Goal: Task Accomplishment & Management: Manage account settings

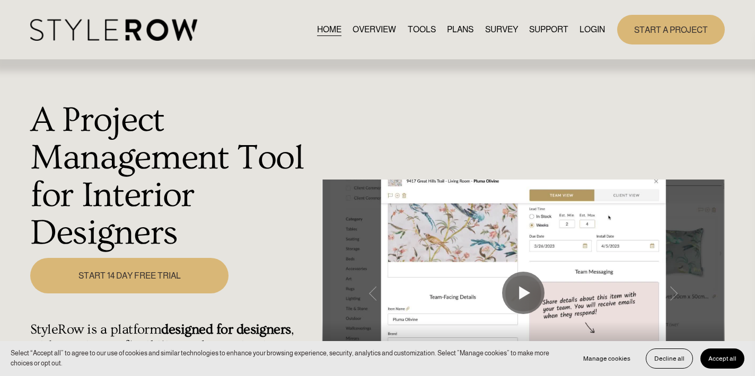
click at [554, 30] on link "LOGIN" at bounding box center [592, 30] width 25 height 14
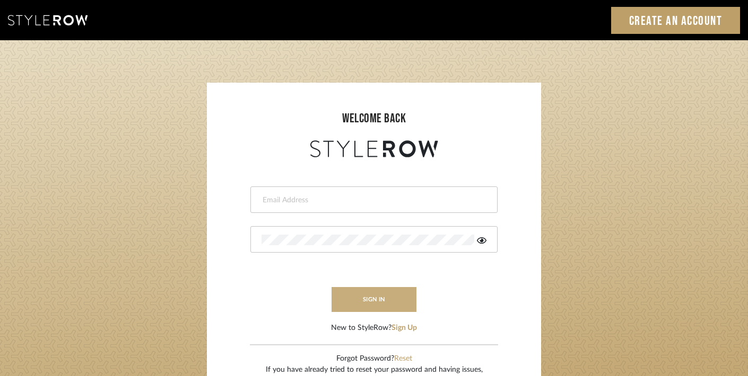
type input "trisha@tfoxproductions.com"
click at [370, 297] on button "sign in" at bounding box center [373, 299] width 85 height 25
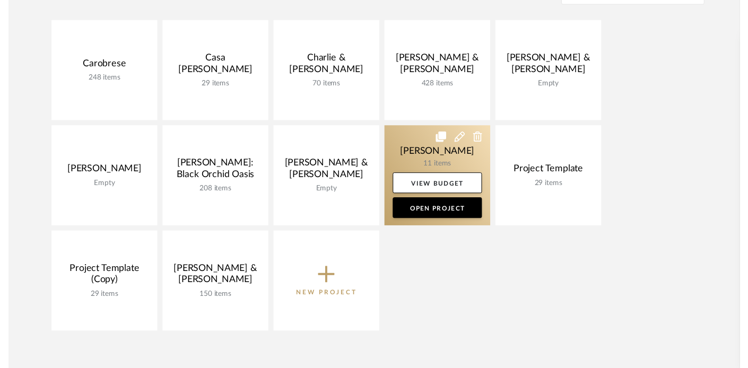
scroll to position [244, 0]
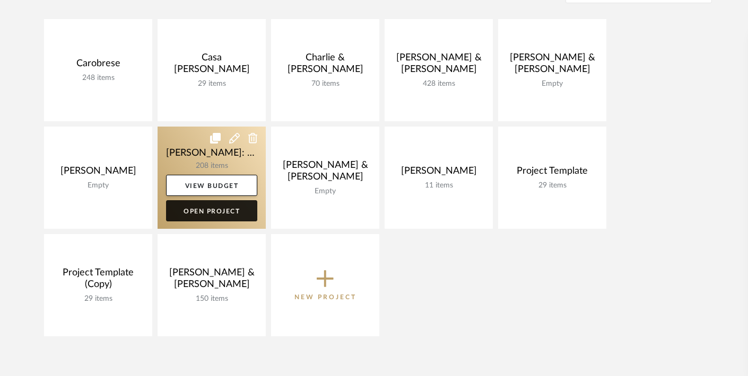
click at [217, 210] on link "Open Project" at bounding box center [211, 210] width 91 height 21
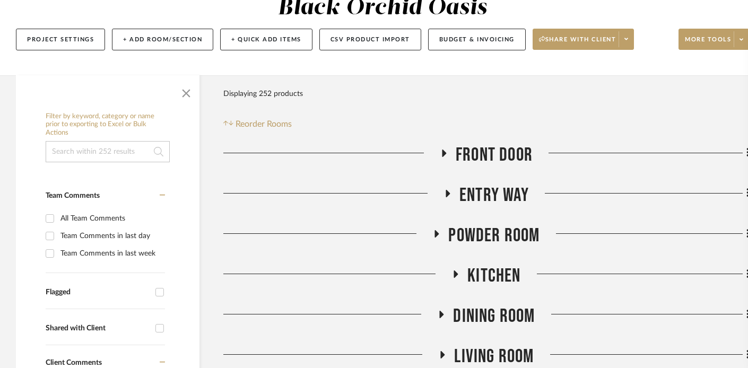
scroll to position [145, 0]
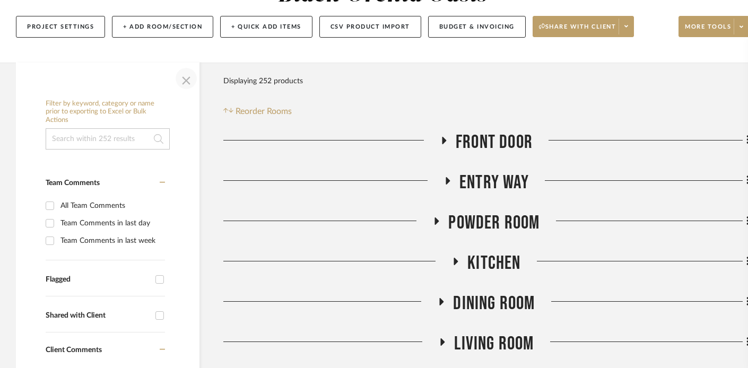
click at [185, 77] on span "button" at bounding box center [185, 78] width 25 height 25
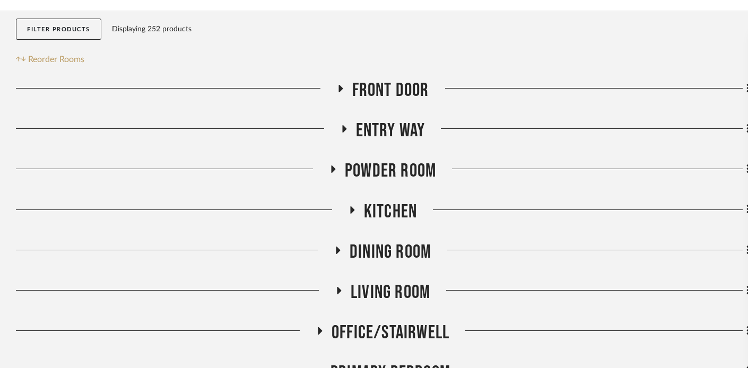
scroll to position [222, 0]
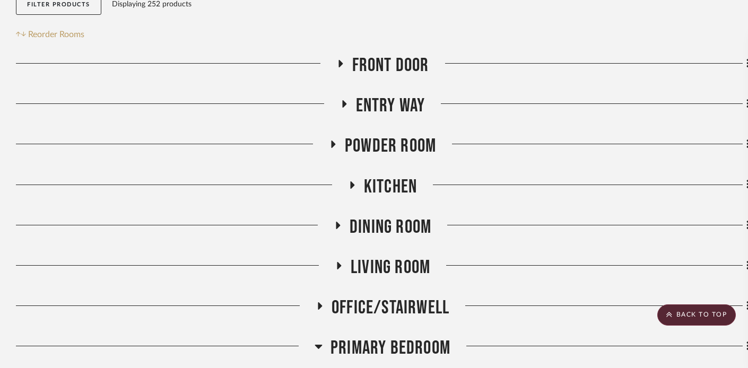
click at [341, 63] on icon at bounding box center [340, 63] width 4 height 7
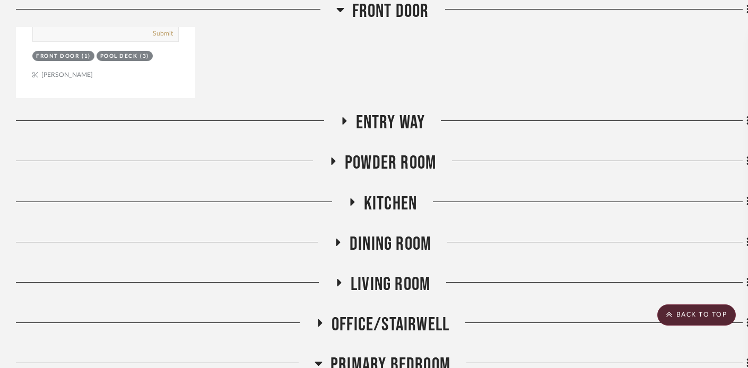
scroll to position [707, 0]
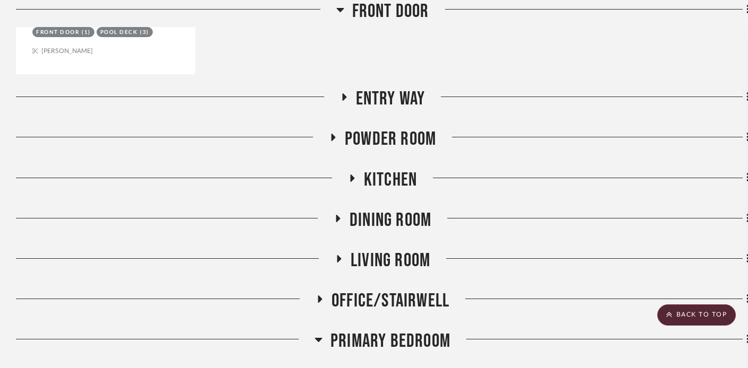
click at [343, 98] on icon at bounding box center [344, 96] width 4 height 7
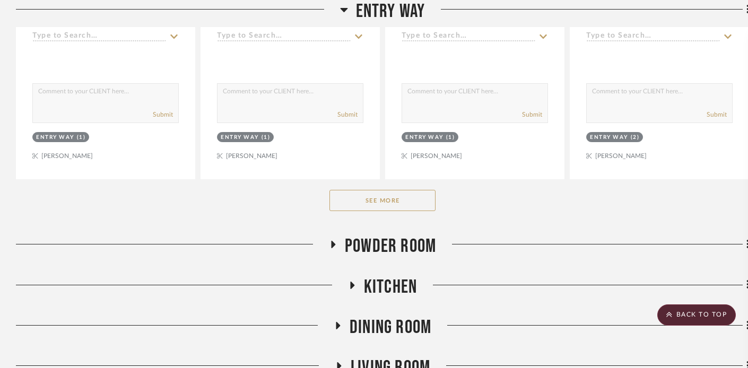
scroll to position [1161, 0]
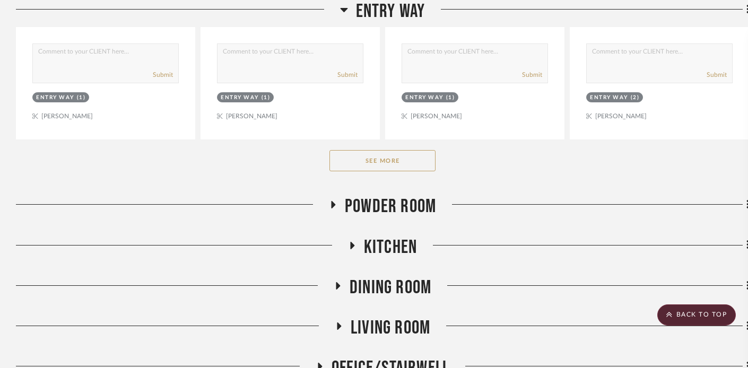
click at [349, 160] on button "See More" at bounding box center [382, 160] width 106 height 21
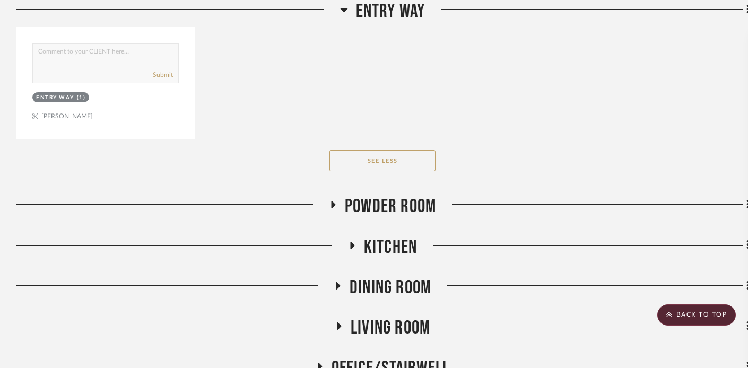
scroll to position [2108, 0]
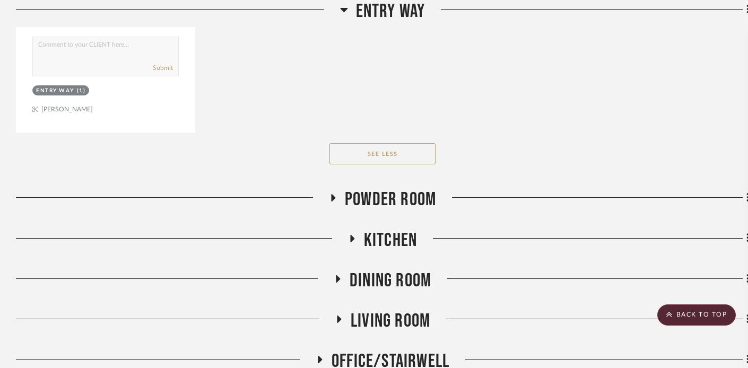
click at [332, 194] on icon at bounding box center [333, 197] width 4 height 7
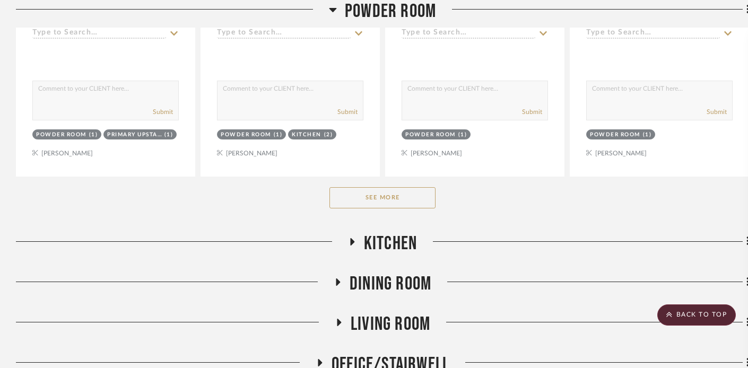
click at [353, 201] on button "See More" at bounding box center [382, 197] width 106 height 21
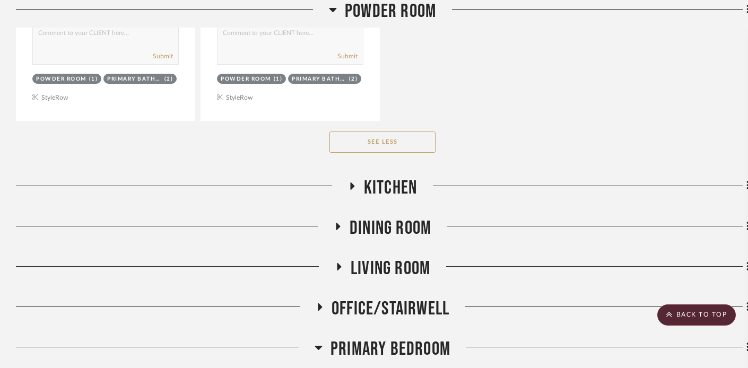
scroll to position [3686, 0]
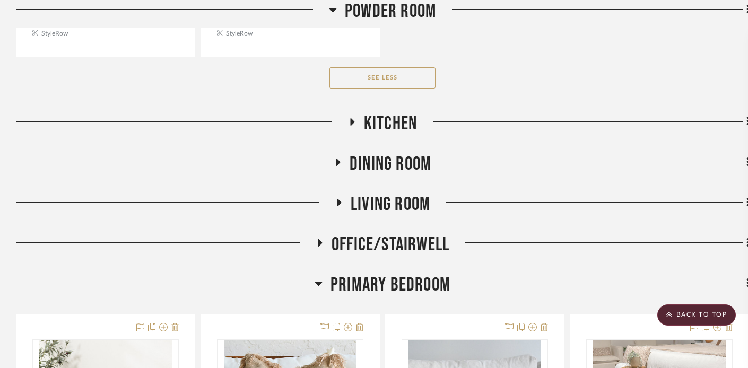
click at [348, 112] on h3 "Kitchen" at bounding box center [382, 123] width 69 height 23
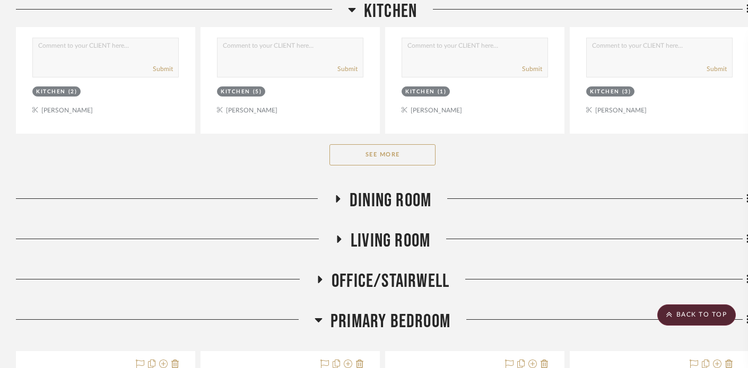
scroll to position [4173, 0]
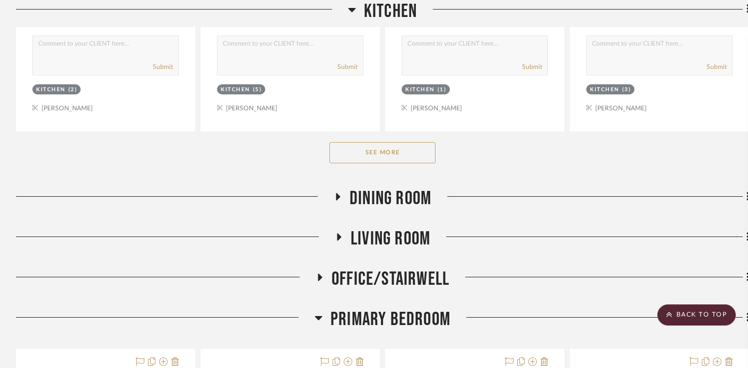
click at [354, 144] on button "See More" at bounding box center [382, 152] width 106 height 21
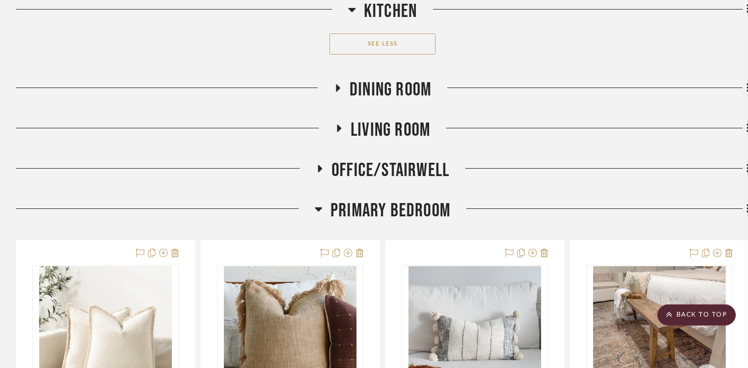
scroll to position [10869, 0]
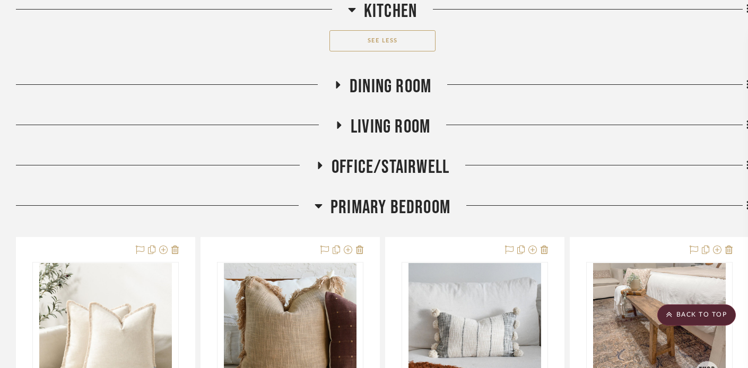
click at [335, 81] on icon at bounding box center [337, 85] width 13 height 8
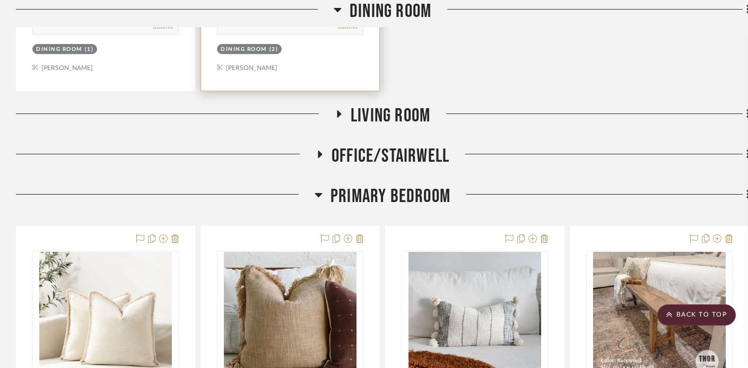
scroll to position [11379, 0]
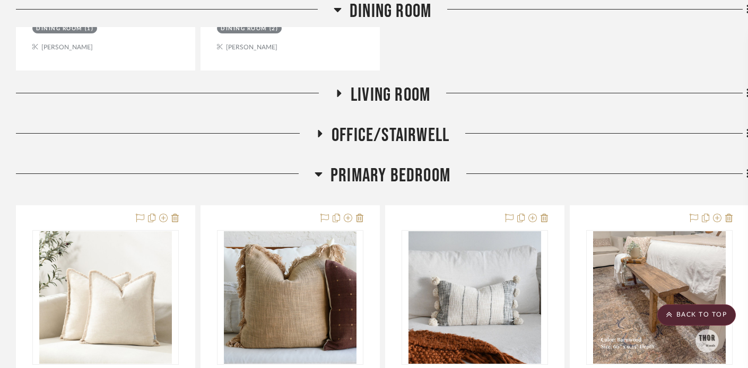
click at [339, 90] on icon at bounding box center [339, 93] width 4 height 7
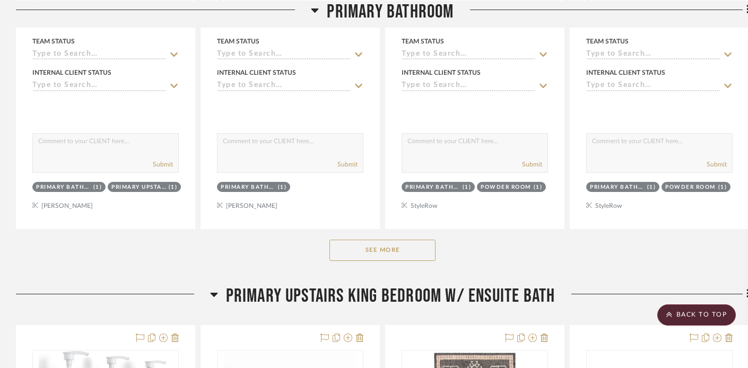
scroll to position [12936, 0]
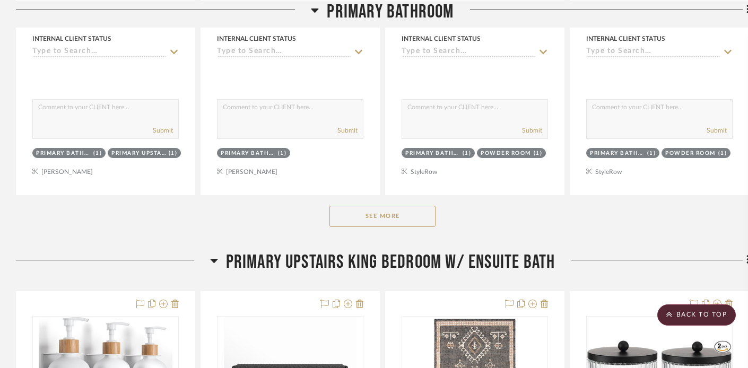
click at [358, 208] on button "See More" at bounding box center [382, 216] width 106 height 21
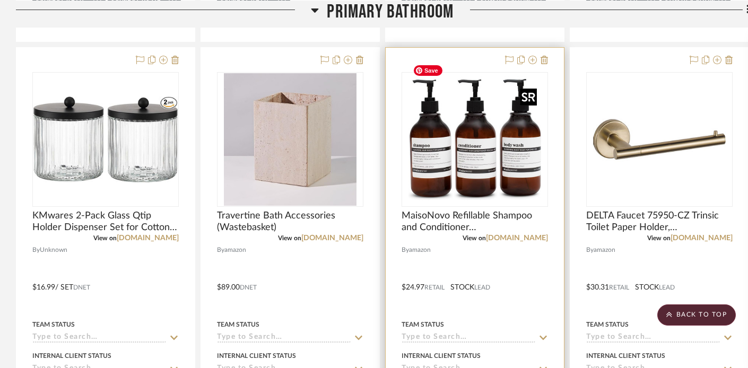
scroll to position [13070, 0]
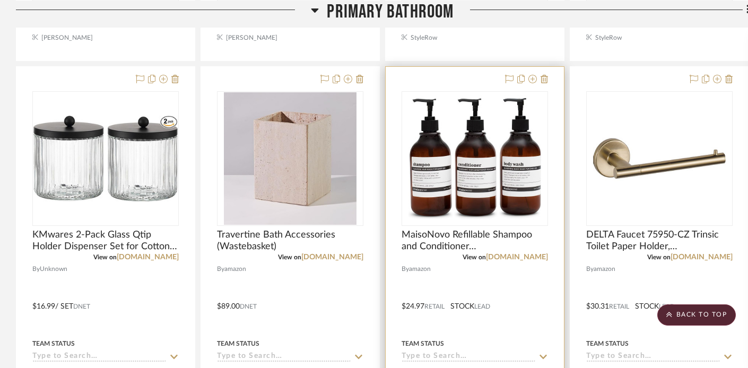
click at [548, 67] on div at bounding box center [474, 299] width 178 height 464
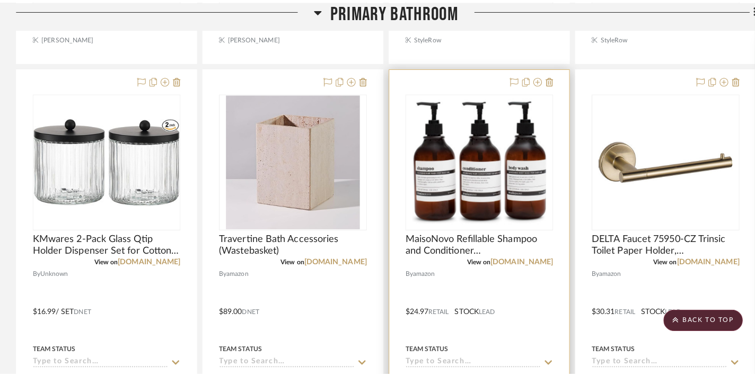
scroll to position [0, 0]
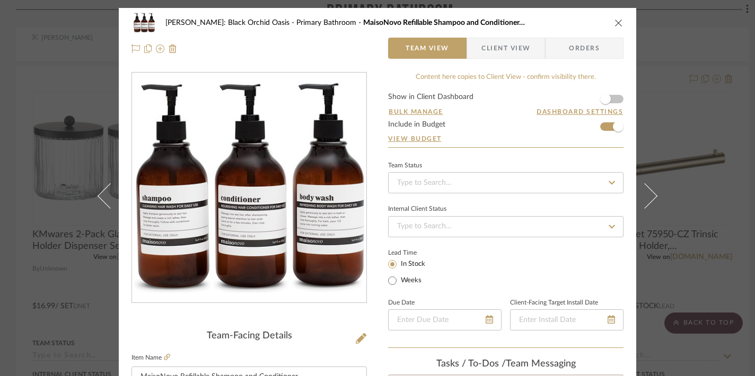
click at [615, 24] on icon "close" at bounding box center [619, 23] width 8 height 8
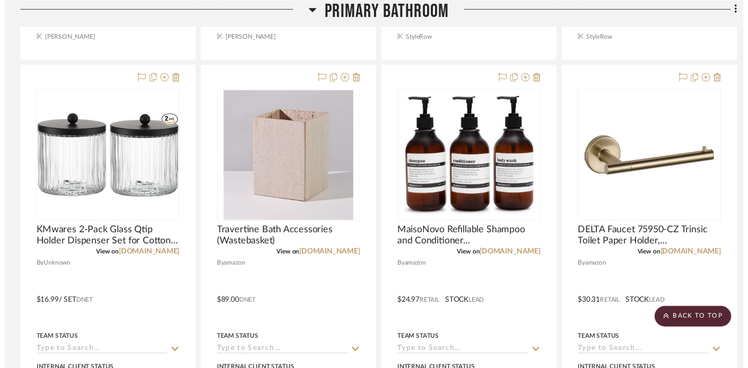
scroll to position [13070, 0]
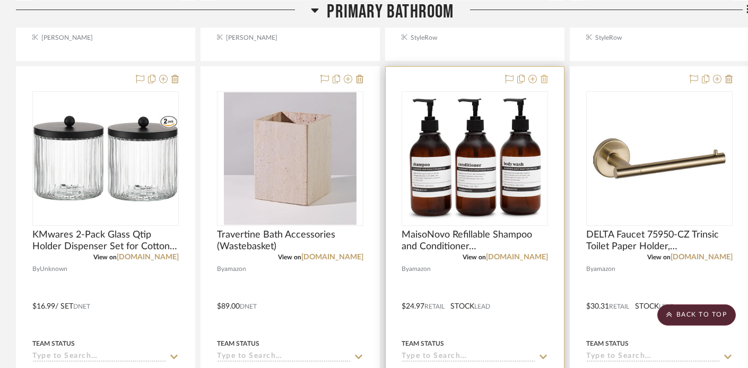
click at [546, 75] on icon at bounding box center [543, 79] width 7 height 8
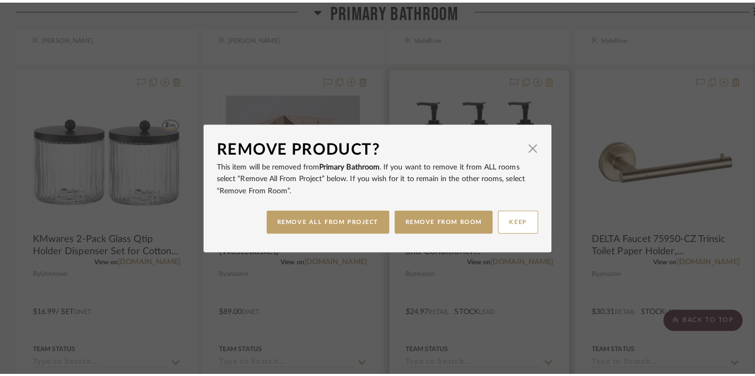
scroll to position [0, 0]
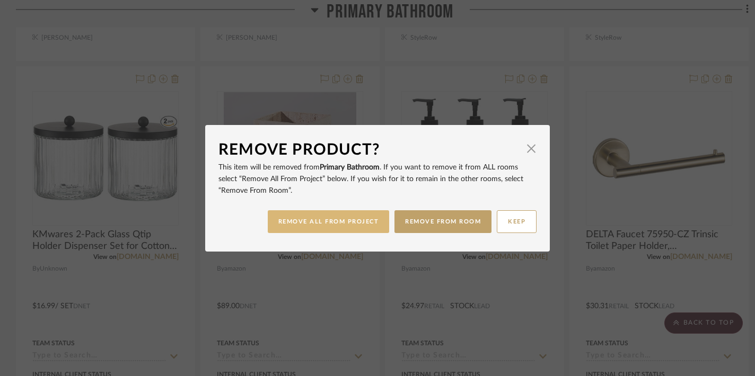
click at [344, 216] on button "REMOVE ALL FROM PROJECT" at bounding box center [329, 222] width 122 height 23
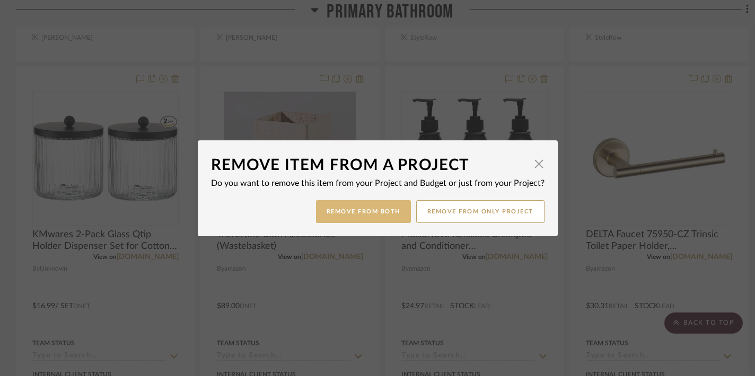
click at [360, 211] on button "Remove from Both" at bounding box center [363, 211] width 95 height 23
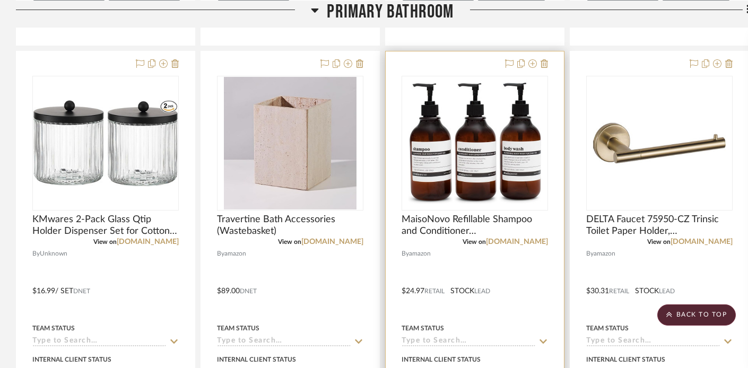
scroll to position [13087, 0]
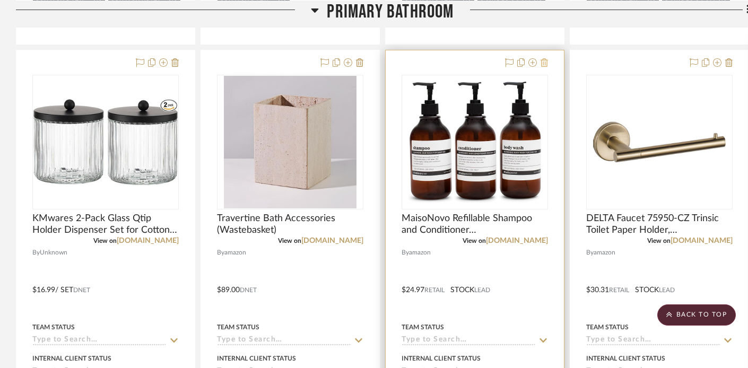
click at [546, 58] on icon at bounding box center [543, 62] width 7 height 8
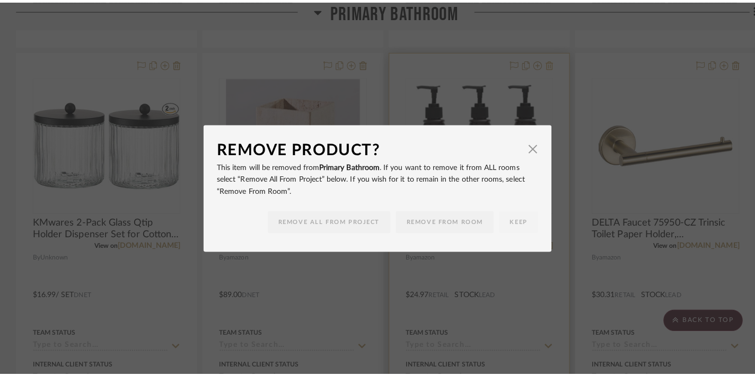
scroll to position [0, 0]
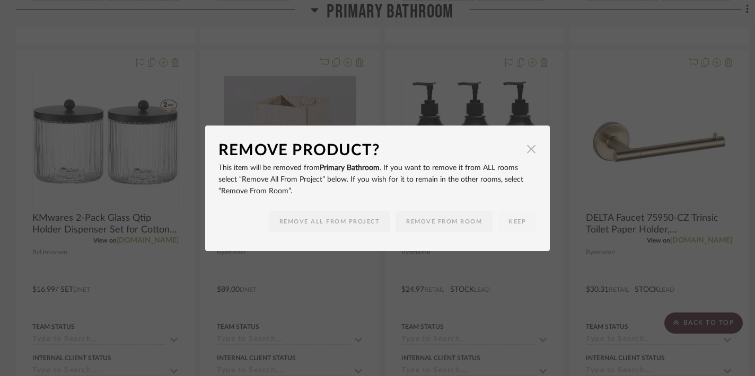
click at [528, 146] on span "button" at bounding box center [531, 149] width 21 height 21
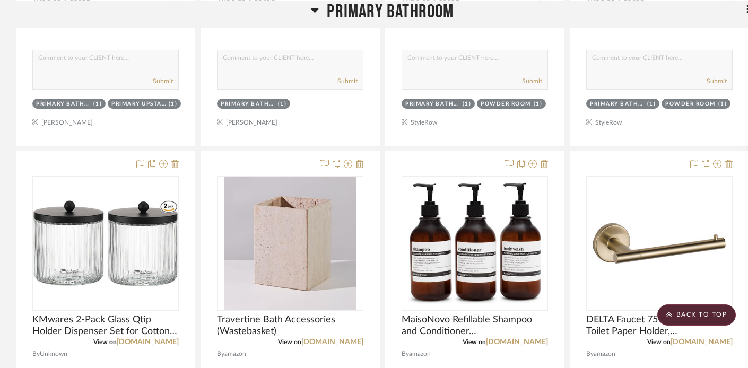
scroll to position [12986, 0]
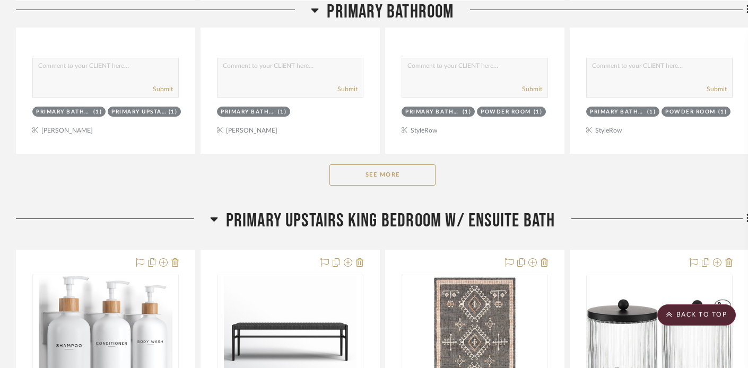
click at [384, 176] on button "See More" at bounding box center [382, 174] width 106 height 21
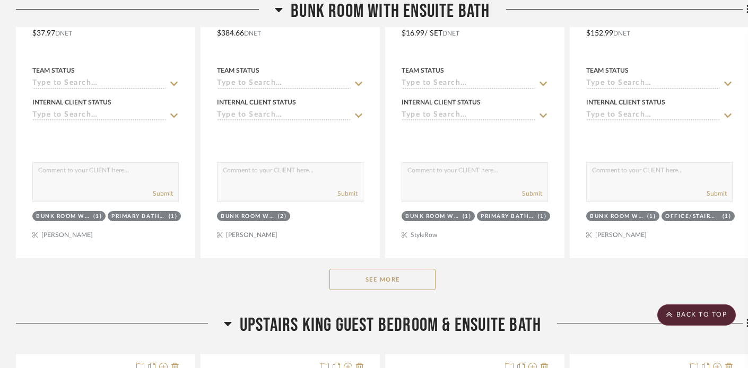
scroll to position [6498, 0]
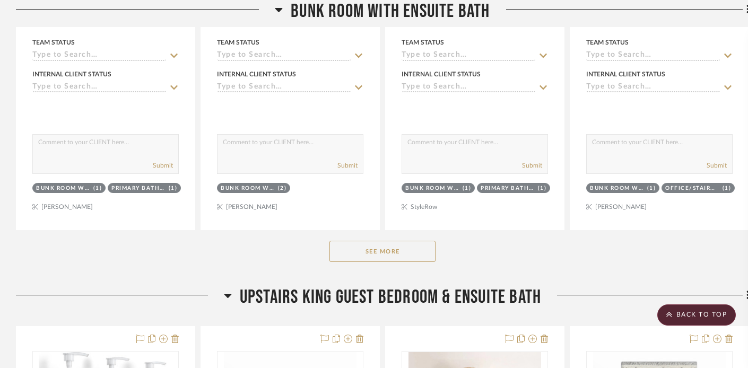
click at [364, 241] on button "See More" at bounding box center [382, 251] width 106 height 21
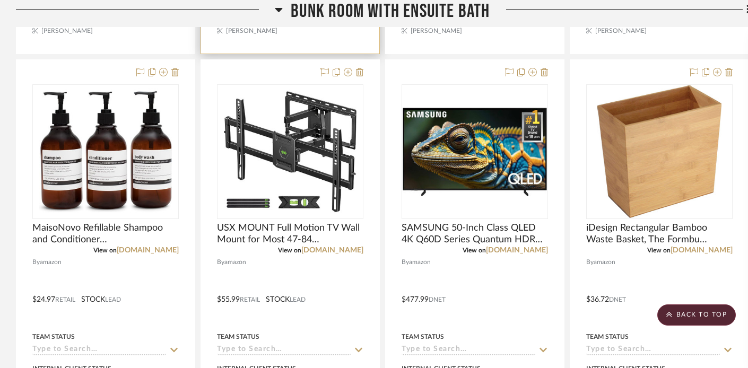
scroll to position [7145, 0]
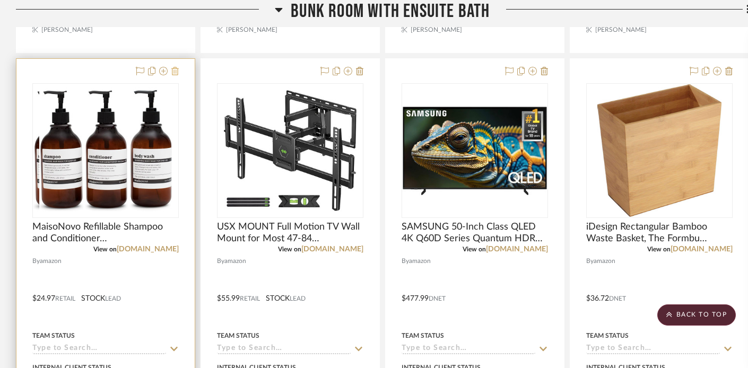
click at [176, 67] on icon at bounding box center [174, 71] width 7 height 8
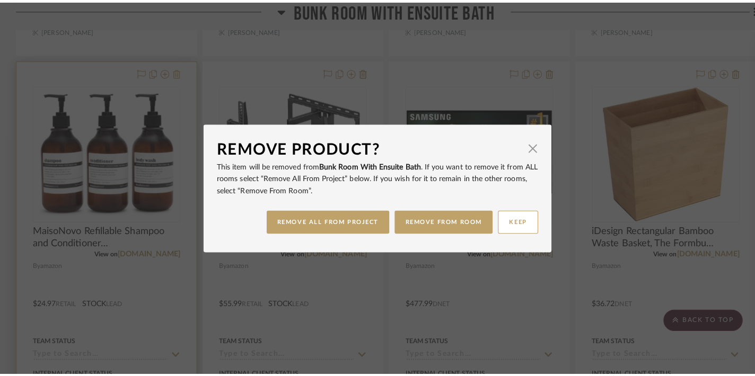
scroll to position [0, 0]
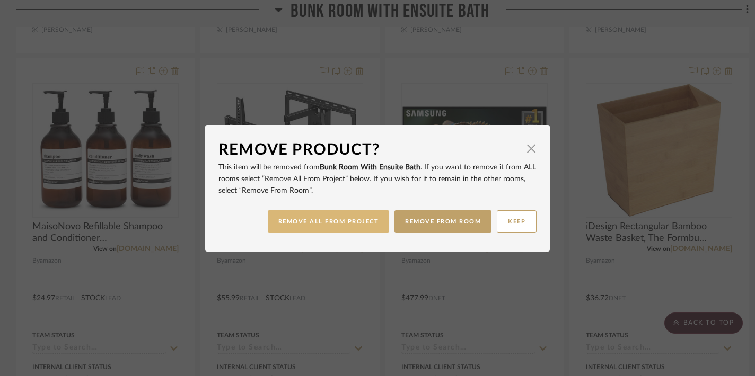
click at [347, 225] on button "REMOVE ALL FROM PROJECT" at bounding box center [329, 222] width 122 height 23
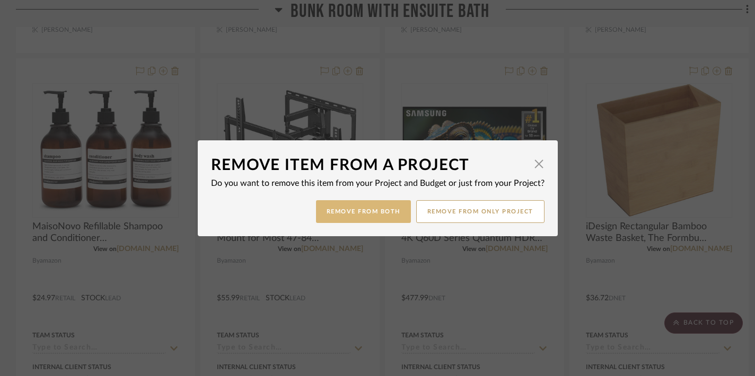
click at [331, 212] on button "Remove from Both" at bounding box center [363, 211] width 95 height 23
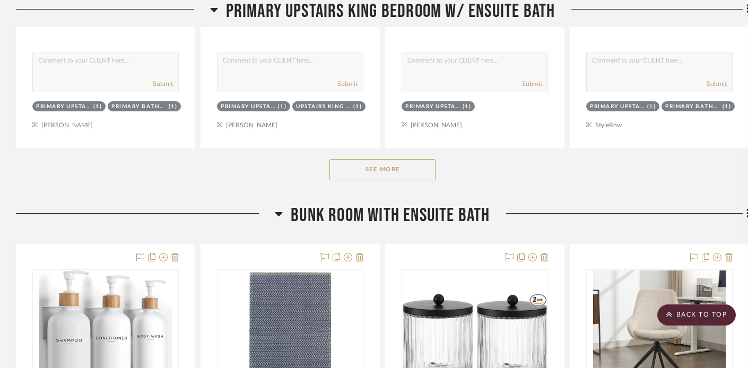
scroll to position [6049, 0]
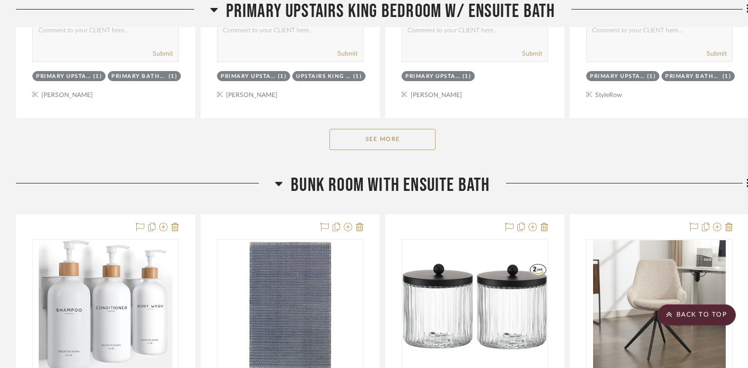
click at [350, 140] on button "See More" at bounding box center [382, 139] width 106 height 21
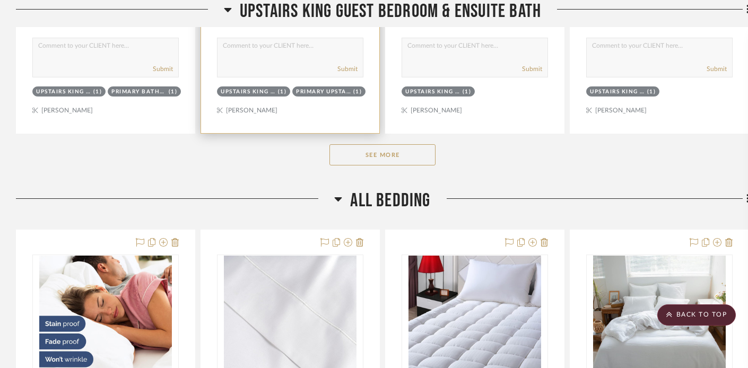
scroll to position [10457, 0]
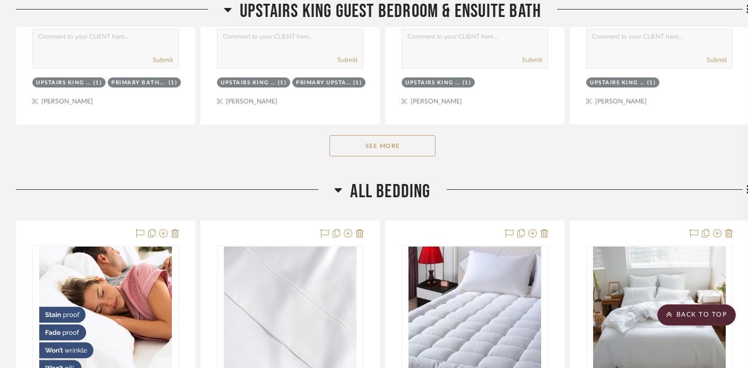
click at [354, 135] on button "See More" at bounding box center [382, 145] width 106 height 21
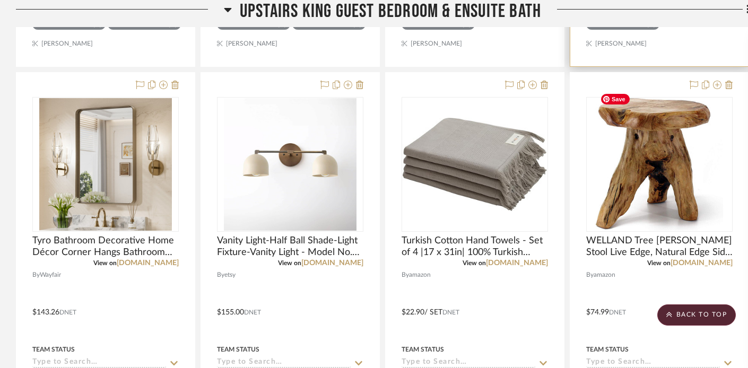
scroll to position [10516, 0]
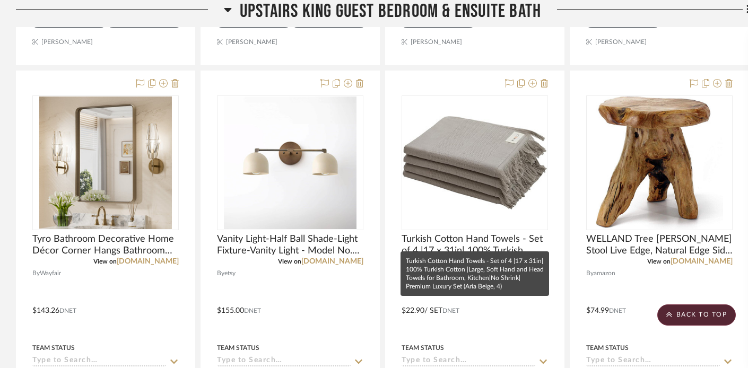
click at [524, 264] on mat-tooltip-component "Turkish Cotton Hand Towels - Set of 4 |17 x 31in| 100% Turkish Cotton |Large, S…" at bounding box center [474, 273] width 148 height 45
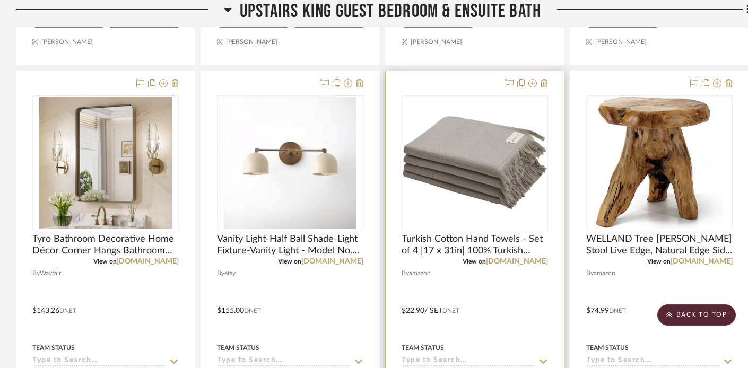
click at [527, 301] on div at bounding box center [474, 303] width 178 height 464
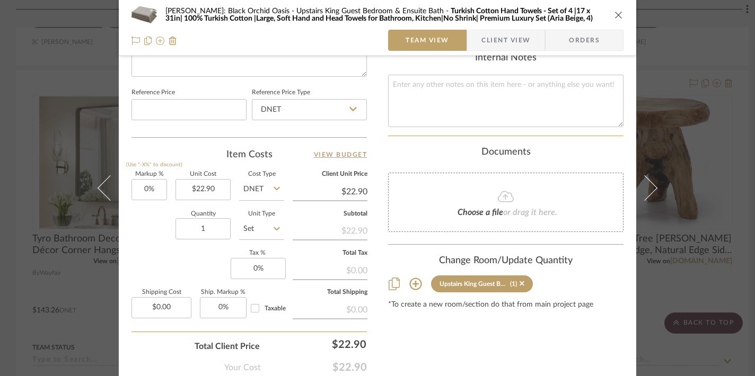
scroll to position [609, 0]
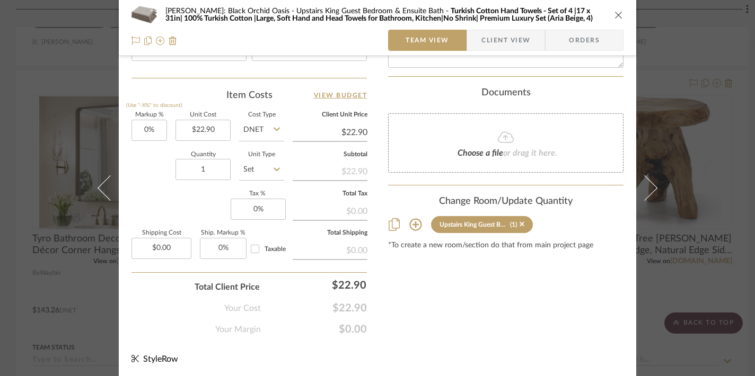
click at [410, 218] on icon at bounding box center [415, 224] width 13 height 13
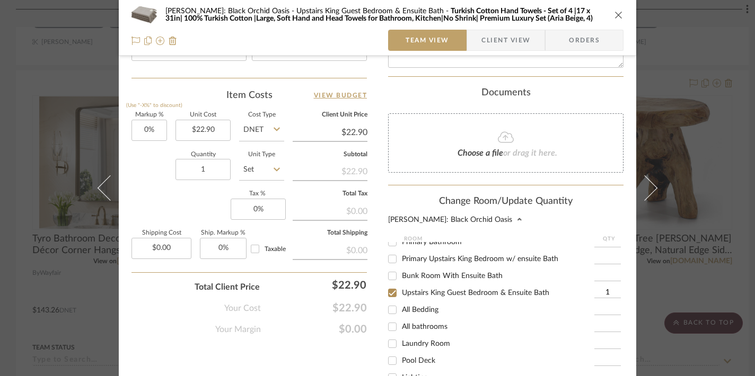
scroll to position [169, 0]
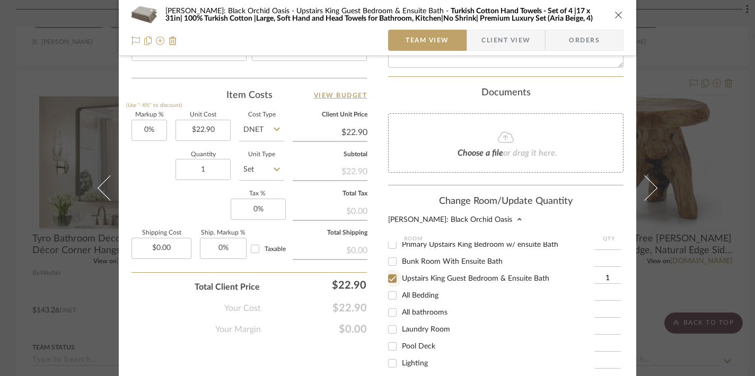
click at [392, 270] on input "Upstairs King Guest Bedroom & Ensuite Bath" at bounding box center [392, 278] width 17 height 17
checkbox input "false"
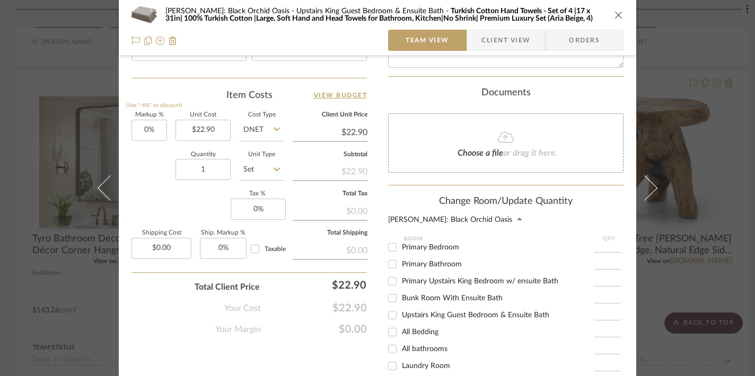
scroll to position [115, 0]
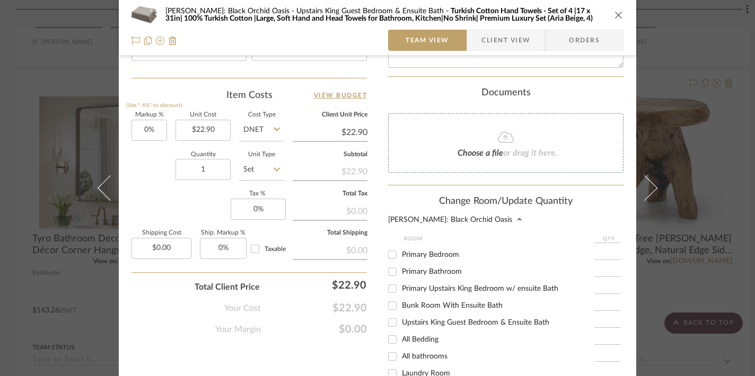
click at [391, 299] on input "Bunk Room With Ensuite Bath" at bounding box center [392, 305] width 17 height 17
checkbox input "true"
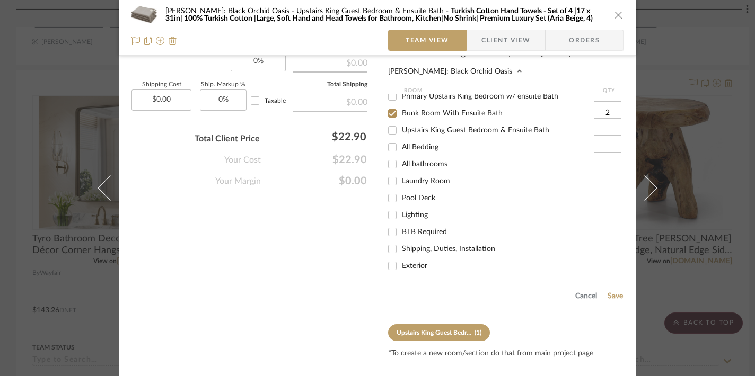
scroll to position [773, 0]
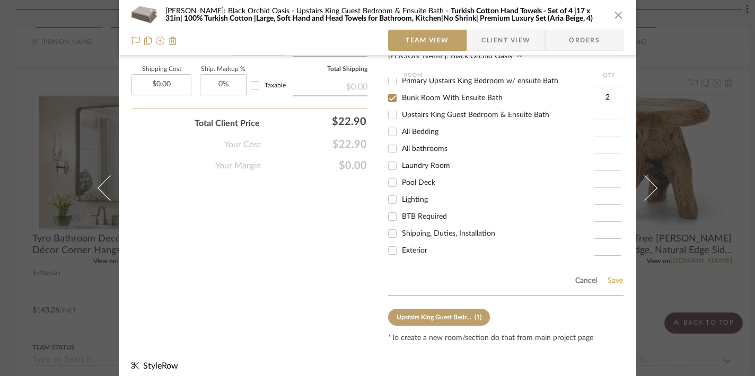
type input "2"
click at [613, 277] on button "Save" at bounding box center [615, 281] width 16 height 8
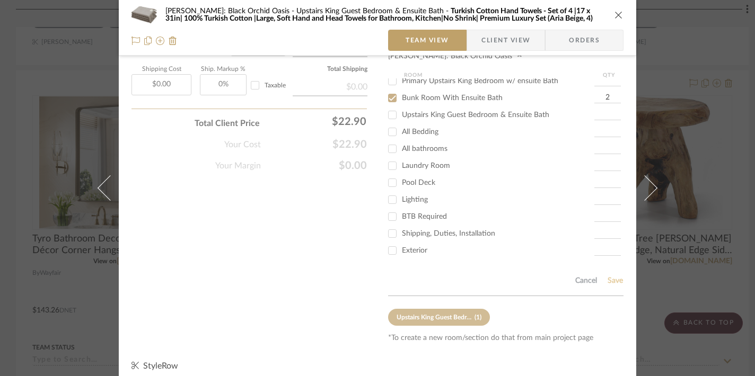
type input "2"
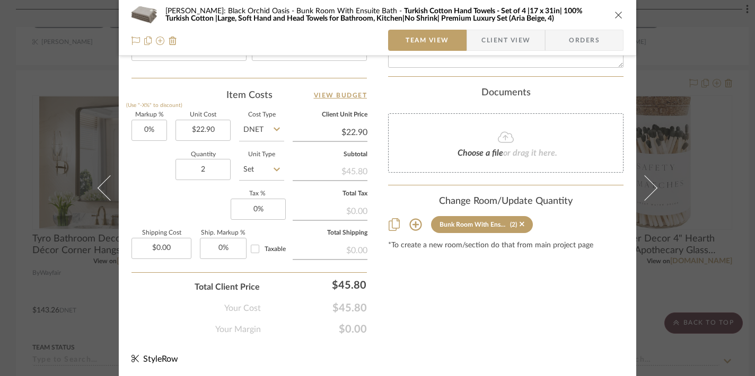
click at [616, 9] on div "Josh Metzger: Black Orchid Oasis Bunk Room With Ensuite Bath Turkish Cotton Han…" at bounding box center [378, 14] width 492 height 21
click at [615, 15] on icon "close" at bounding box center [619, 15] width 8 height 8
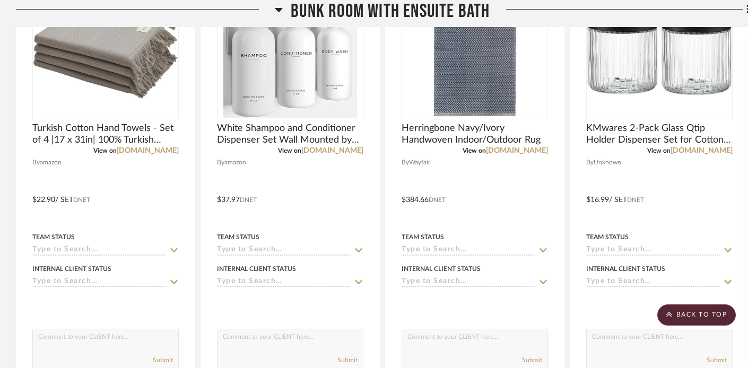
scroll to position [7126, 0]
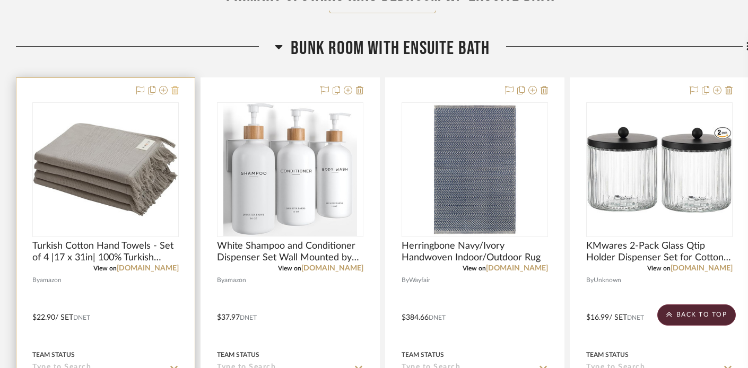
click at [176, 86] on icon at bounding box center [174, 90] width 7 height 8
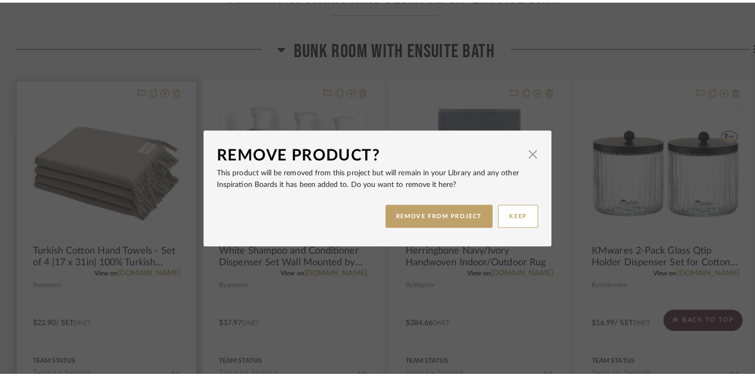
scroll to position [0, 0]
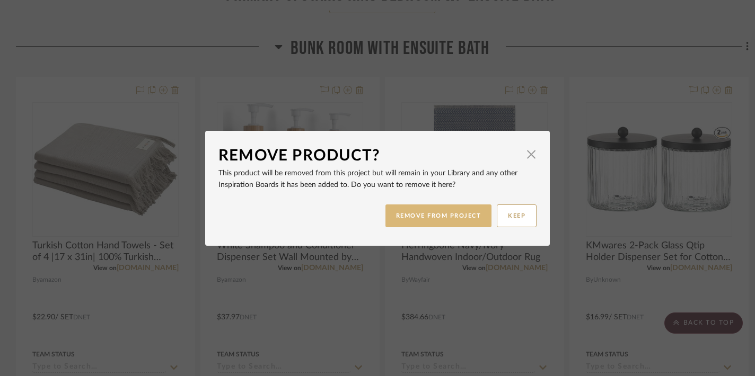
click at [394, 209] on button "REMOVE FROM PROJECT" at bounding box center [438, 216] width 107 height 23
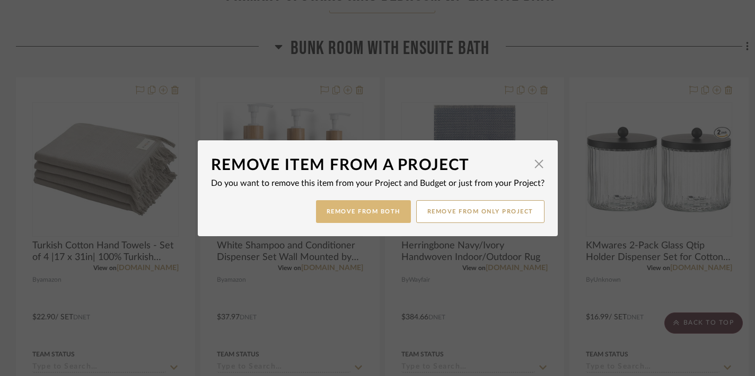
click at [375, 208] on button "Remove from Both" at bounding box center [363, 211] width 95 height 23
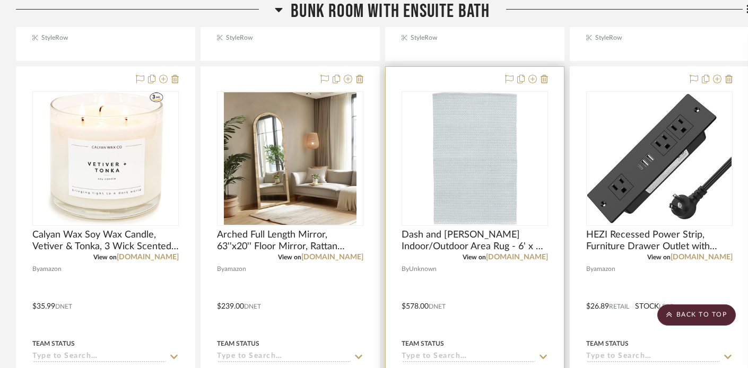
scroll to position [9028, 0]
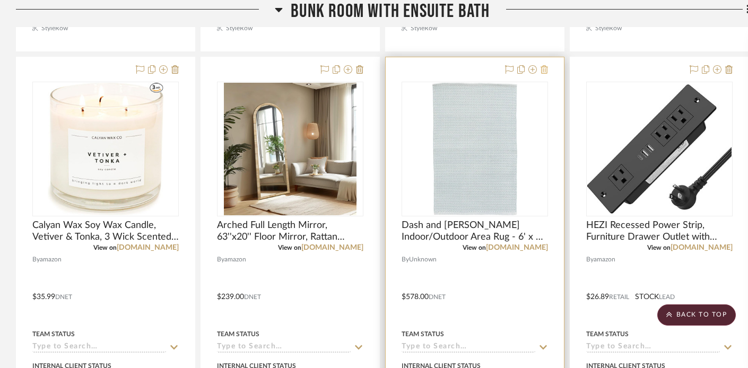
click at [545, 65] on icon at bounding box center [543, 69] width 7 height 8
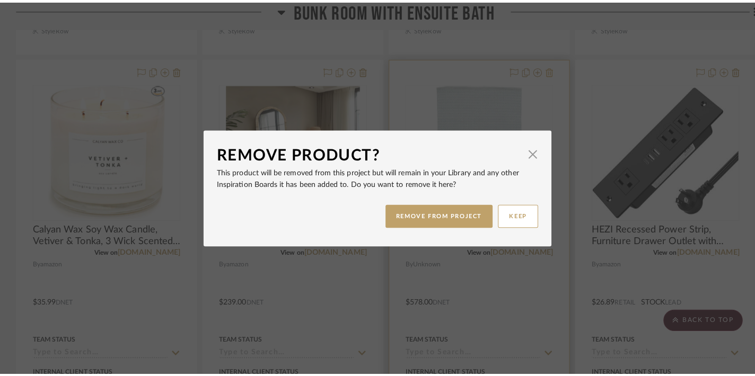
scroll to position [0, 0]
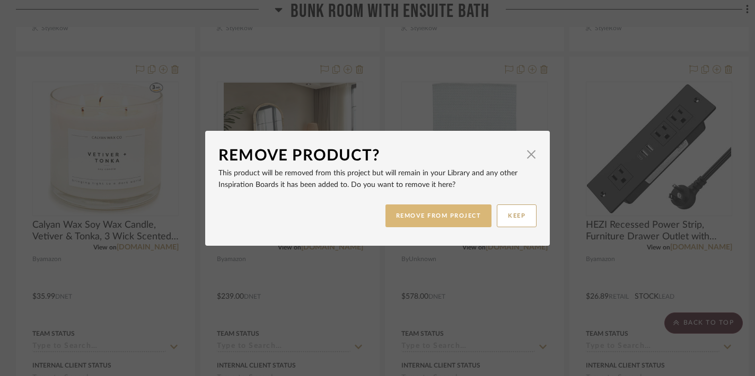
click at [434, 207] on button "REMOVE FROM PROJECT" at bounding box center [438, 216] width 107 height 23
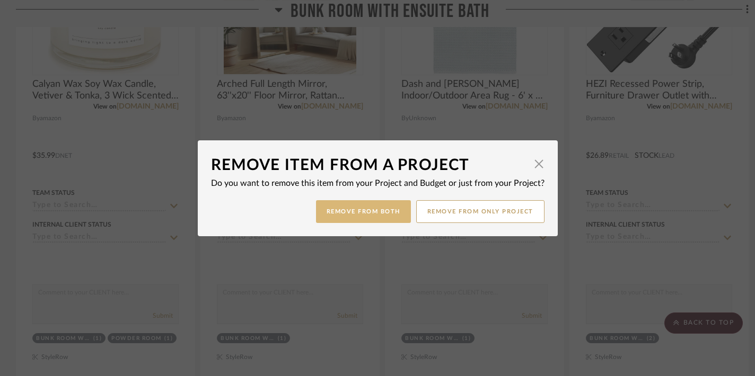
click at [379, 214] on button "Remove from Both" at bounding box center [363, 211] width 95 height 23
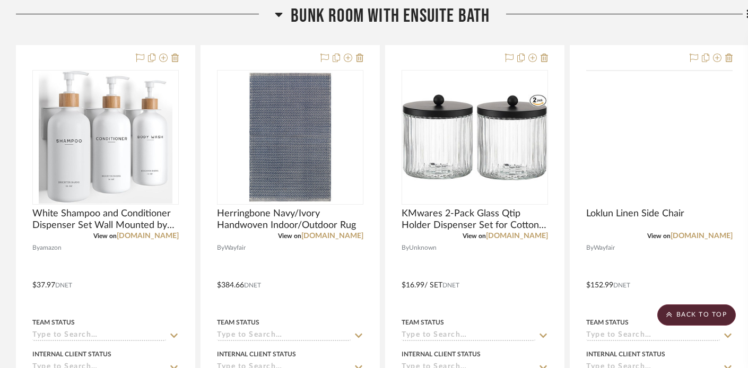
scroll to position [7157, 0]
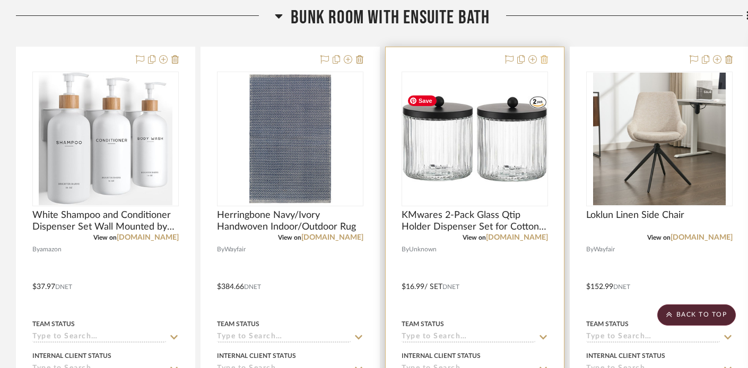
click at [544, 55] on icon at bounding box center [543, 59] width 7 height 8
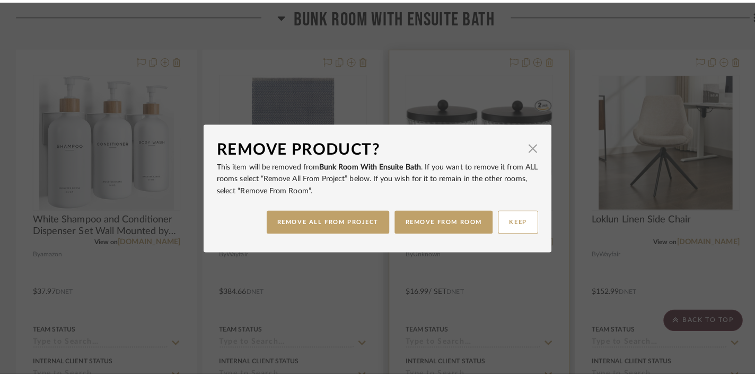
scroll to position [0, 0]
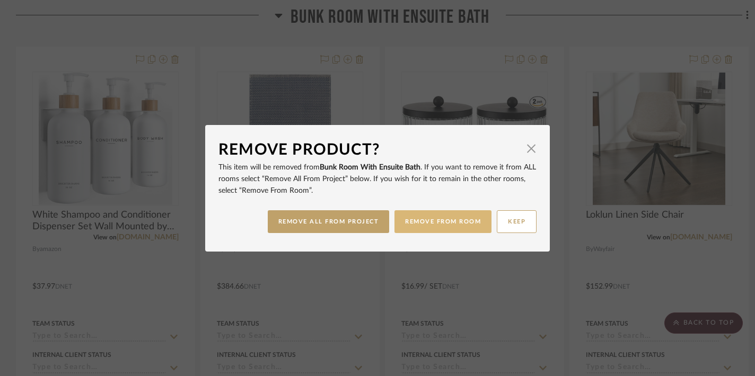
click at [416, 222] on button "REMOVE FROM ROOM" at bounding box center [443, 222] width 97 height 23
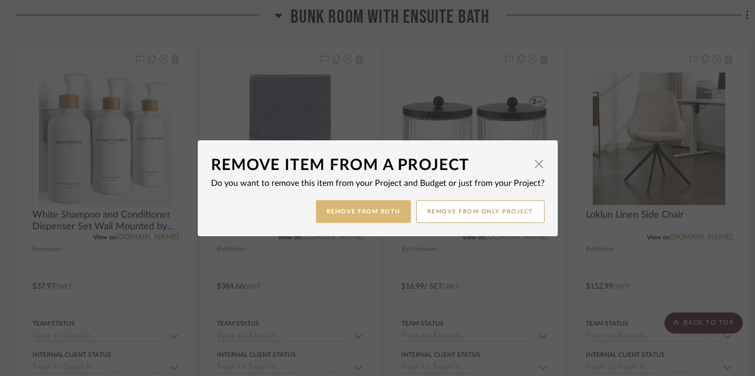
click at [368, 214] on button "Remove from Both" at bounding box center [363, 211] width 95 height 23
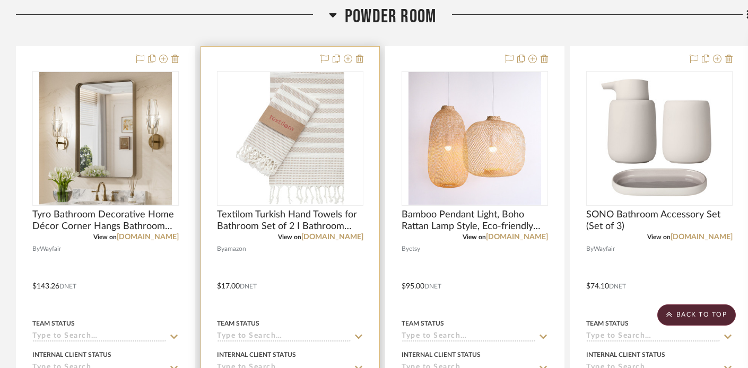
scroll to position [1440, 0]
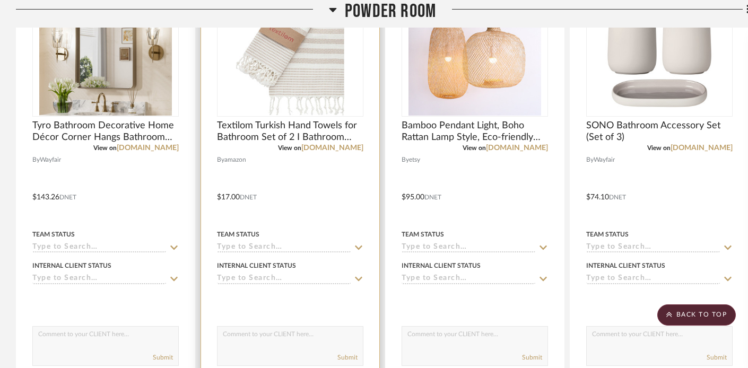
click at [304, 183] on div at bounding box center [290, 190] width 178 height 464
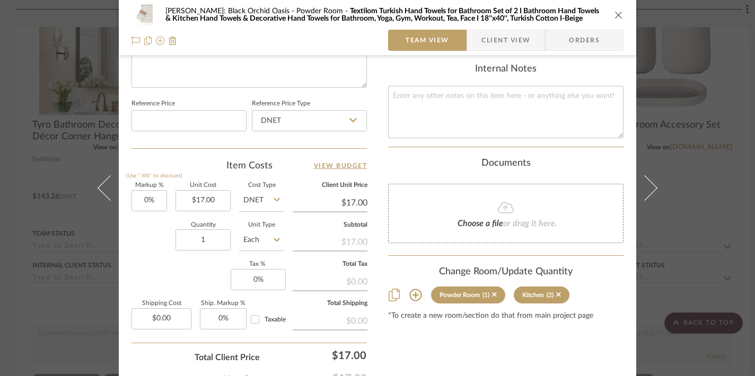
scroll to position [568, 0]
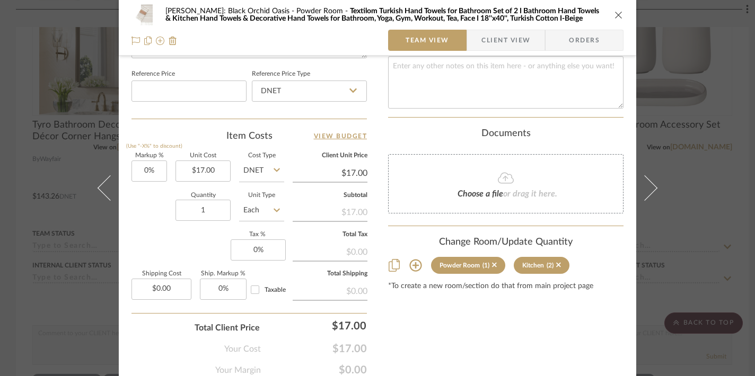
click at [412, 260] on icon at bounding box center [415, 266] width 12 height 12
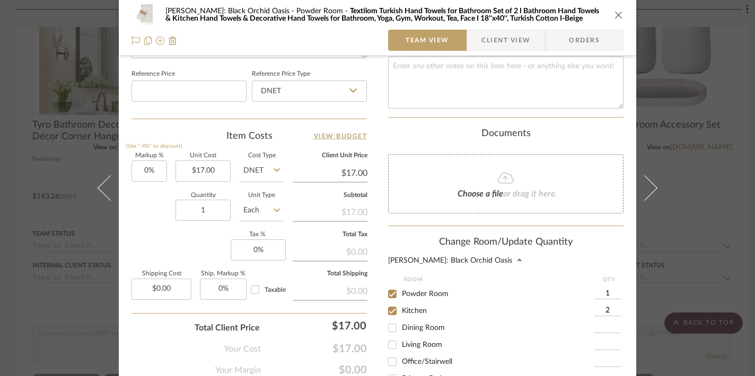
scroll to position [40, 0]
click at [389, 295] on input "Kitchen" at bounding box center [392, 302] width 17 height 17
checkbox input "false"
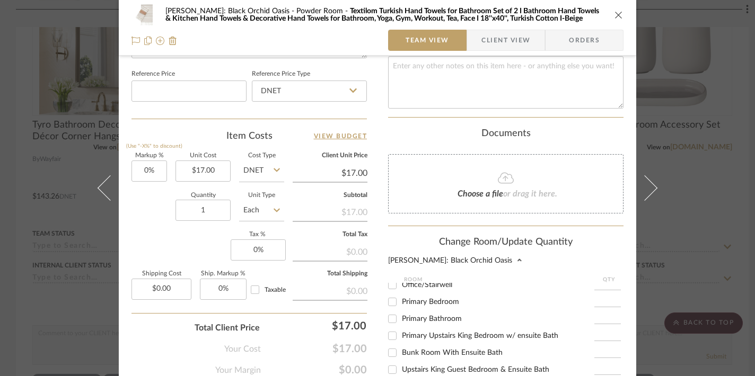
scroll to position [111, 0]
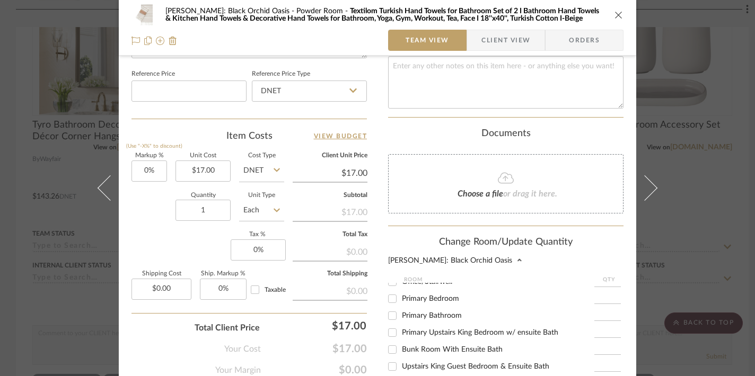
click at [390, 311] on input "Primary Bathroom" at bounding box center [392, 316] width 17 height 17
checkbox input "true"
type input "1"
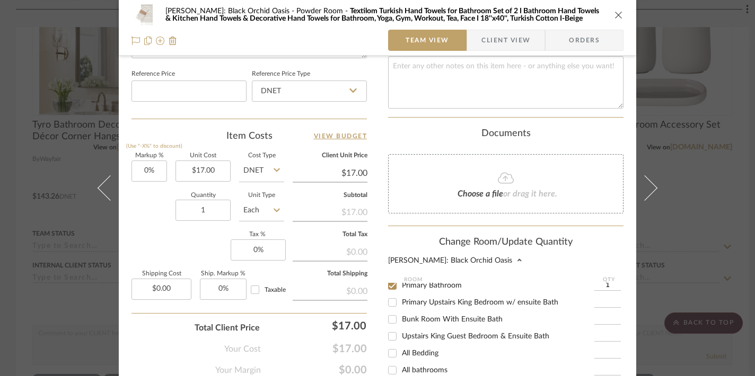
scroll to position [143, 0]
click at [388, 297] on input "Primary Upstairs King Bedroom w/ ensuite Bath" at bounding box center [392, 301] width 17 height 17
checkbox input "true"
type input "1"
click at [389, 331] on input "Upstairs King Guest Bedroom & Ensuite Bath" at bounding box center [392, 335] width 17 height 17
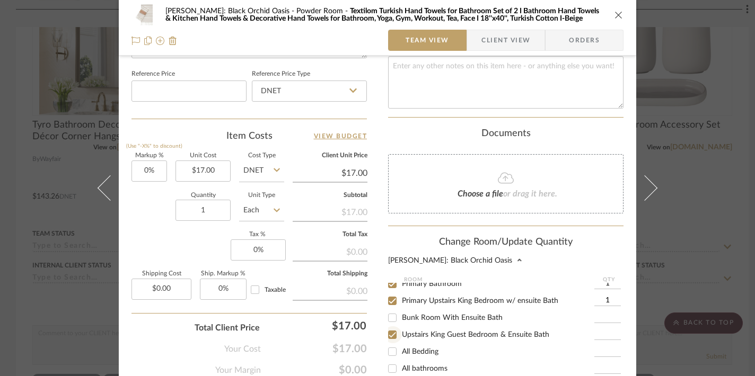
checkbox input "true"
type input "1"
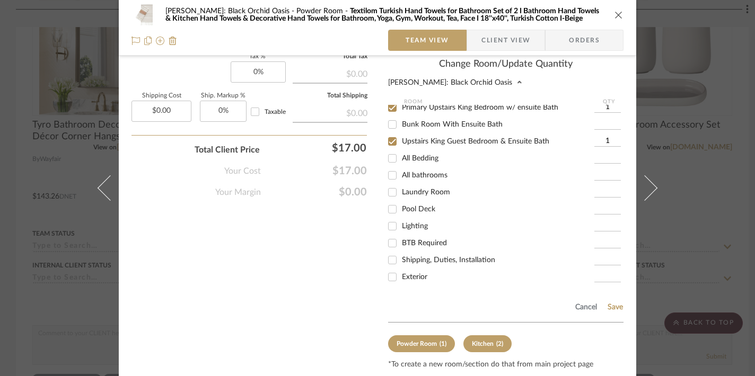
scroll to position [773, 0]
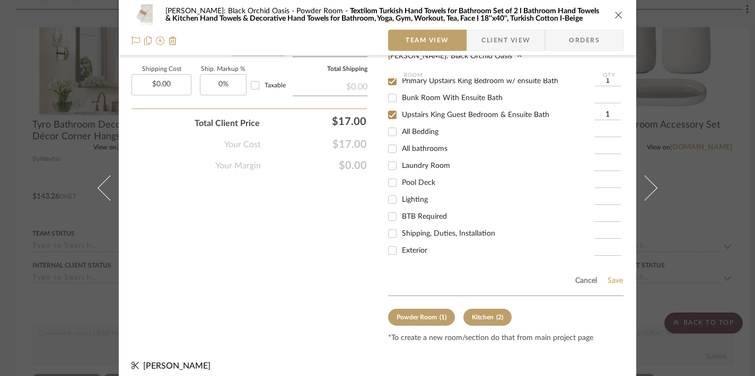
click at [608, 277] on button "Save" at bounding box center [615, 281] width 16 height 8
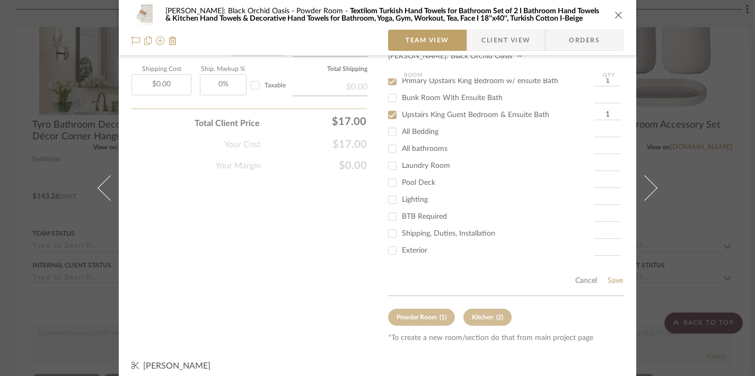
scroll to position [609, 0]
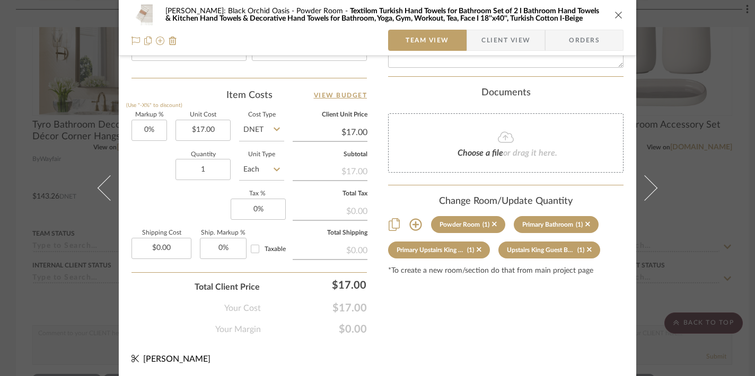
click at [615, 16] on icon "close" at bounding box center [619, 15] width 8 height 8
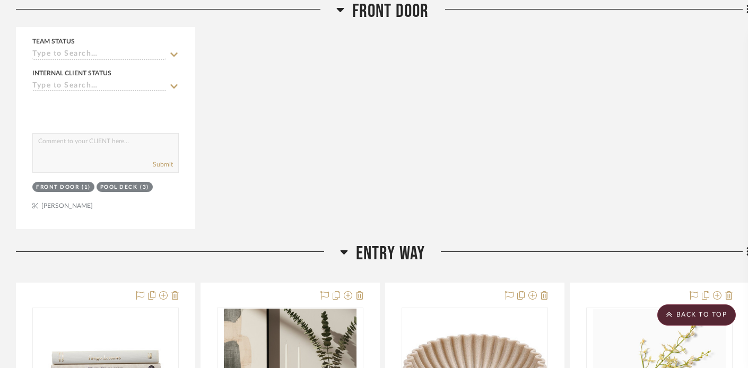
scroll to position [0, 0]
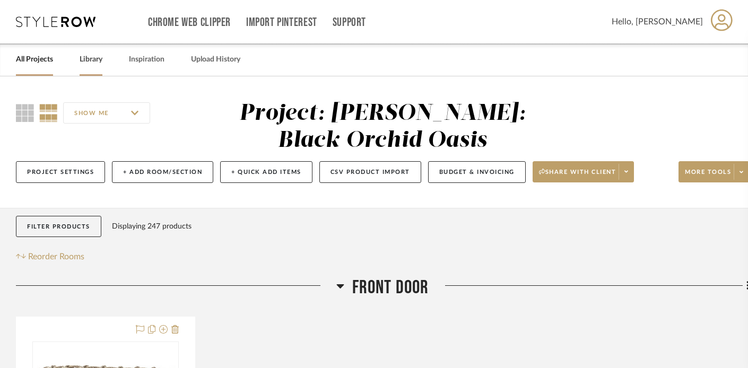
click at [90, 60] on link "Library" at bounding box center [91, 59] width 23 height 14
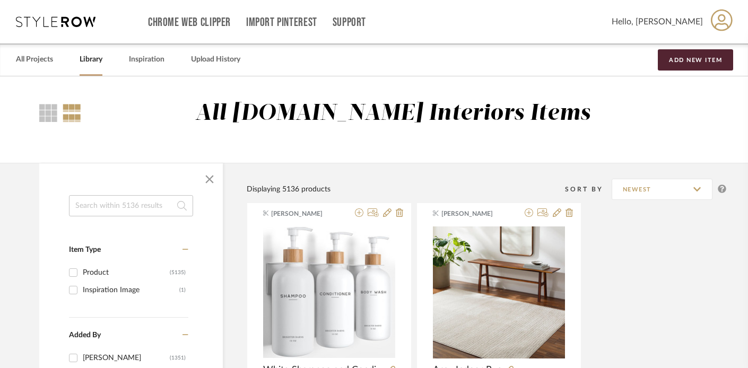
click at [108, 204] on input at bounding box center [131, 205] width 124 height 21
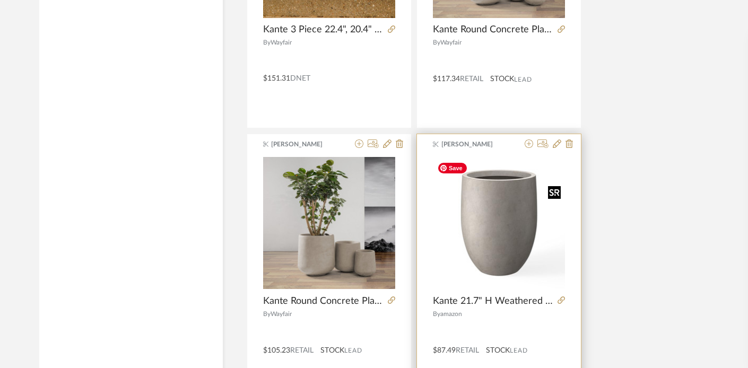
scroll to position [922, 0]
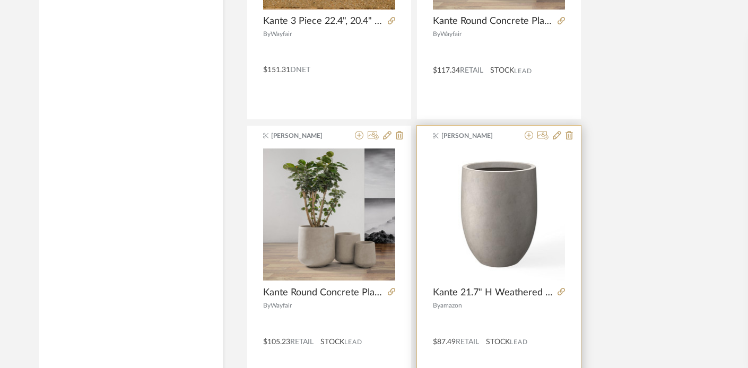
type input "Kante"
click at [540, 310] on div "Janelli Ack Kante 21.7" H Weathered Concrete Tall Planter, Large Outdoor Indoor…" at bounding box center [499, 258] width 164 height 265
click at [528, 312] on div at bounding box center [499, 321] width 132 height 18
click at [526, 136] on icon at bounding box center [528, 135] width 8 height 8
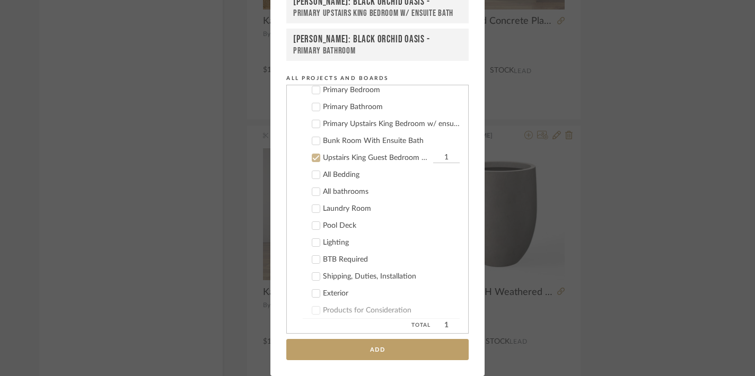
scroll to position [302, 0]
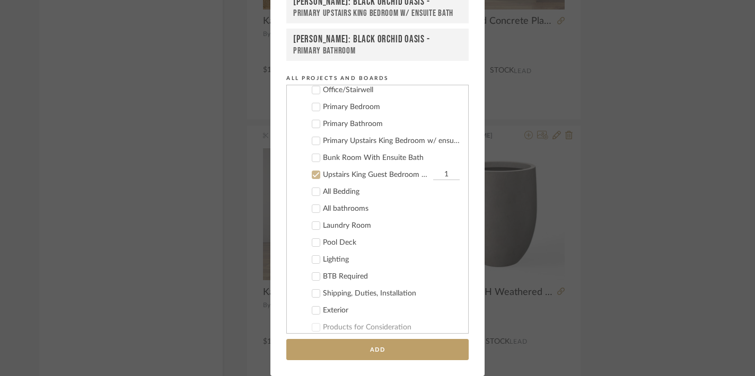
click at [312, 173] on icon at bounding box center [315, 174] width 7 height 7
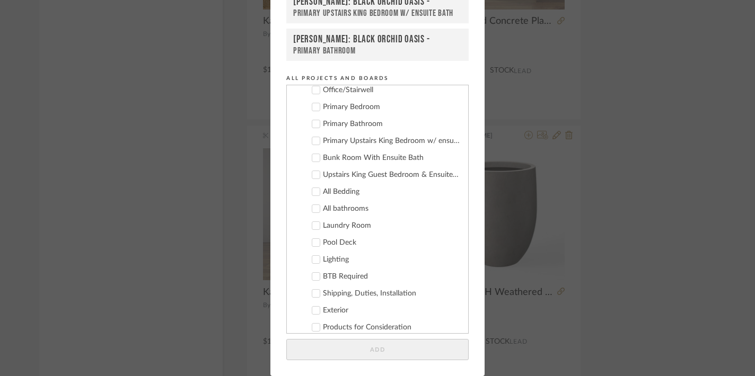
click at [313, 156] on icon at bounding box center [315, 157] width 7 height 7
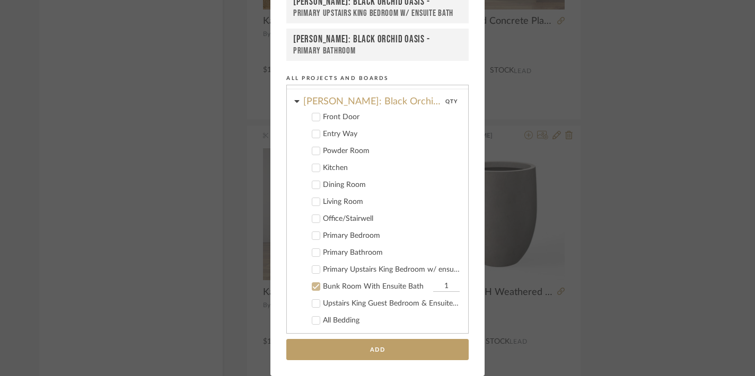
scroll to position [168, 0]
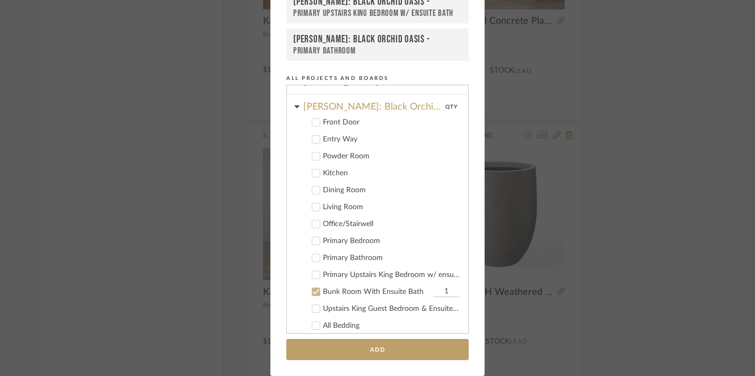
click at [313, 124] on icon at bounding box center [316, 122] width 7 height 5
drag, startPoint x: 427, startPoint y: 117, endPoint x: 445, endPoint y: 121, distance: 19.0
click at [445, 121] on input "1" at bounding box center [446, 122] width 27 height 11
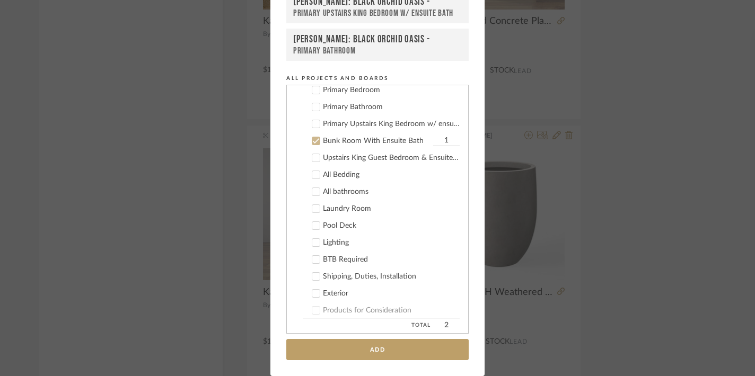
scroll to position [323, 0]
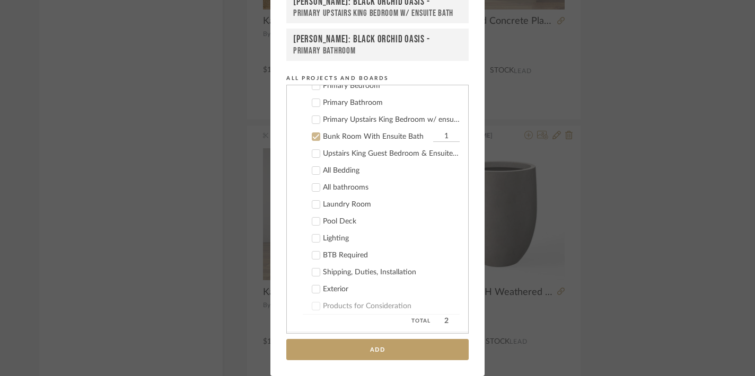
type input "2"
click at [313, 222] on icon at bounding box center [316, 222] width 7 height 5
type input "4"
click at [312, 151] on icon at bounding box center [315, 153] width 7 height 7
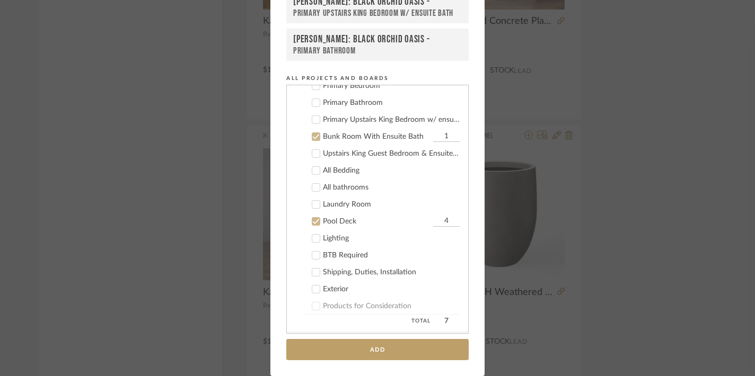
drag, startPoint x: 432, startPoint y: 151, endPoint x: 441, endPoint y: 152, distance: 9.0
click at [441, 152] on input "1" at bounding box center [446, 153] width 27 height 11
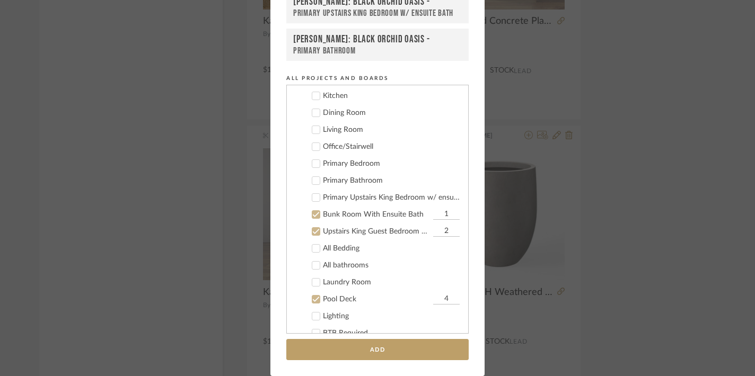
scroll to position [282, 0]
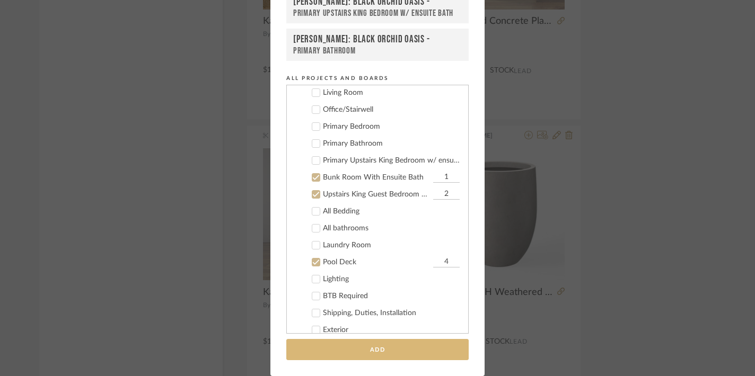
type input "2"
click at [364, 349] on button "Add" at bounding box center [377, 350] width 182 height 22
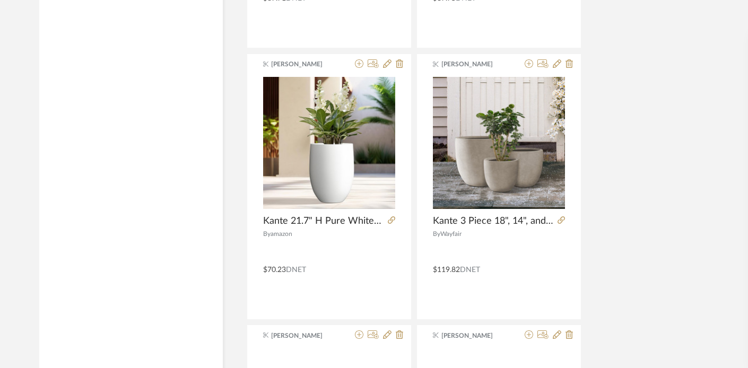
scroll to position [1548, 0]
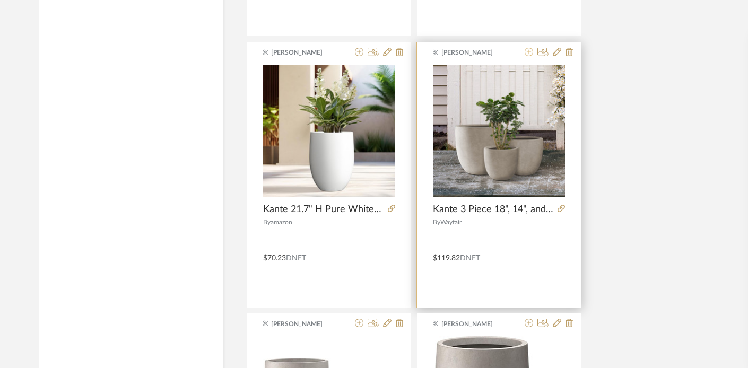
click at [527, 51] on icon at bounding box center [528, 52] width 8 height 8
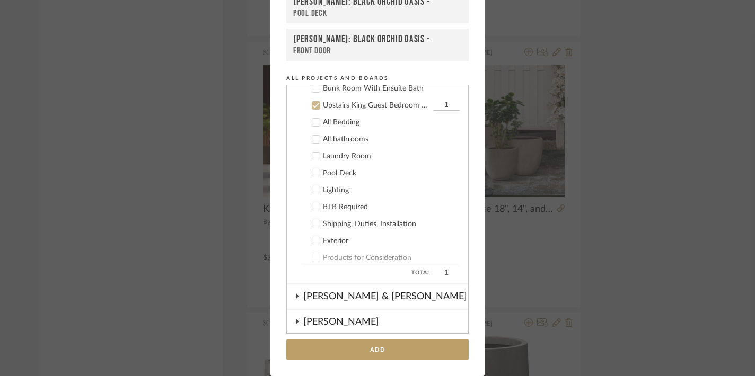
scroll to position [382, 0]
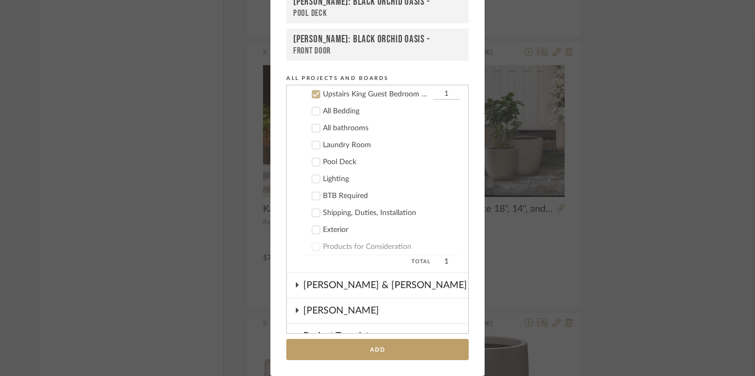
click at [312, 160] on icon at bounding box center [315, 162] width 7 height 7
drag, startPoint x: 433, startPoint y: 163, endPoint x: 443, endPoint y: 162, distance: 9.6
click at [443, 162] on input "1" at bounding box center [446, 162] width 27 height 11
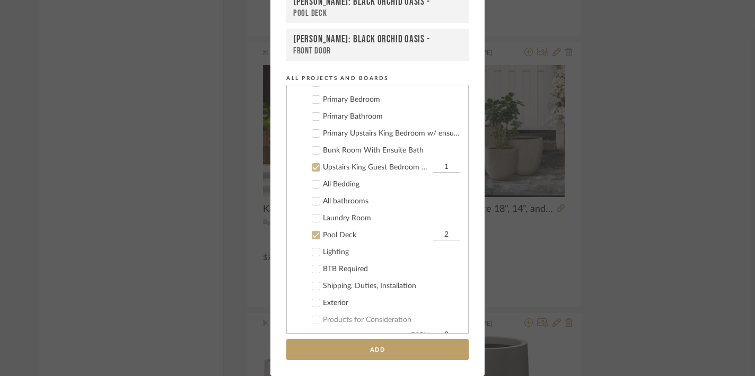
type input "2"
click at [312, 164] on icon at bounding box center [315, 167] width 7 height 7
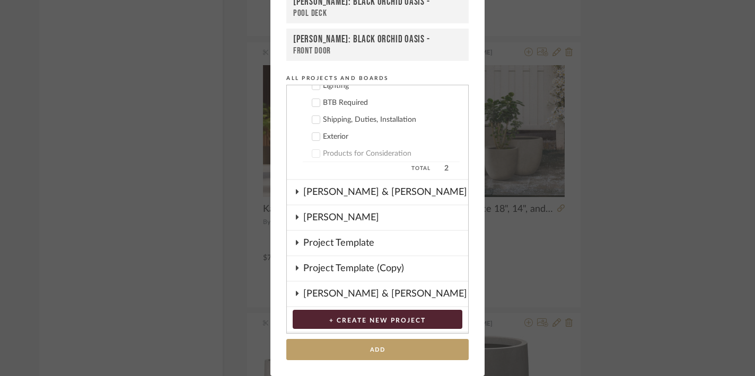
scroll to position [485, 0]
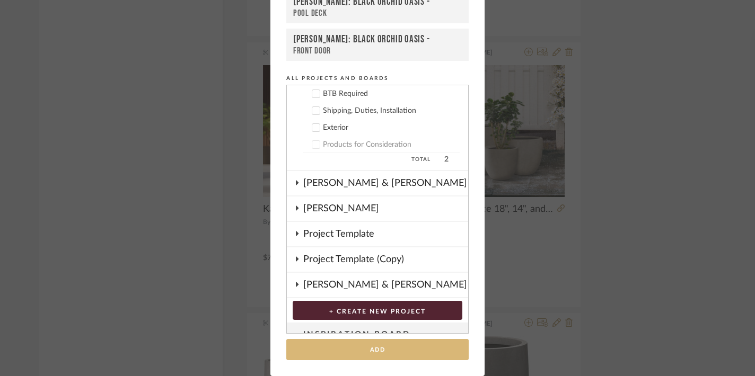
click at [373, 346] on button "Add" at bounding box center [377, 350] width 182 height 22
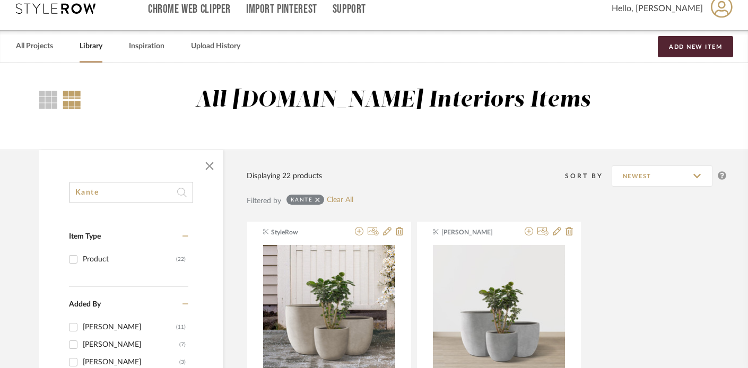
scroll to position [0, 0]
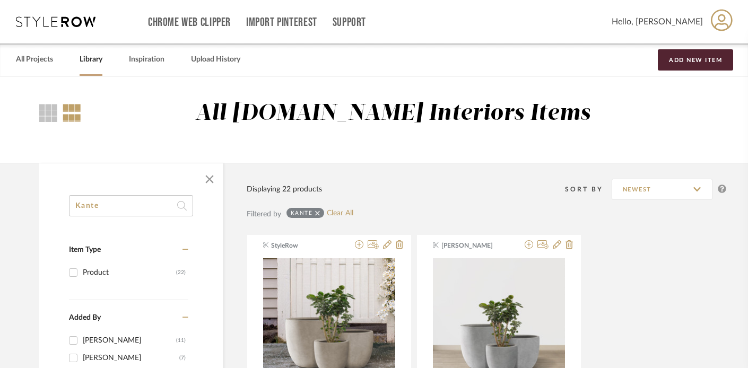
drag, startPoint x: 116, startPoint y: 207, endPoint x: 56, endPoint y: 203, distance: 60.6
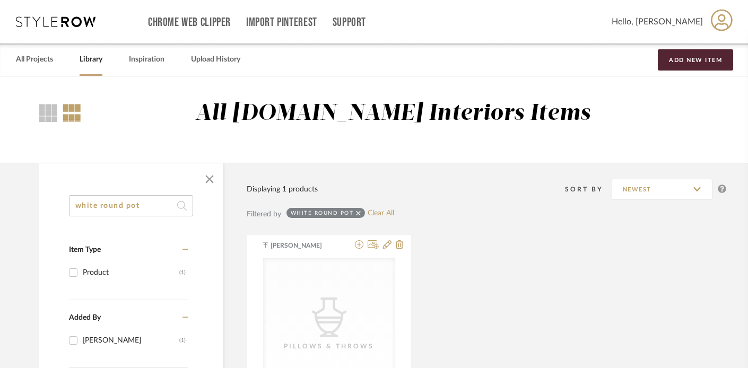
drag, startPoint x: 124, startPoint y: 206, endPoint x: 69, endPoint y: 201, distance: 54.8
click at [69, 201] on input "white round pot" at bounding box center [131, 205] width 124 height 21
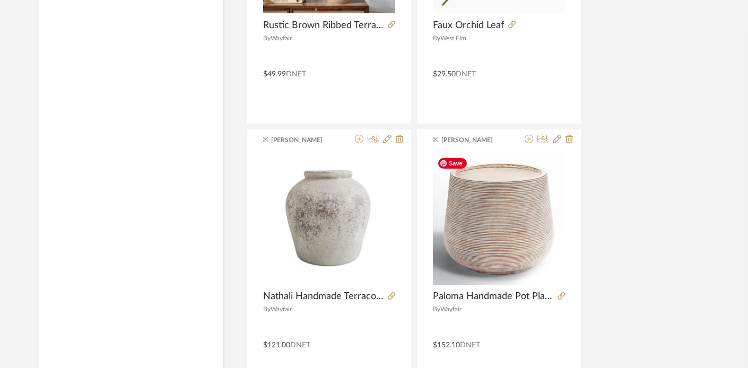
scroll to position [1716, 0]
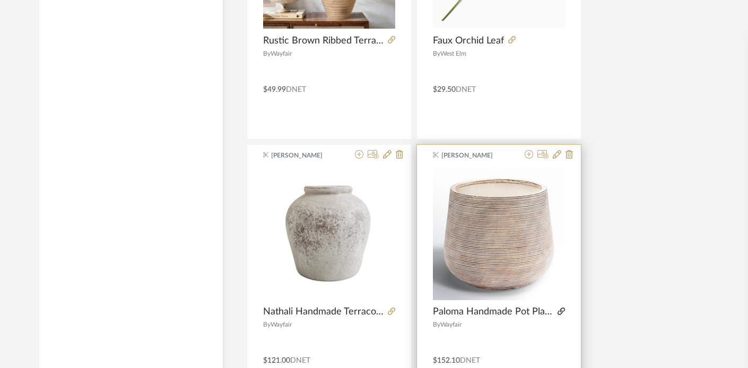
click at [560, 308] on icon at bounding box center [560, 311] width 7 height 7
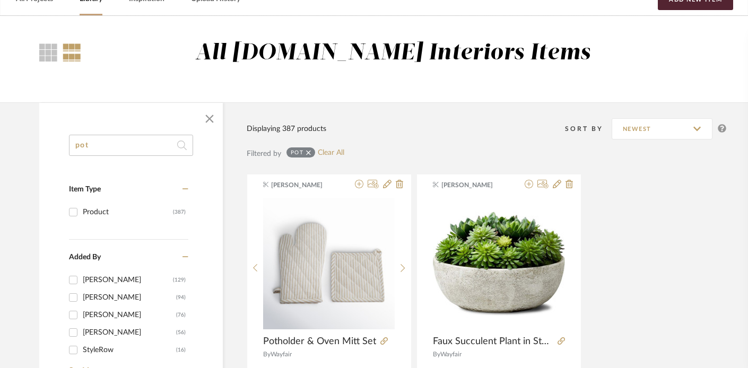
scroll to position [0, 0]
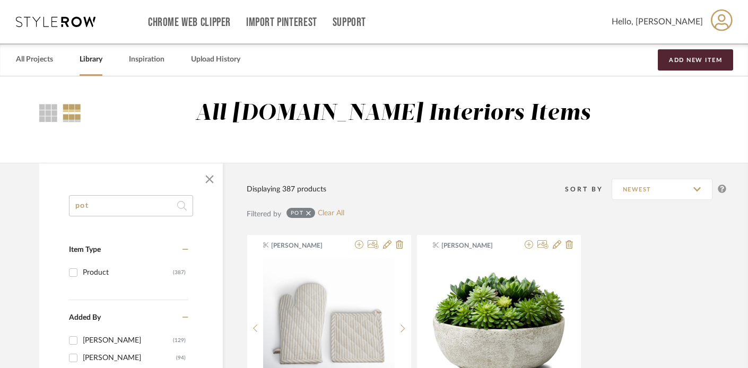
click at [112, 201] on input "pot" at bounding box center [131, 205] width 124 height 21
click at [110, 202] on input "pot" at bounding box center [131, 205] width 124 height 21
click at [116, 200] on input "pot" at bounding box center [131, 205] width 124 height 21
click at [115, 201] on input "pot" at bounding box center [131, 205] width 124 height 21
type input "p"
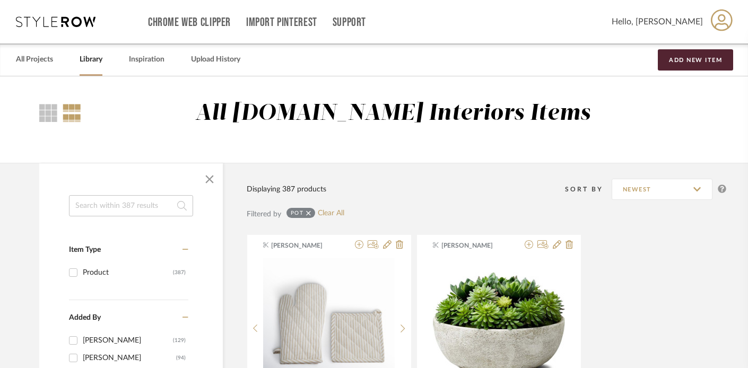
paste input "Rockport Brown Ombre Terracotta 11.4-Inch Round Bowl Vase"
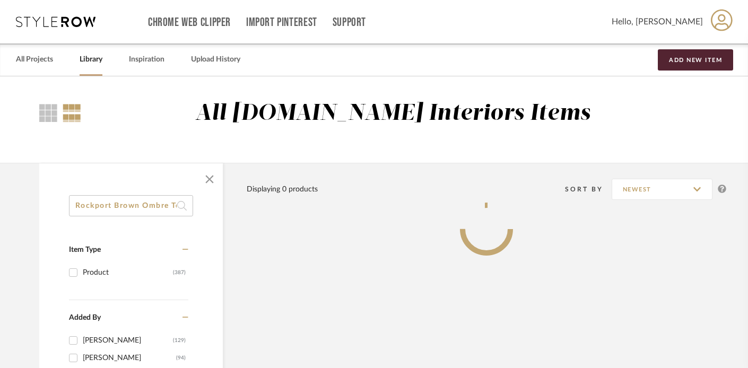
scroll to position [0, 150]
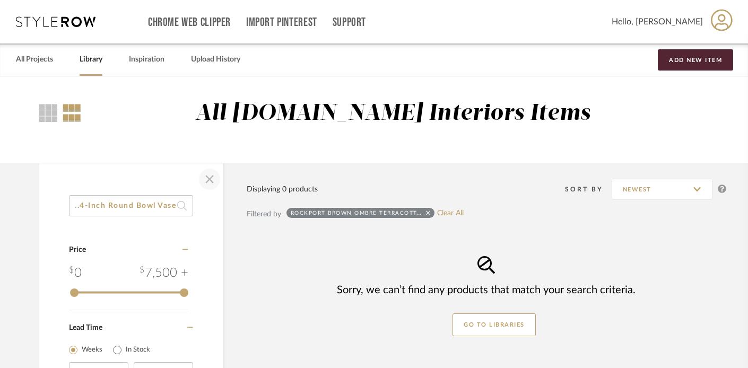
type input "Rockport Brown Ombre Terracotta 11.4-Inch Round Bowl Vase"
click at [209, 180] on span "button" at bounding box center [209, 178] width 25 height 25
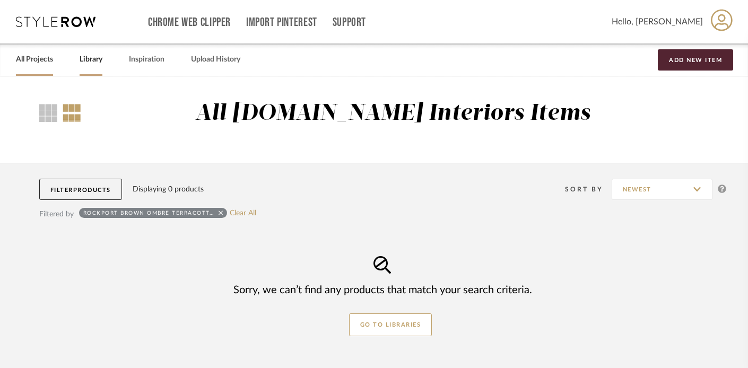
click at [40, 64] on link "All Projects" at bounding box center [34, 59] width 37 height 14
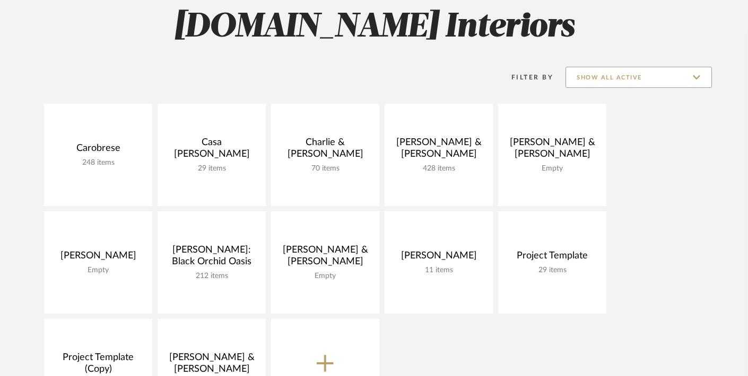
scroll to position [161, 0]
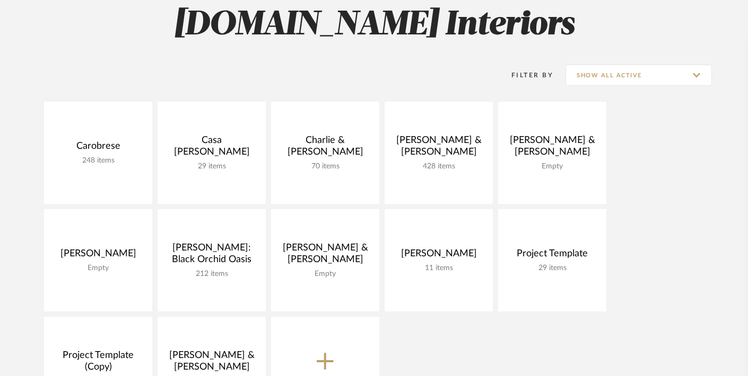
click at [586, 86] on div "Filter By Show All Active" at bounding box center [598, 75] width 226 height 27
click at [590, 80] on input "Show All Active" at bounding box center [638, 75] width 146 height 21
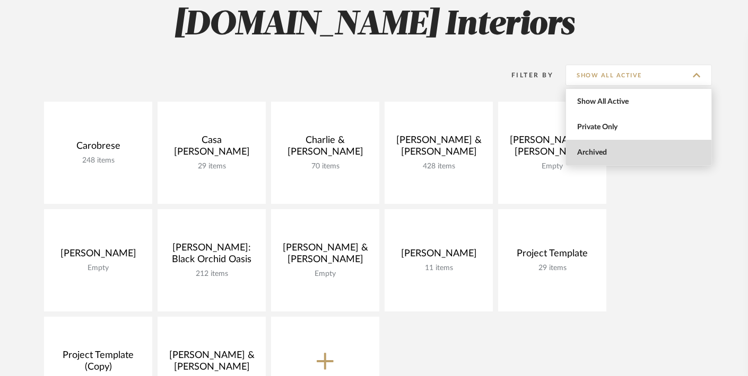
click at [591, 152] on span "Archived" at bounding box center [640, 152] width 126 height 9
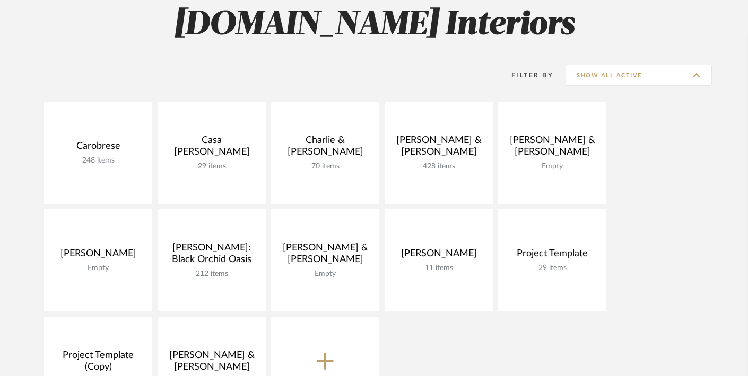
type input "Archived"
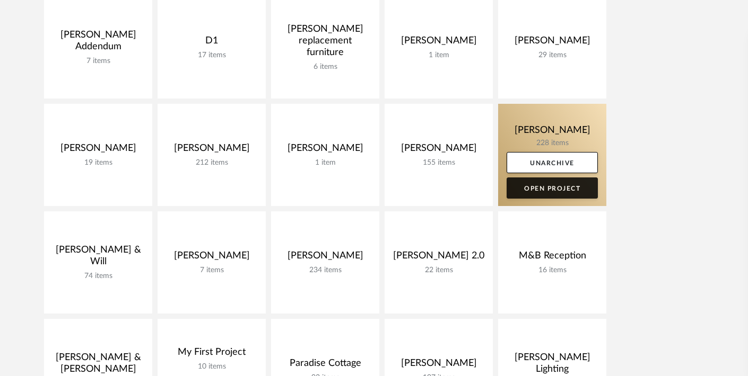
scroll to position [383, 0]
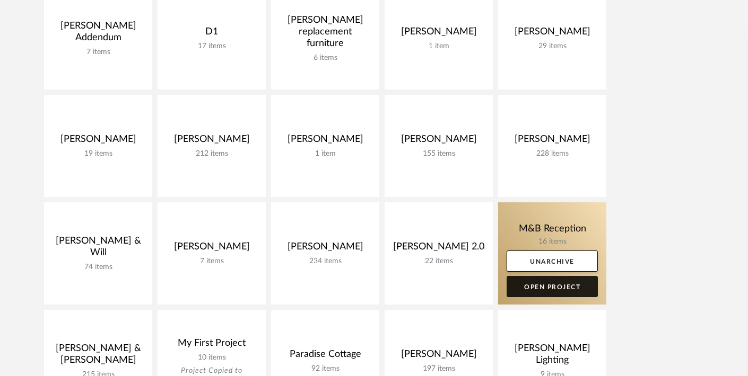
click at [552, 290] on link "Open Project" at bounding box center [551, 286] width 91 height 21
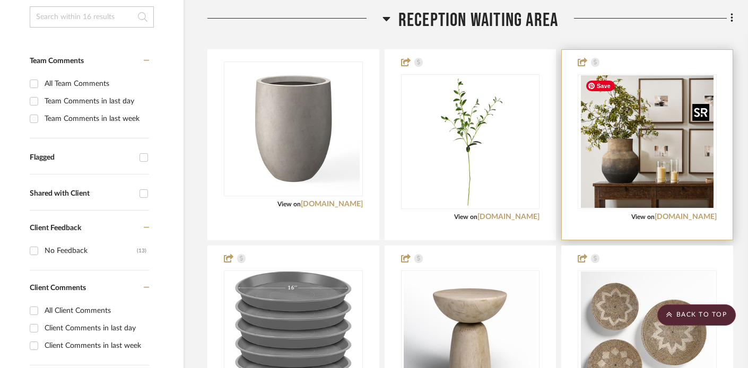
scroll to position [239, 16]
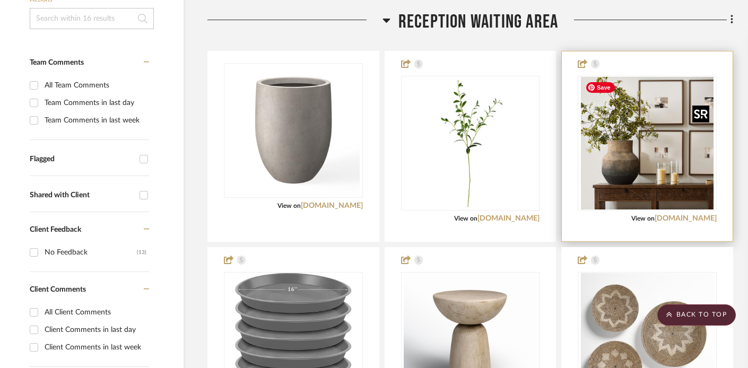
click at [656, 118] on img "0" at bounding box center [647, 143] width 133 height 133
click at [612, 217] on div "View on wayfair.com" at bounding box center [646, 219] width 139 height 10
click at [612, 199] on img "0" at bounding box center [647, 143] width 133 height 133
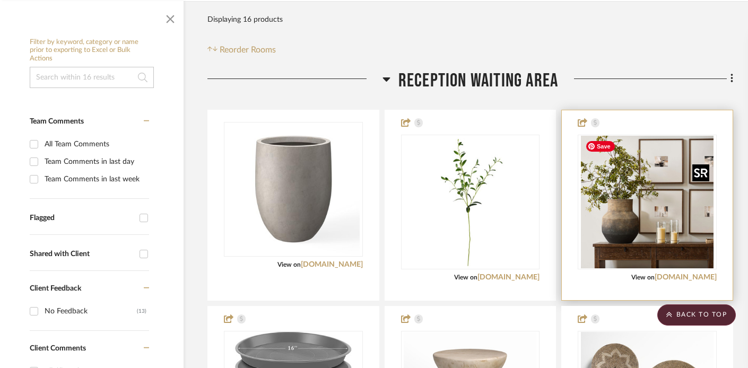
scroll to position [169, 16]
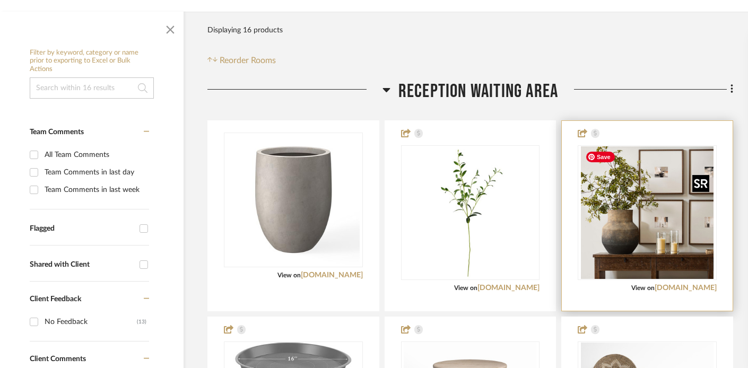
click at [711, 152] on img "0" at bounding box center [647, 212] width 133 height 133
click at [718, 135] on div at bounding box center [647, 216] width 171 height 190
click at [684, 287] on link "[DOMAIN_NAME]" at bounding box center [685, 287] width 62 height 7
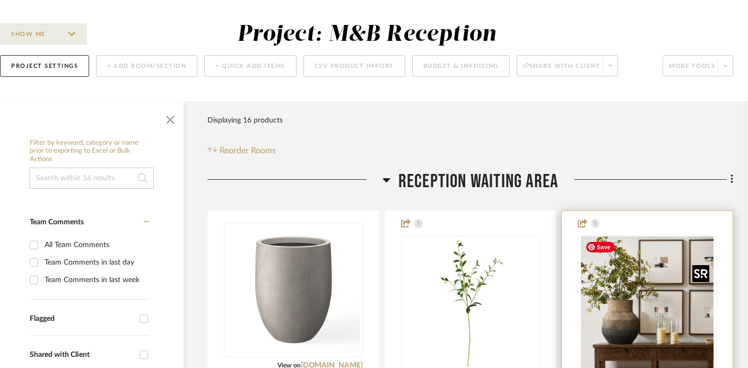
scroll to position [64, 16]
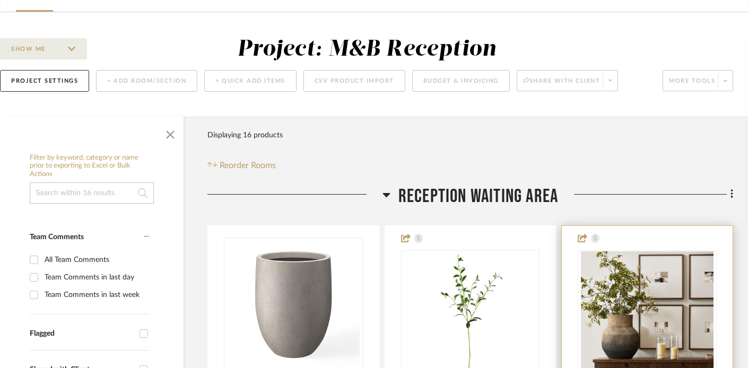
click at [713, 246] on div at bounding box center [647, 321] width 171 height 190
click at [697, 273] on img "0" at bounding box center [647, 317] width 133 height 133
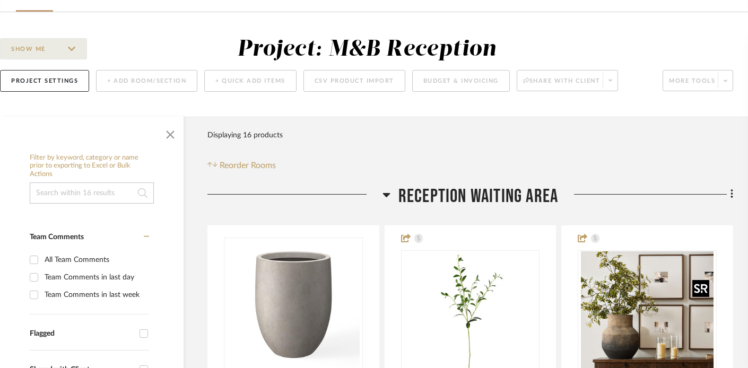
click at [696, 284] on div at bounding box center [700, 288] width 17 height 17
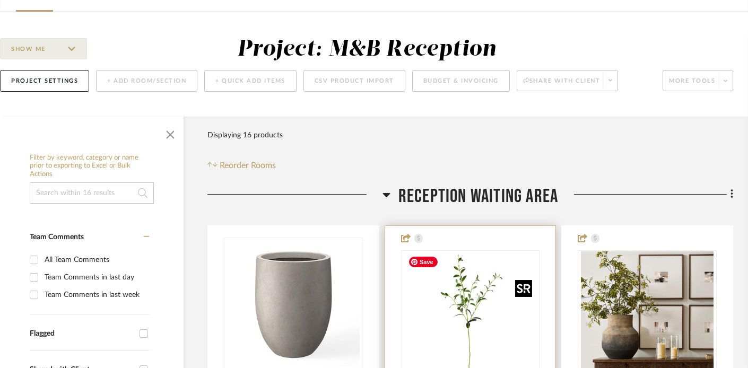
scroll to position [137, 16]
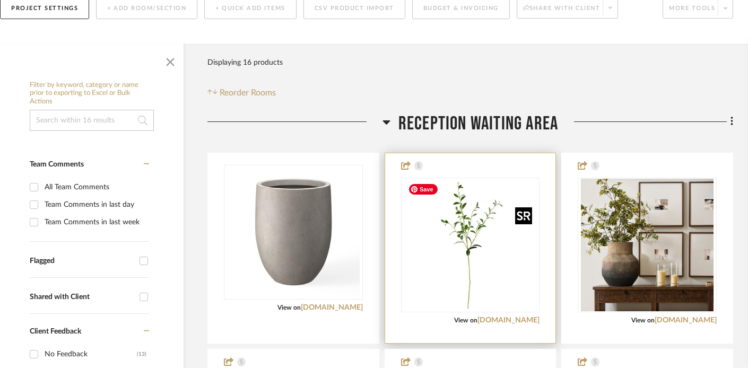
click at [461, 240] on img "0" at bounding box center [470, 245] width 133 height 133
click at [463, 247] on img "0" at bounding box center [470, 245] width 133 height 133
click at [478, 227] on img "0" at bounding box center [470, 245] width 133 height 133
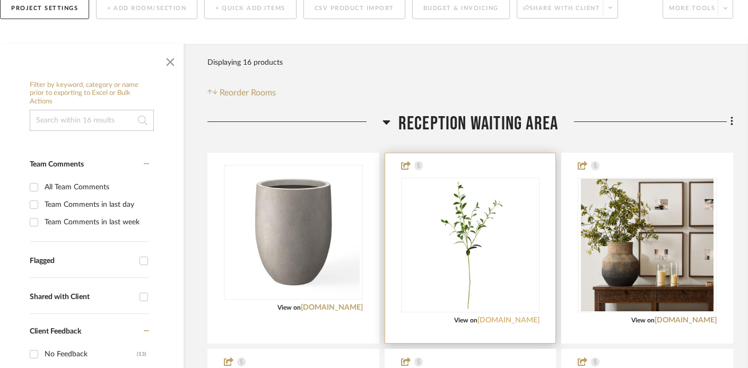
click at [507, 319] on link "[DOMAIN_NAME]" at bounding box center [508, 320] width 62 height 7
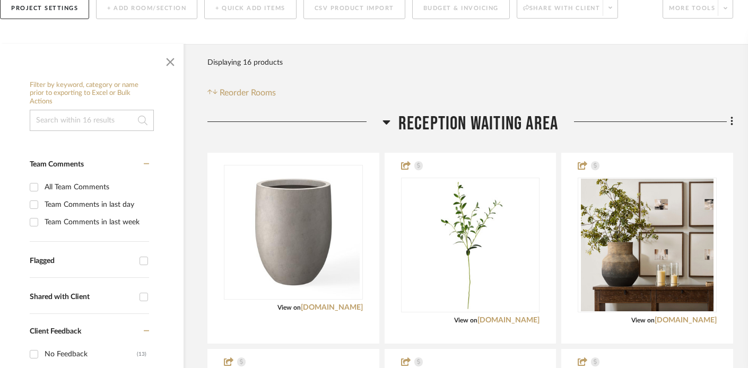
scroll to position [0, 16]
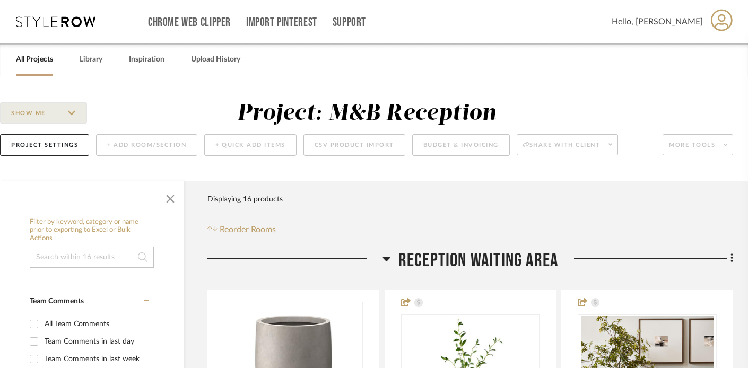
click at [19, 60] on link "All Projects" at bounding box center [34, 59] width 37 height 14
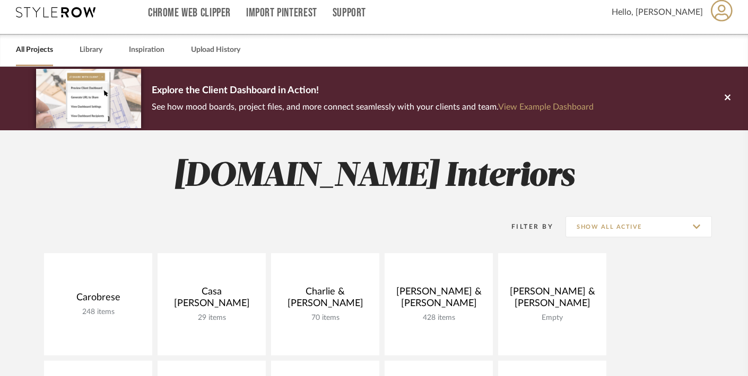
scroll to position [36, 0]
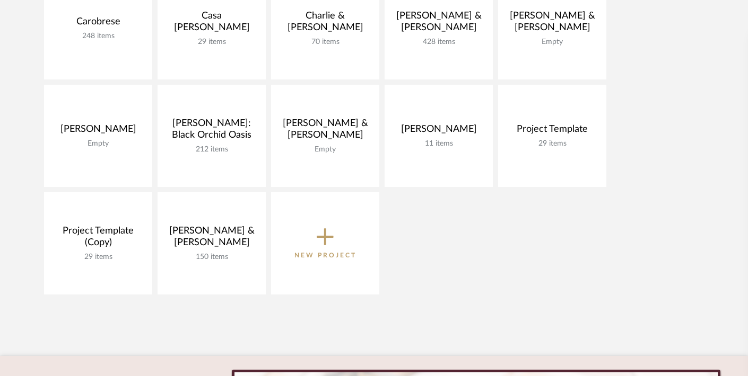
scroll to position [178, 0]
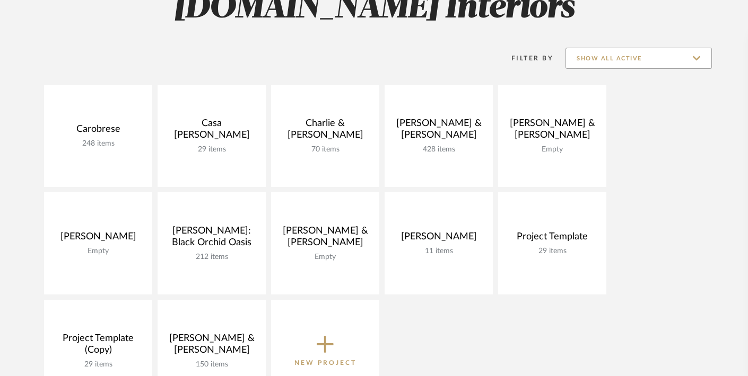
click at [626, 65] on input "Show All Active" at bounding box center [638, 58] width 146 height 21
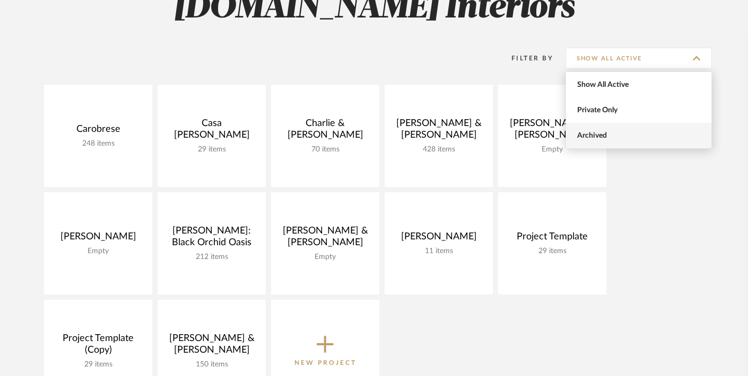
click at [607, 130] on span "Archived" at bounding box center [638, 135] width 145 height 25
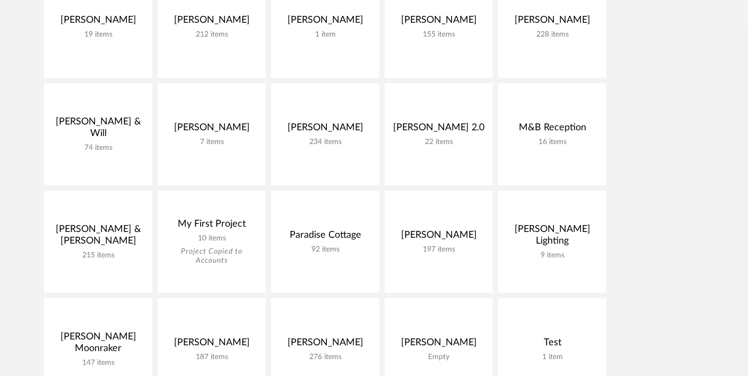
scroll to position [508, 0]
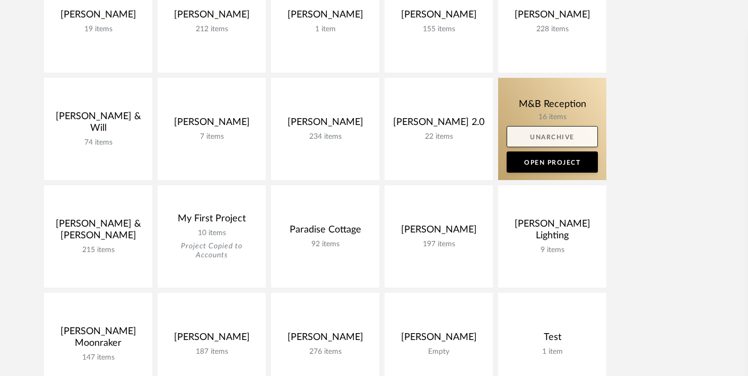
click at [586, 142] on link "Unarchive" at bounding box center [551, 136] width 91 height 21
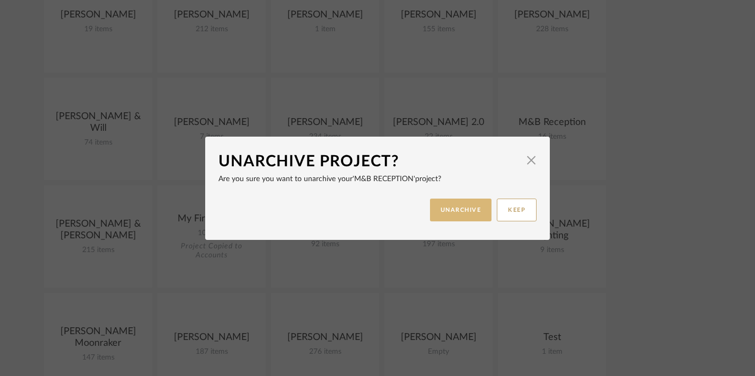
click at [456, 211] on button "UNARCHIVE" at bounding box center [461, 210] width 62 height 23
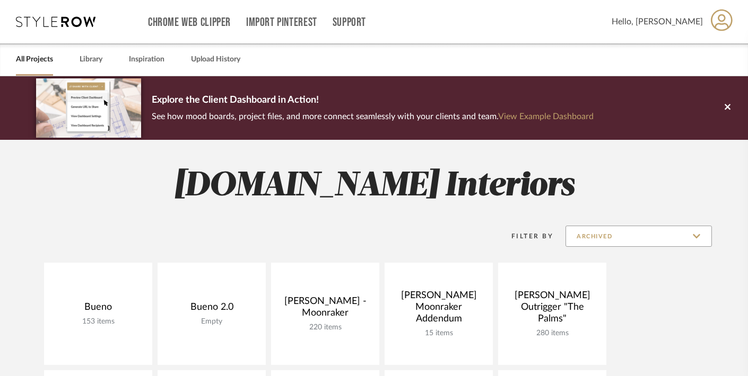
click at [609, 243] on input "Archived" at bounding box center [638, 236] width 146 height 21
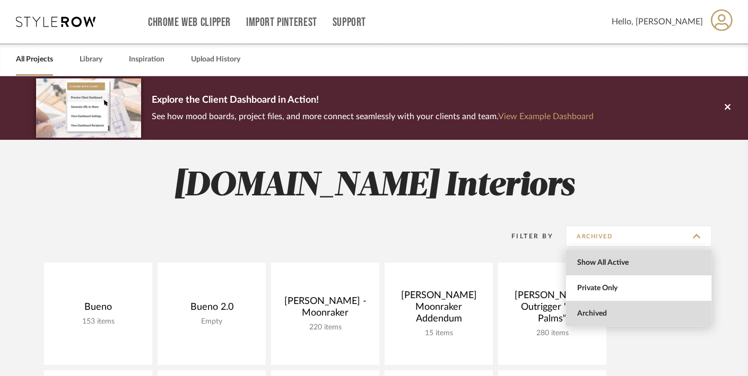
click at [608, 259] on span "Show All Active" at bounding box center [640, 263] width 126 height 9
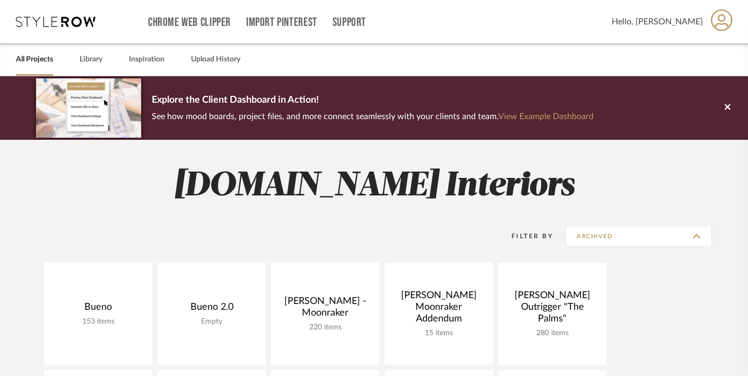
type input "Show All Active"
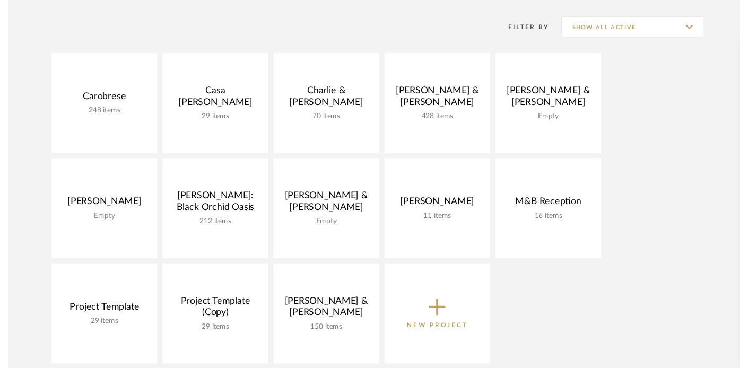
scroll to position [220, 0]
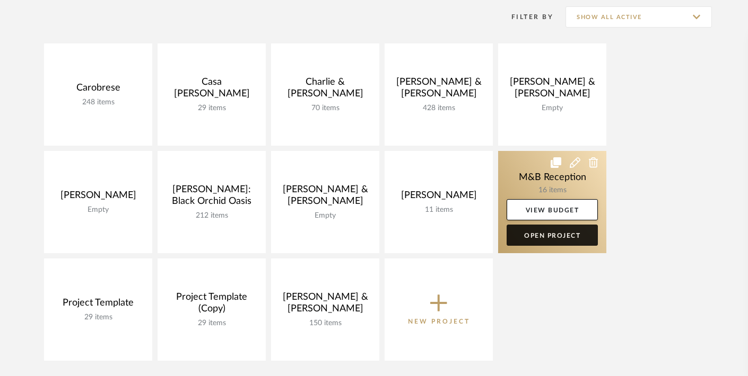
click at [573, 238] on link "Open Project" at bounding box center [551, 235] width 91 height 21
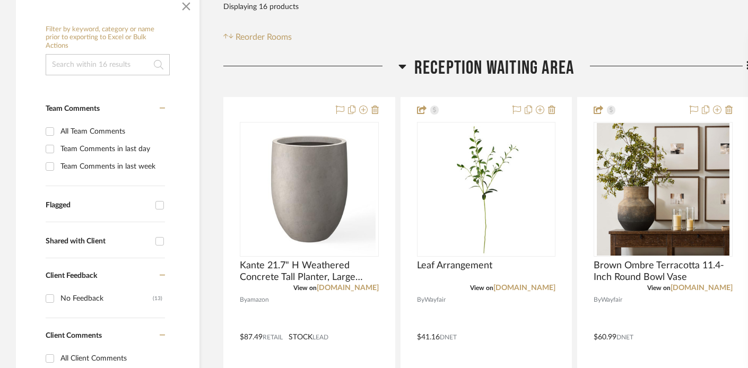
scroll to position [204, 0]
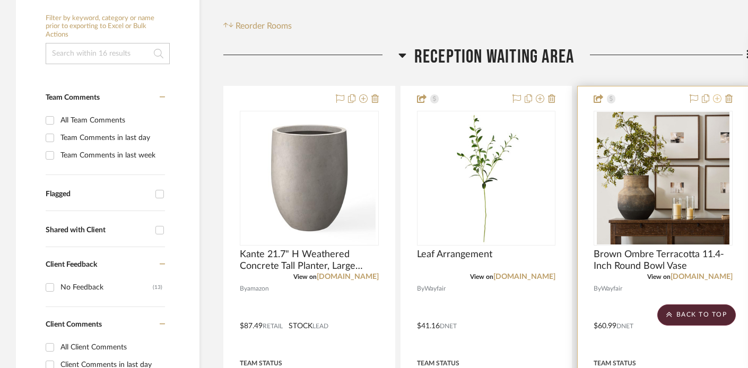
click at [717, 99] on icon at bounding box center [717, 98] width 8 height 8
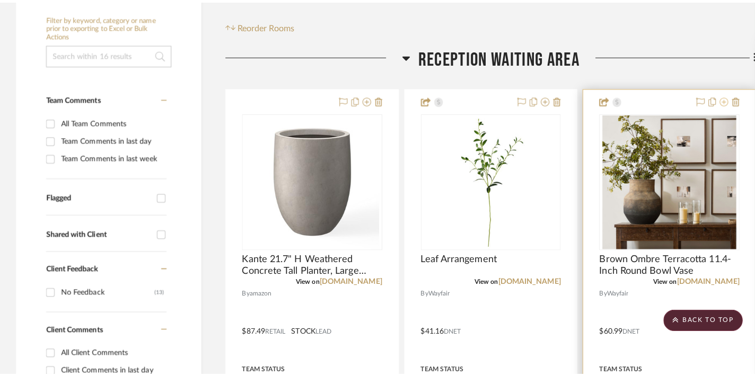
scroll to position [0, 0]
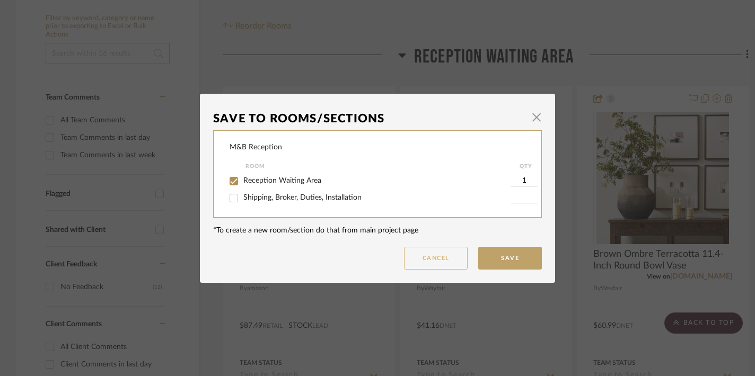
click at [424, 254] on button "Cancel" at bounding box center [436, 258] width 64 height 23
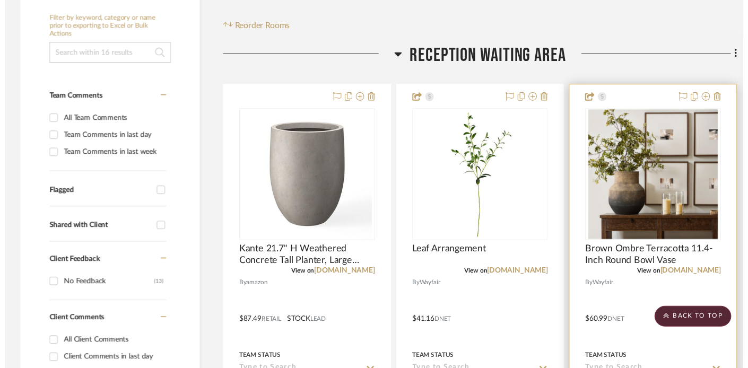
scroll to position [204, 0]
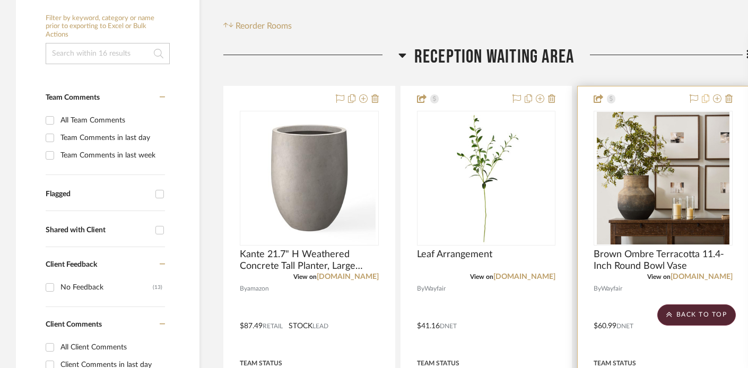
click at [705, 97] on icon at bounding box center [705, 98] width 7 height 8
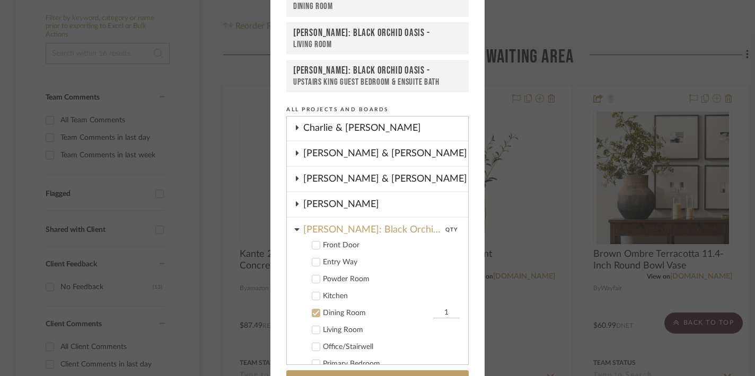
scroll to position [0, 0]
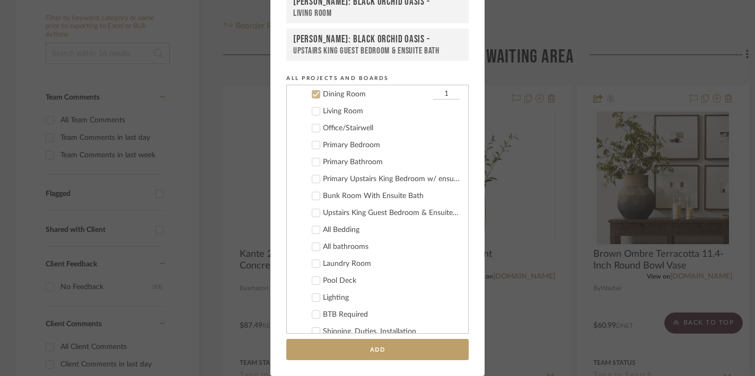
click at [312, 91] on icon at bounding box center [315, 94] width 7 height 7
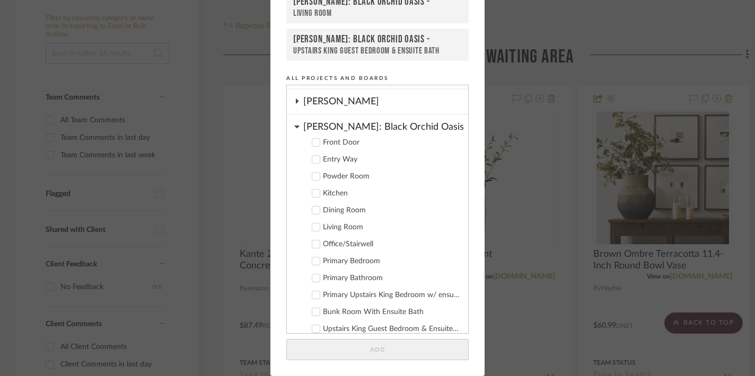
click at [313, 208] on icon at bounding box center [315, 210] width 7 height 7
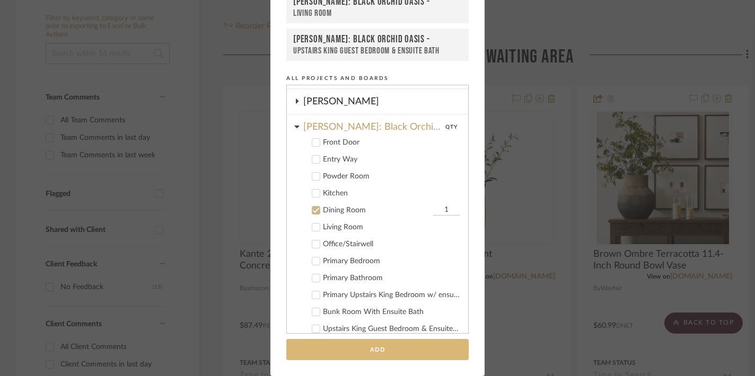
click at [391, 355] on button "Add" at bounding box center [377, 350] width 182 height 22
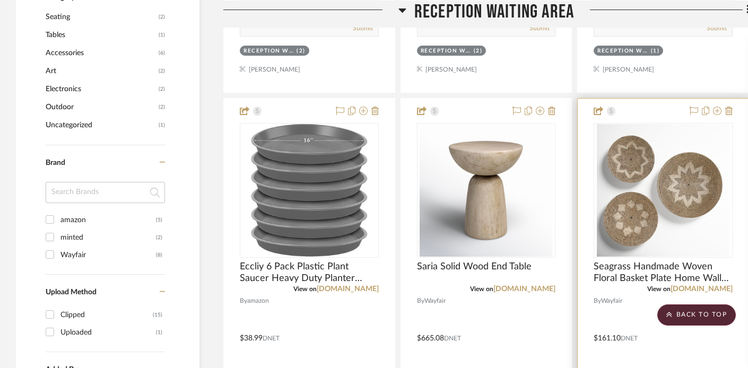
scroll to position [643, 0]
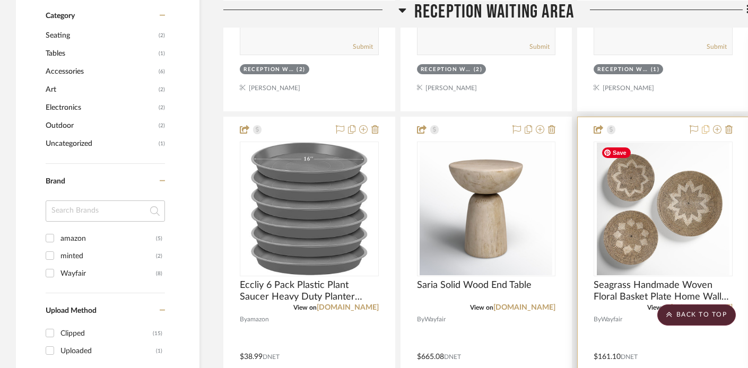
click at [705, 131] on icon at bounding box center [705, 129] width 7 height 8
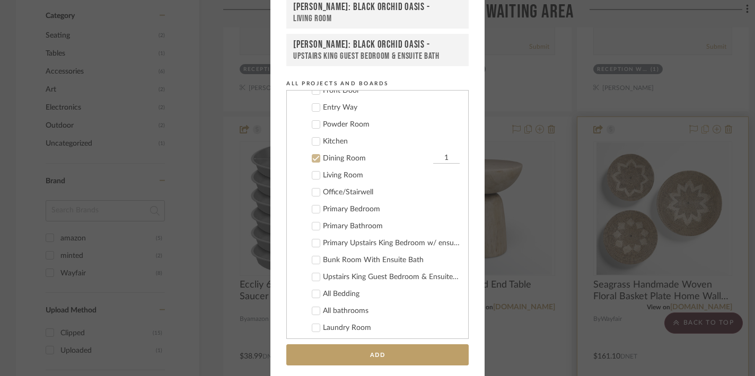
scroll to position [102, 0]
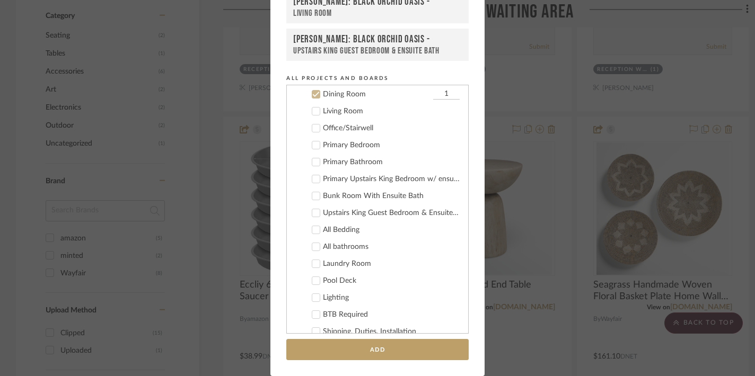
click at [313, 95] on icon at bounding box center [316, 94] width 7 height 5
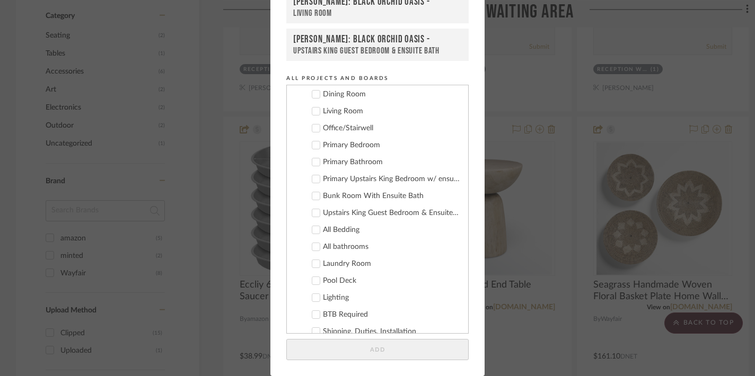
click at [312, 146] on icon at bounding box center [315, 145] width 7 height 7
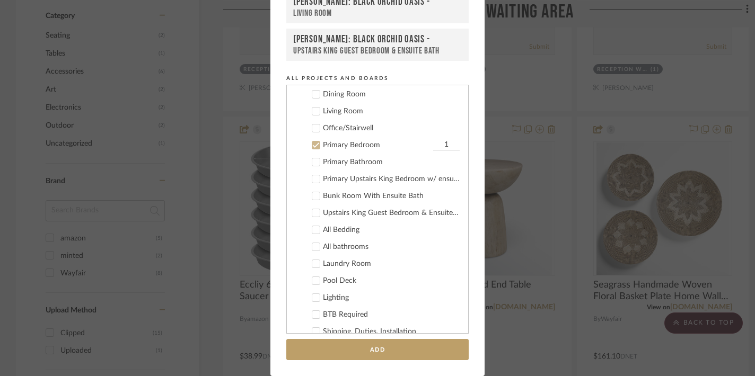
drag, startPoint x: 428, startPoint y: 144, endPoint x: 444, endPoint y: 146, distance: 16.0
click at [444, 146] on input "1" at bounding box center [446, 145] width 27 height 11
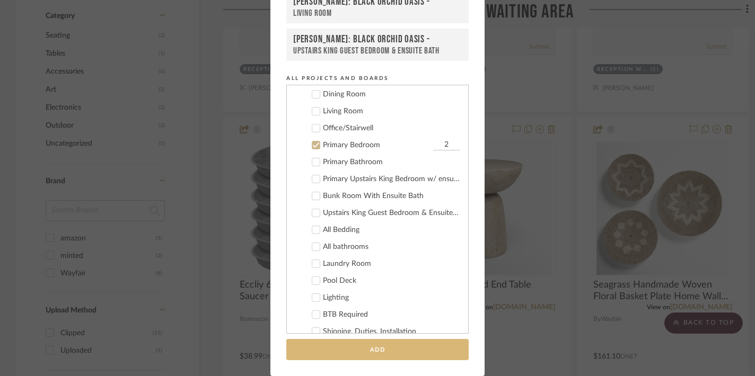
type input "2"
click at [372, 345] on button "Add" at bounding box center [377, 350] width 182 height 22
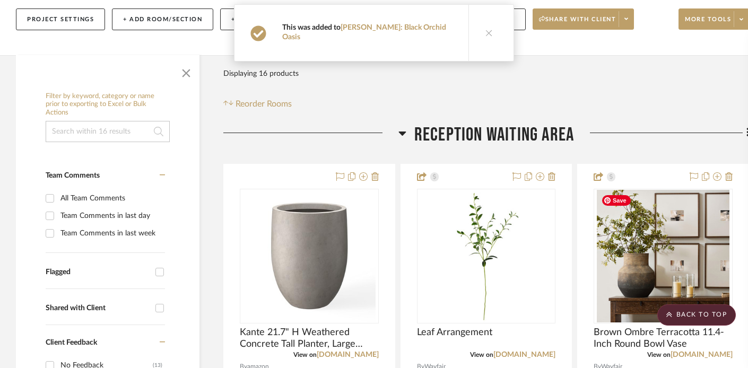
scroll to position [0, 0]
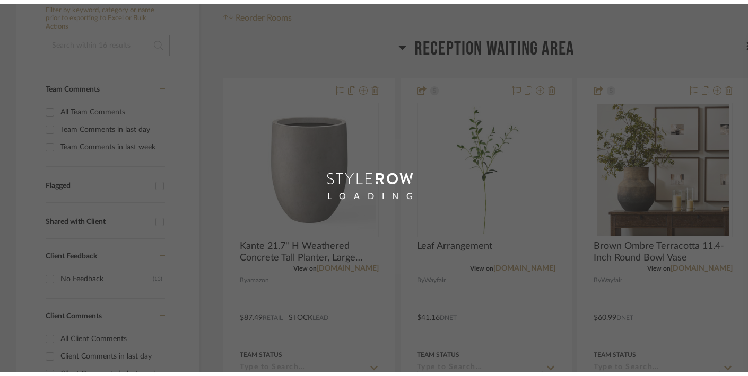
scroll to position [220, 0]
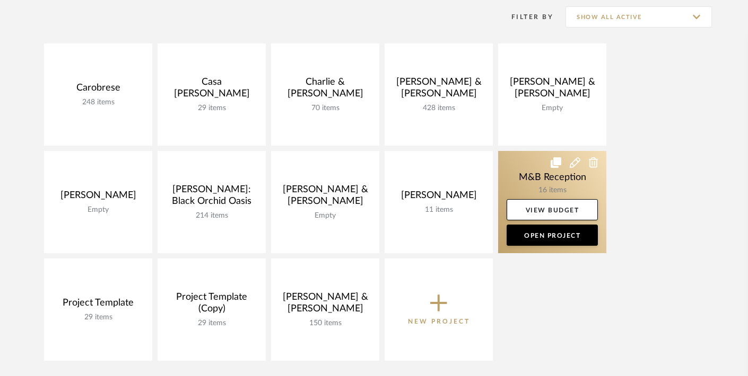
click at [569, 163] on icon at bounding box center [574, 162] width 11 height 11
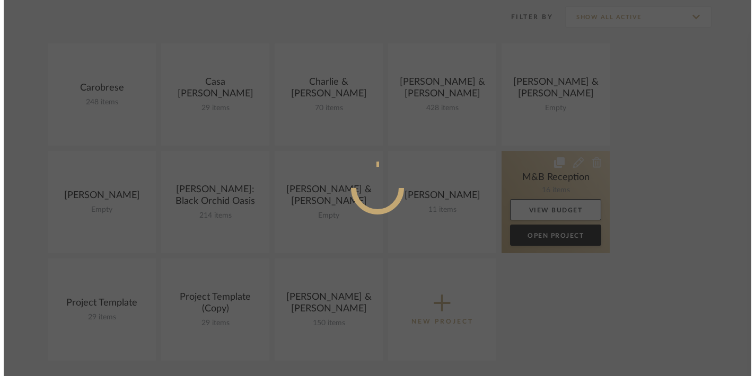
scroll to position [0, 0]
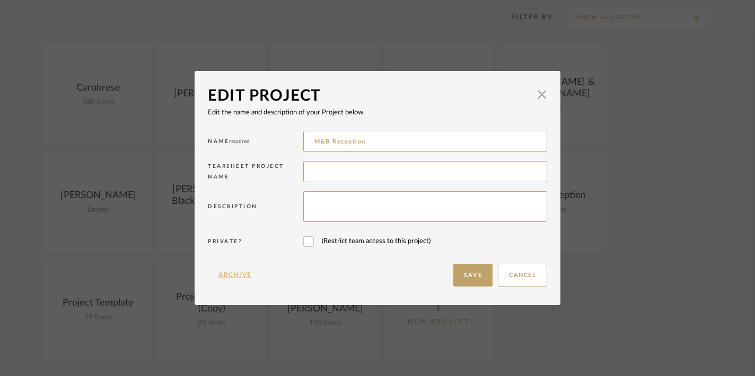
click at [219, 276] on button "Archive" at bounding box center [235, 275] width 55 height 23
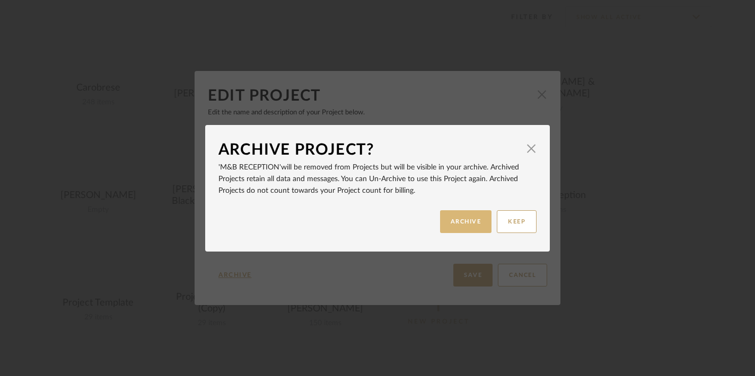
click at [464, 225] on button "ARCHIVE" at bounding box center [466, 222] width 52 height 23
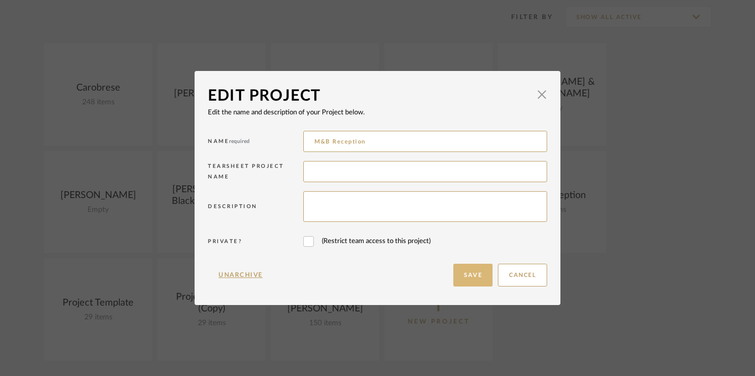
click at [466, 281] on button "Save" at bounding box center [472, 275] width 39 height 23
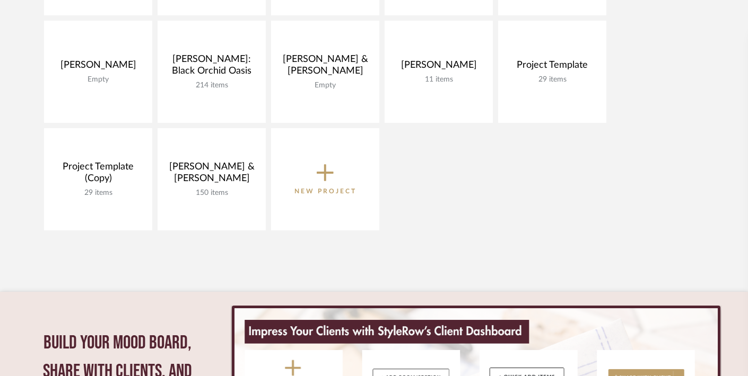
scroll to position [351, 0]
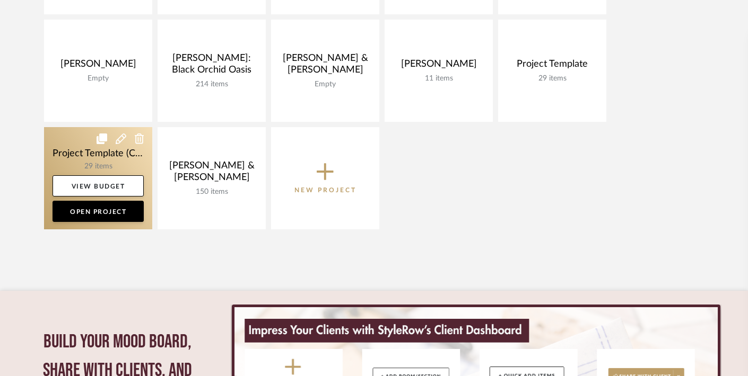
click at [118, 139] on icon at bounding box center [121, 139] width 11 height 11
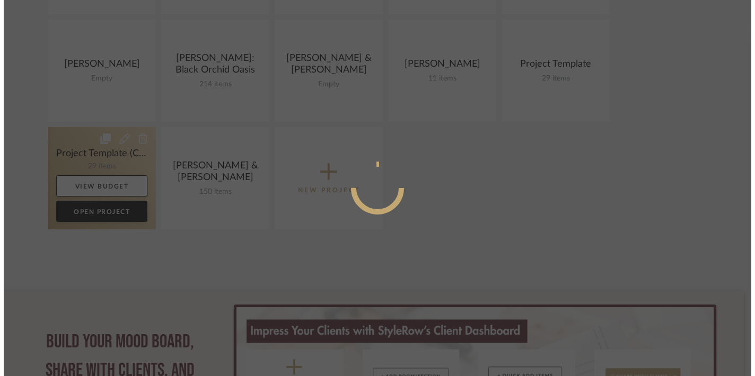
scroll to position [0, 0]
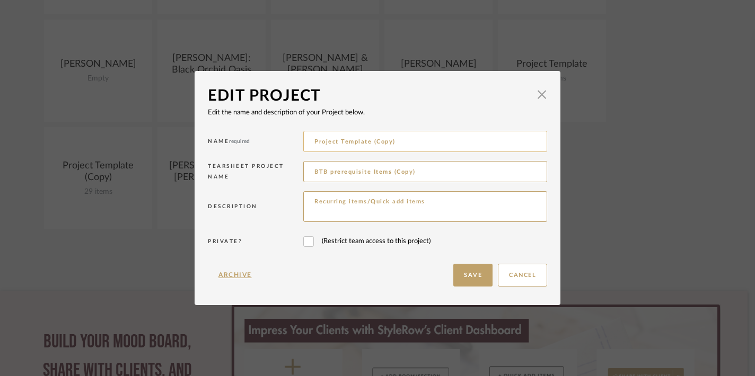
drag, startPoint x: 404, startPoint y: 142, endPoint x: 315, endPoint y: 137, distance: 88.7
click at [315, 137] on input "Project Template (Copy)" at bounding box center [425, 141] width 244 height 21
type input "C"
type input "L"
type input "Charlie & Angela Lewie"
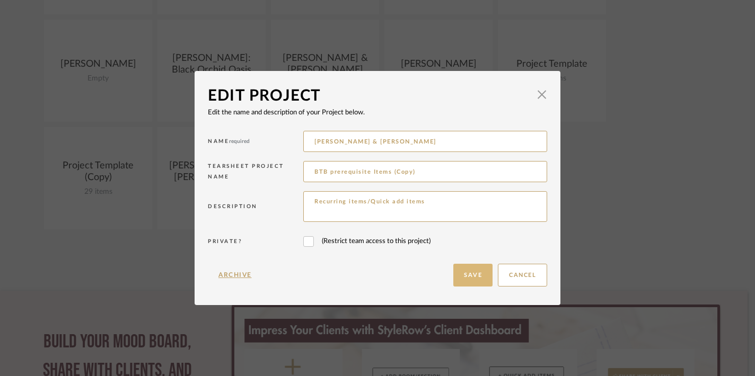
click at [465, 275] on button "Save" at bounding box center [472, 275] width 39 height 23
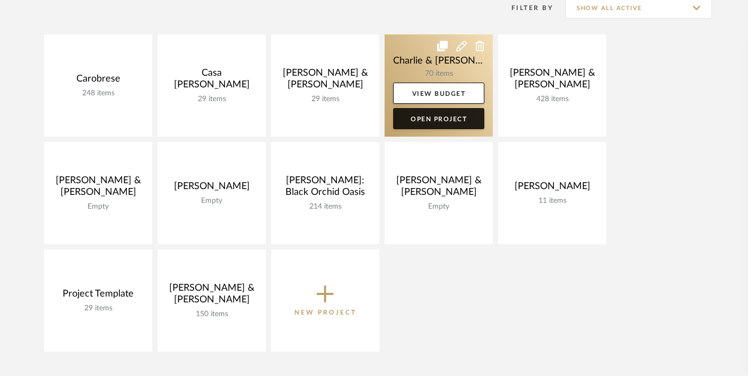
scroll to position [230, 0]
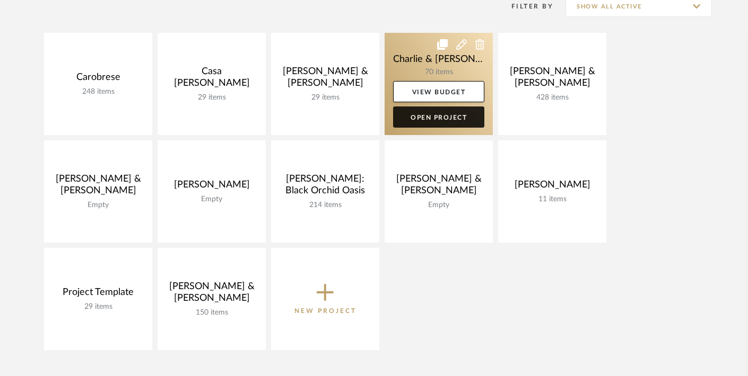
click at [428, 116] on link "Open Project" at bounding box center [438, 117] width 91 height 21
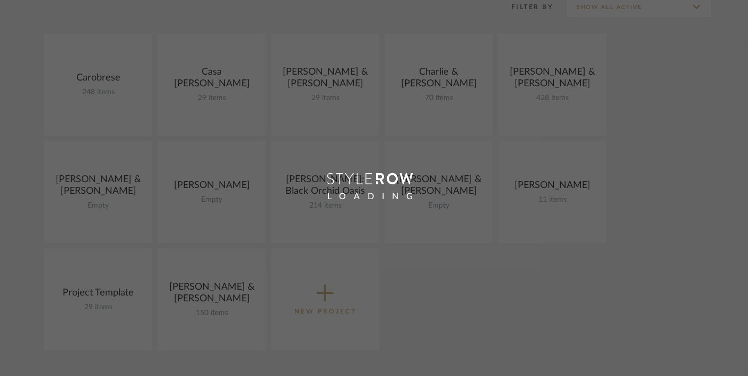
scroll to position [230, 0]
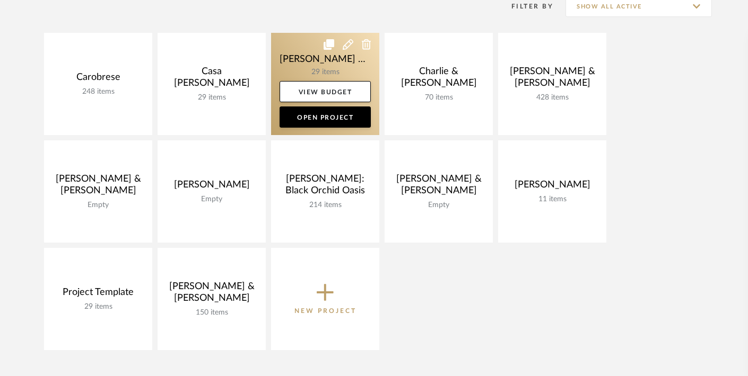
click at [346, 45] on icon at bounding box center [348, 44] width 11 height 11
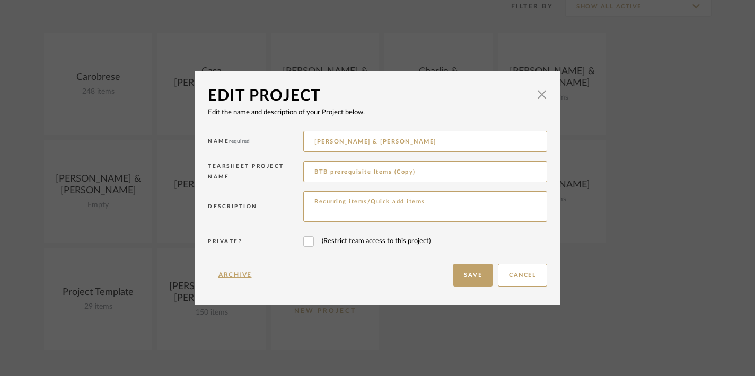
drag, startPoint x: 399, startPoint y: 141, endPoint x: 296, endPoint y: 133, distance: 102.6
click at [296, 133] on div "Name required Charlie & Angela Lewie" at bounding box center [377, 143] width 339 height 30
type input "Donald & Erica Linear"
click at [457, 274] on button "Save" at bounding box center [472, 275] width 39 height 23
click at [534, 93] on span "button" at bounding box center [541, 94] width 21 height 21
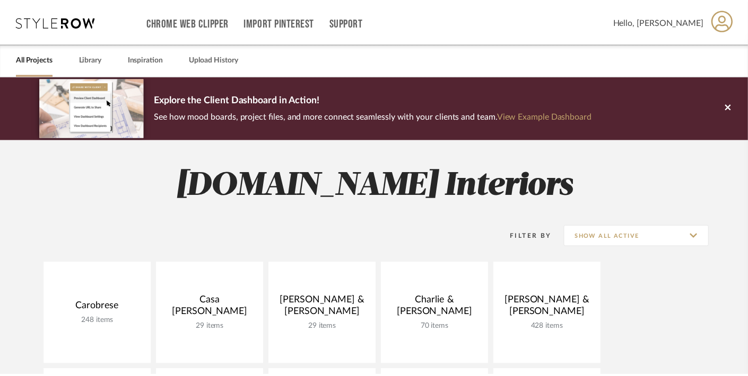
scroll to position [230, 0]
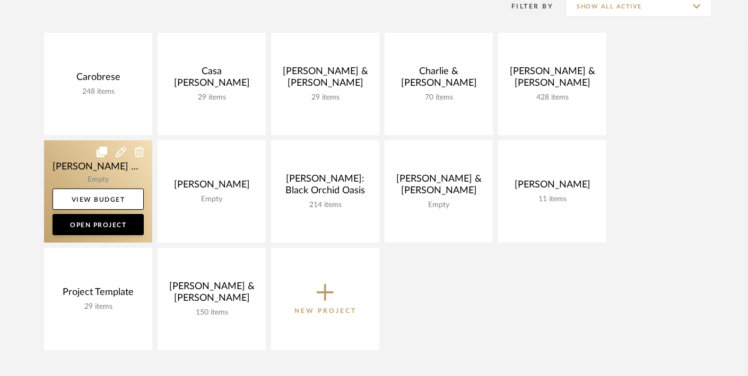
click at [142, 153] on icon at bounding box center [140, 152] width 10 height 11
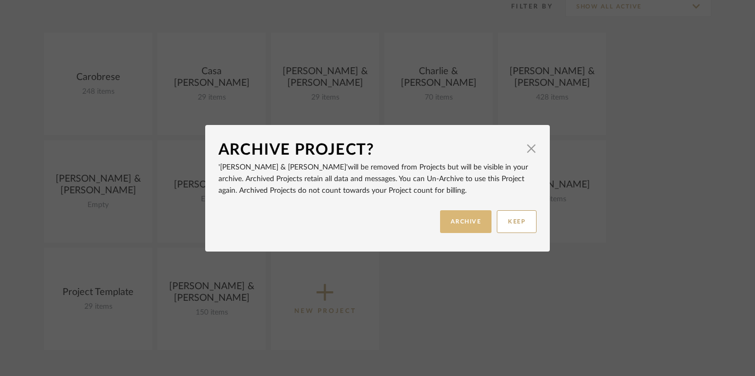
click at [452, 216] on button "ARCHIVE" at bounding box center [466, 222] width 52 height 23
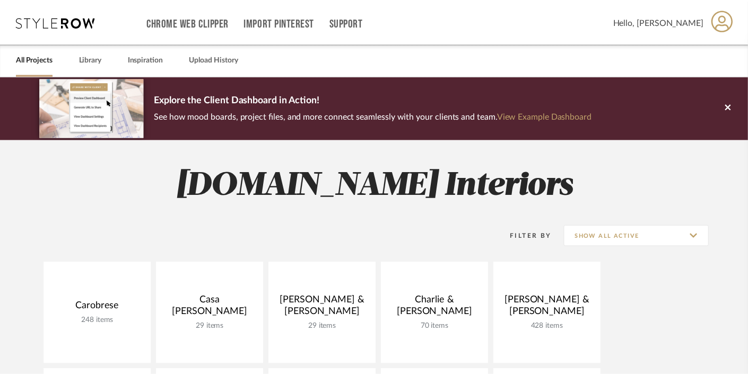
scroll to position [230, 0]
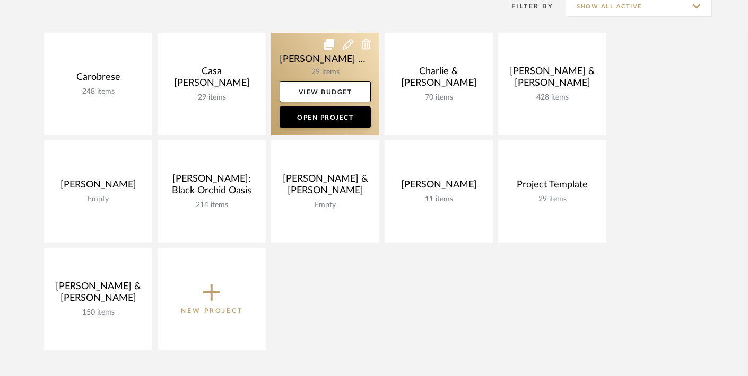
click at [347, 47] on icon at bounding box center [348, 44] width 11 height 11
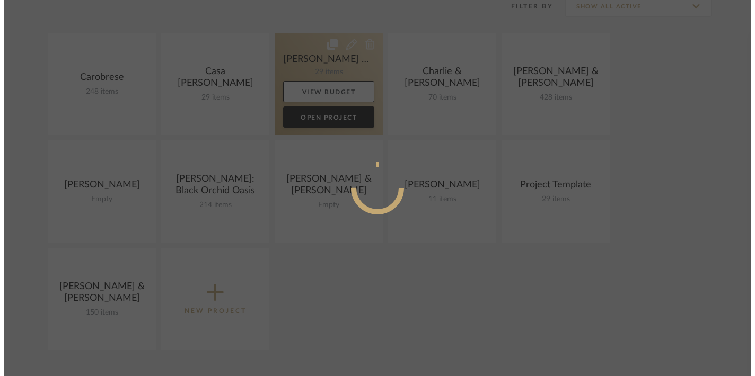
scroll to position [0, 0]
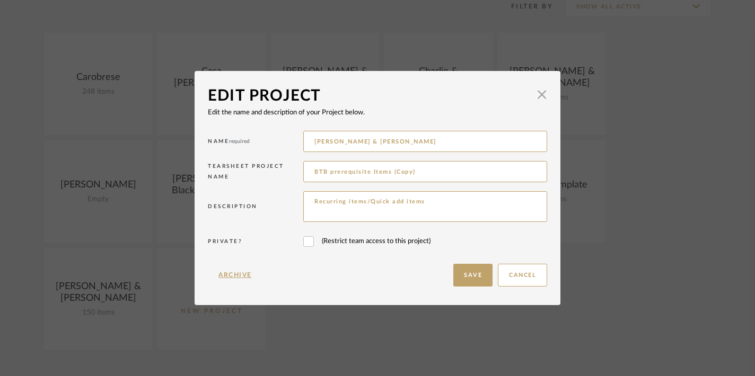
drag, startPoint x: 406, startPoint y: 145, endPoint x: 277, endPoint y: 139, distance: 128.5
click at [277, 139] on div "Name required Charlie & Angela Lewie" at bounding box center [377, 143] width 339 height 30
type input "Tracy & Dan McMahon"
click at [462, 275] on button "Save" at bounding box center [472, 275] width 39 height 23
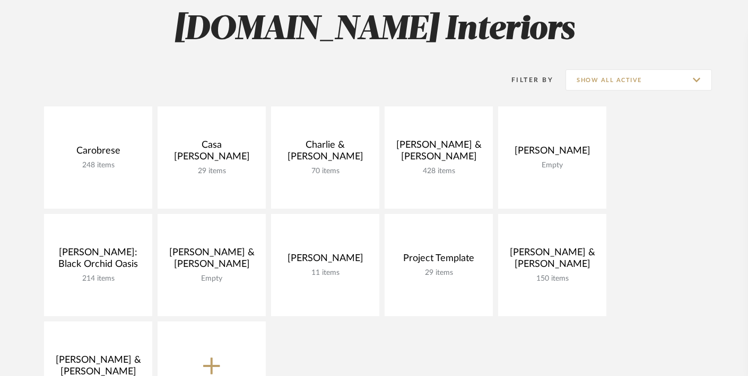
scroll to position [249, 0]
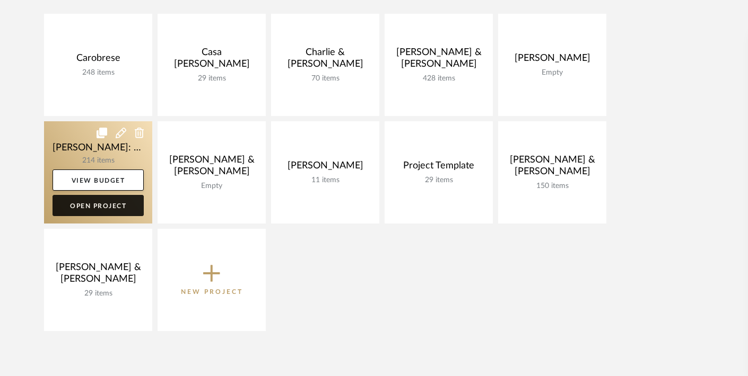
click at [120, 205] on link "Open Project" at bounding box center [97, 205] width 91 height 21
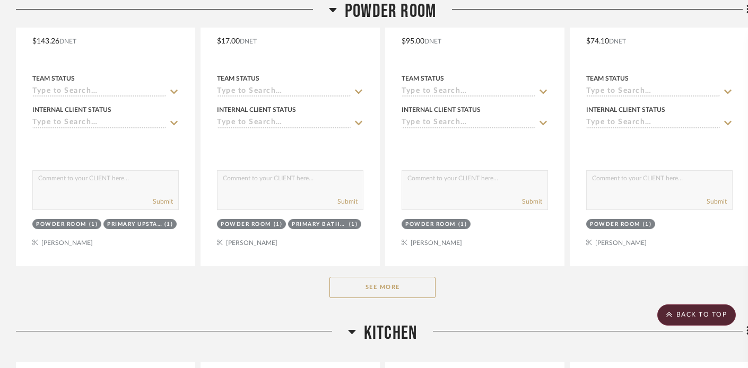
scroll to position [1597, 0]
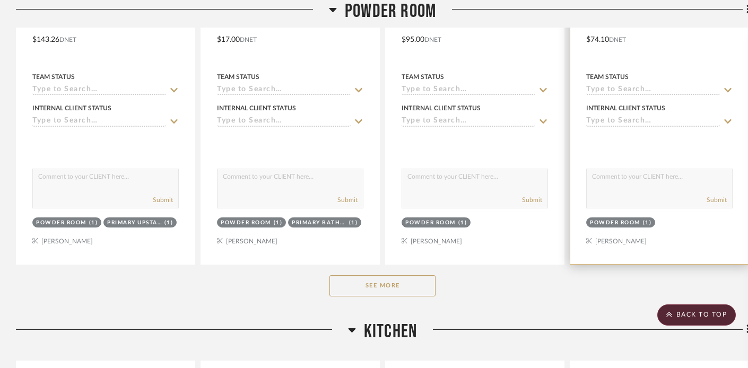
click at [662, 155] on div at bounding box center [659, 32] width 178 height 464
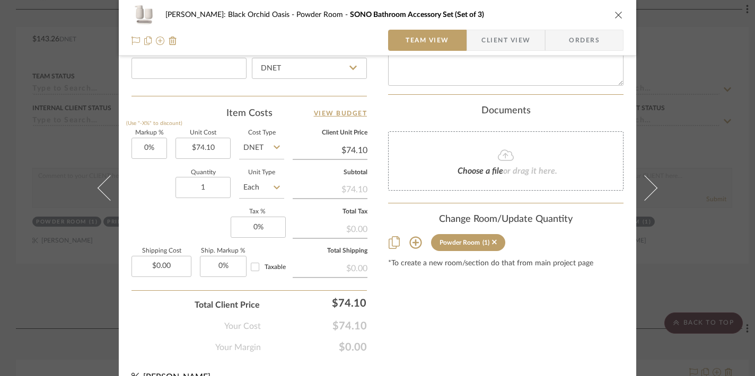
scroll to position [594, 0]
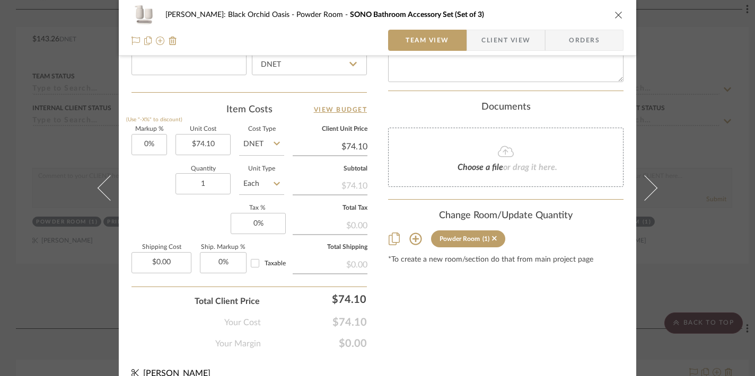
click at [414, 234] on icon at bounding box center [415, 239] width 13 height 13
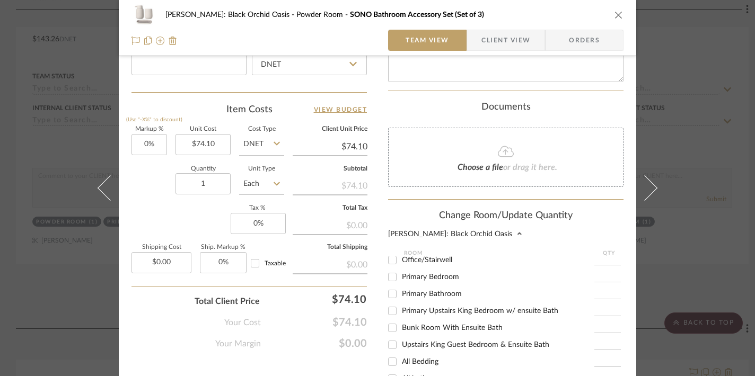
scroll to position [102, 0]
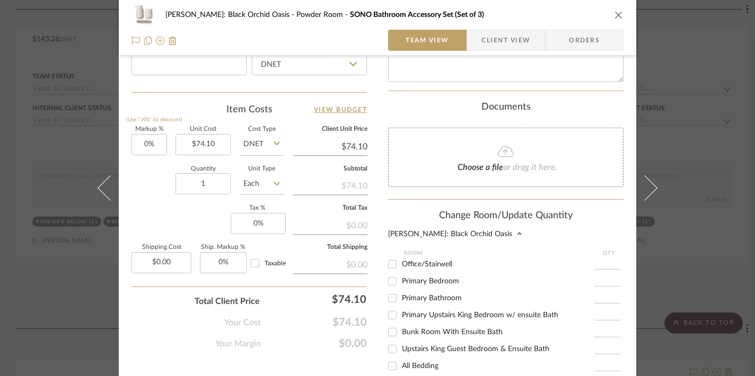
click at [389, 277] on input "Primary Bedroom" at bounding box center [392, 281] width 17 height 17
checkbox input "true"
type input "1"
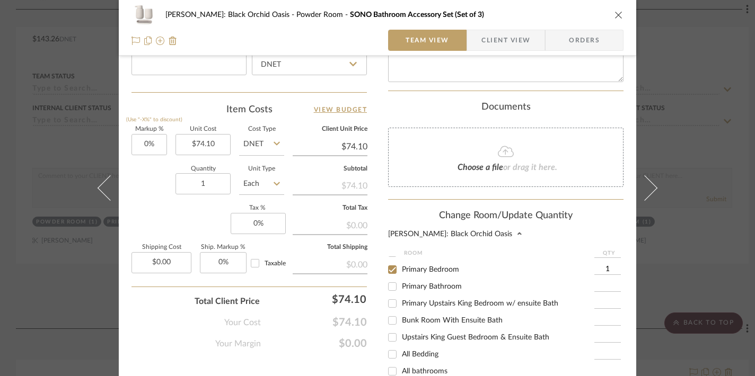
scroll to position [125, 0]
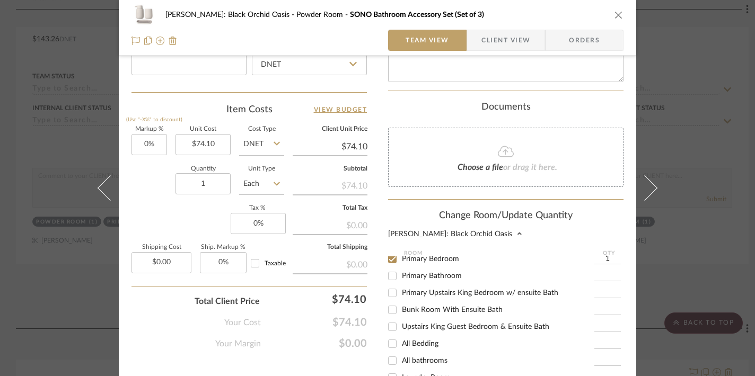
click at [386, 289] on input "Primary Upstairs King Bedroom w/ ensuite Bath" at bounding box center [392, 293] width 17 height 17
checkbox input "true"
type input "1"
click at [393, 310] on input "Bunk Room With Ensuite Bath" at bounding box center [392, 310] width 17 height 17
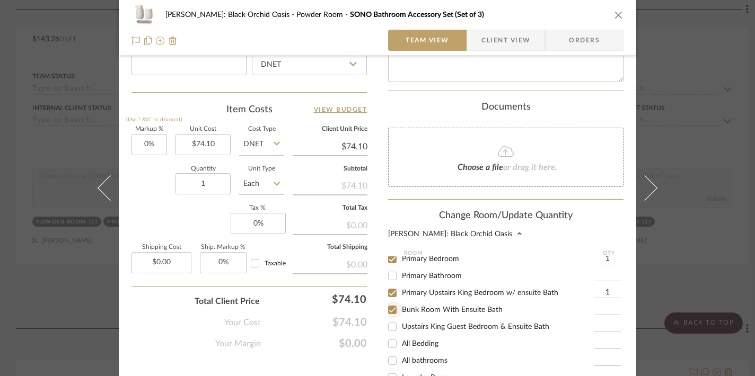
checkbox input "true"
type input "1"
click at [392, 322] on input "Upstairs King Guest Bedroom & Ensuite Bath" at bounding box center [392, 327] width 17 height 17
checkbox input "true"
type input "1"
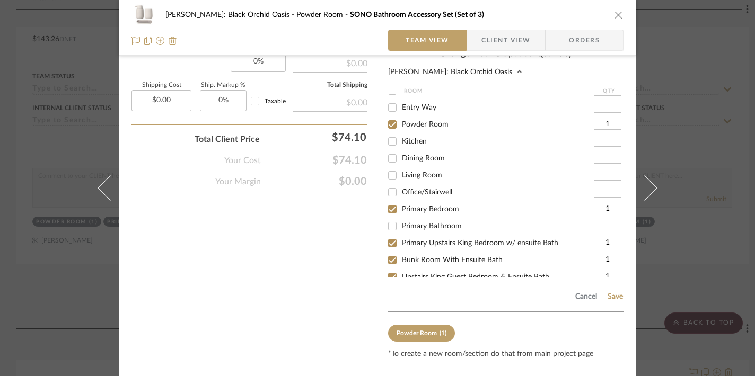
scroll to position [0, 0]
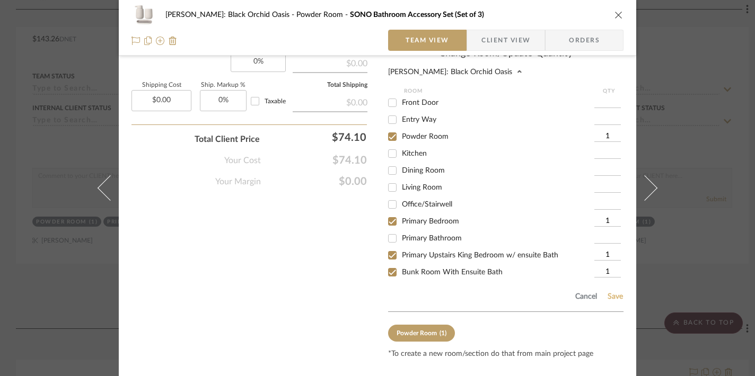
click at [611, 293] on button "Save" at bounding box center [615, 297] width 16 height 8
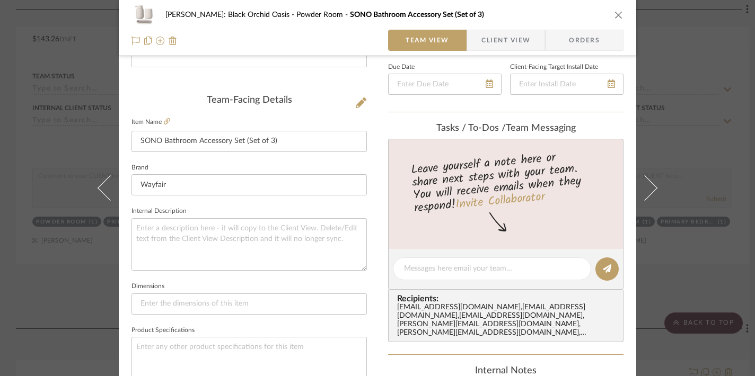
scroll to position [131, 0]
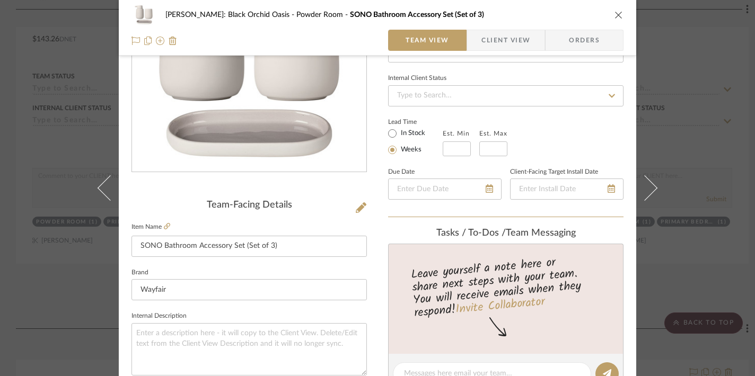
click at [615, 11] on icon "close" at bounding box center [619, 15] width 8 height 8
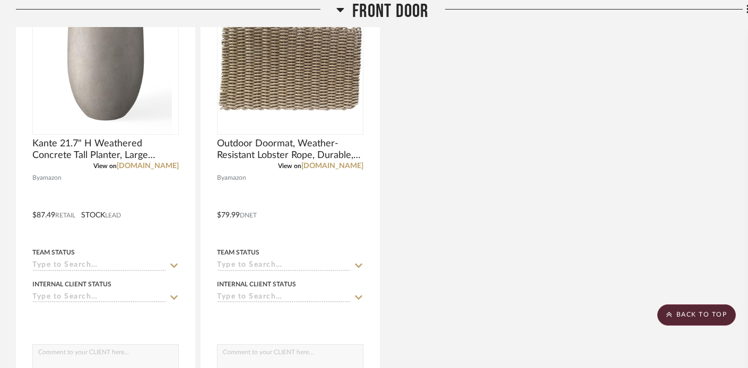
scroll to position [0, 0]
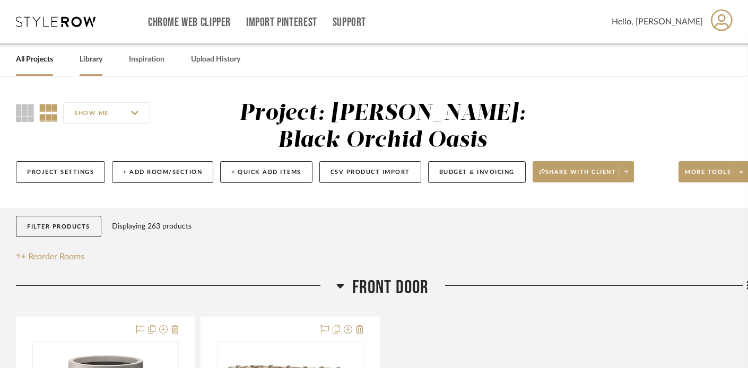
click at [89, 61] on link "Library" at bounding box center [91, 59] width 23 height 14
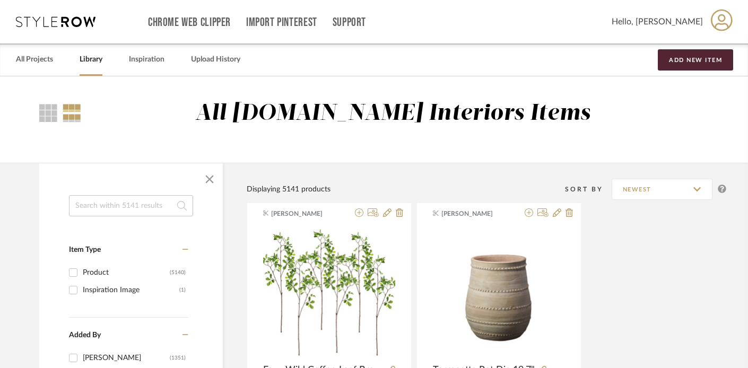
click at [115, 201] on input at bounding box center [131, 205] width 124 height 21
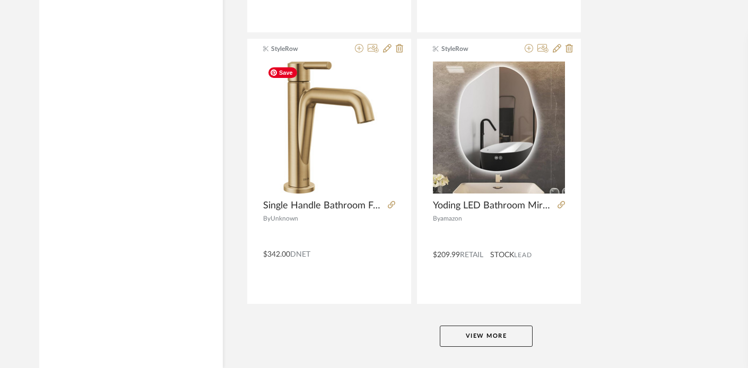
scroll to position [4854, 0]
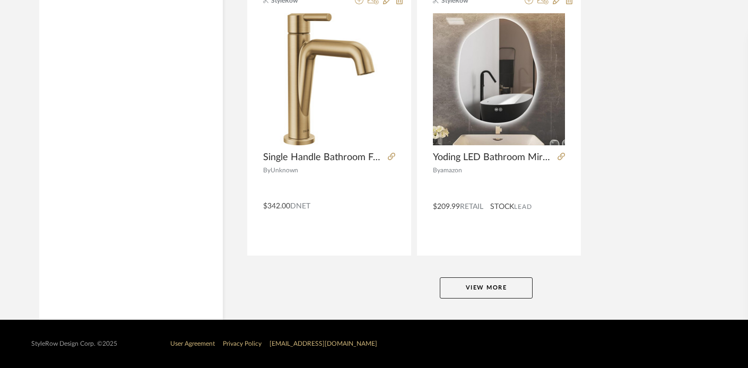
click at [513, 286] on button "View More" at bounding box center [486, 287] width 93 height 21
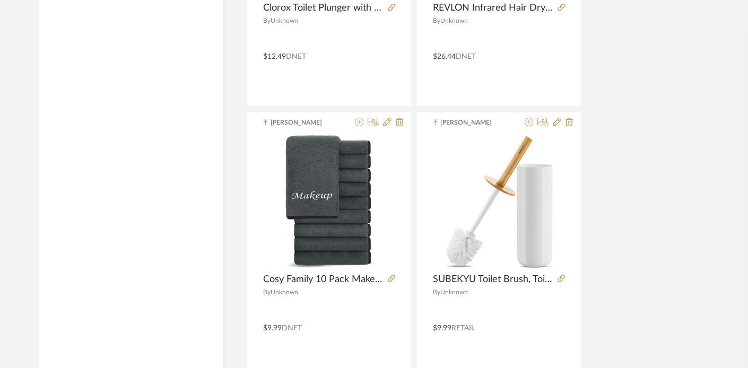
scroll to position [9736, 0]
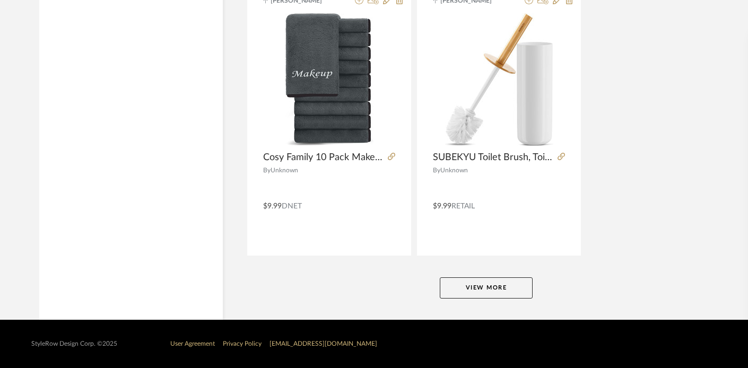
click at [519, 287] on button "View More" at bounding box center [486, 287] width 93 height 21
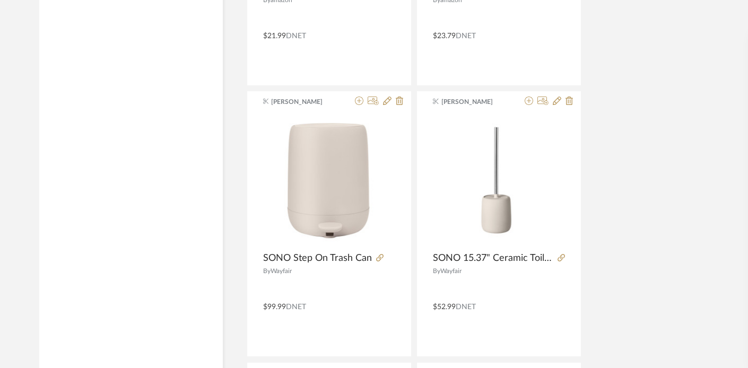
scroll to position [10458, 0]
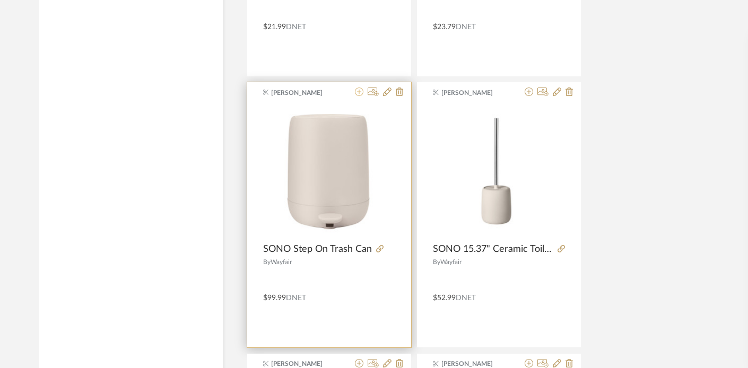
click at [360, 93] on icon at bounding box center [359, 91] width 8 height 8
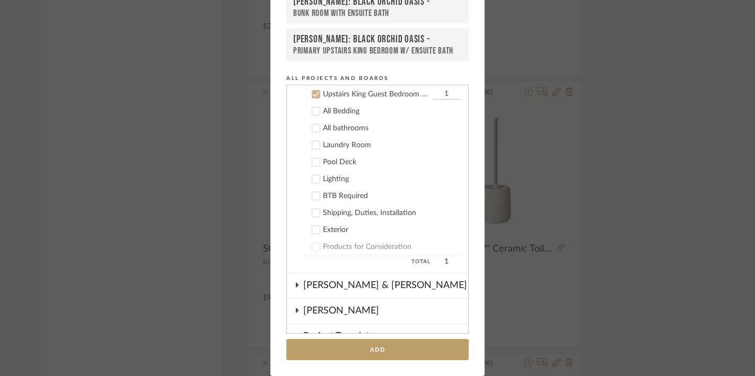
scroll to position [314, 0]
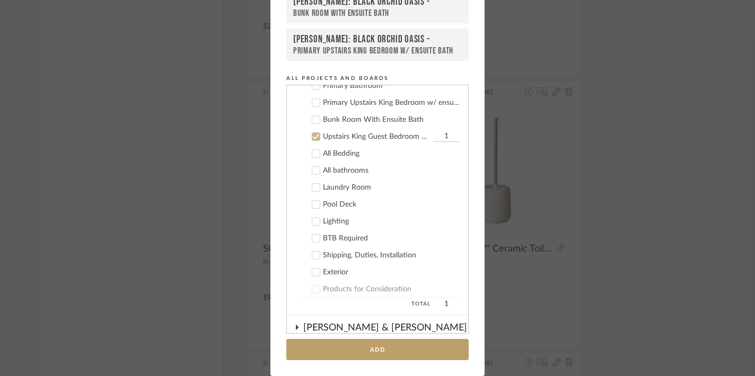
click at [313, 104] on icon at bounding box center [316, 103] width 7 height 5
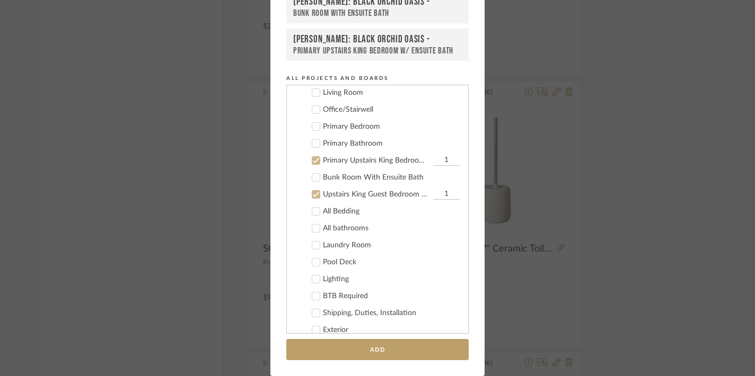
scroll to position [241, 0]
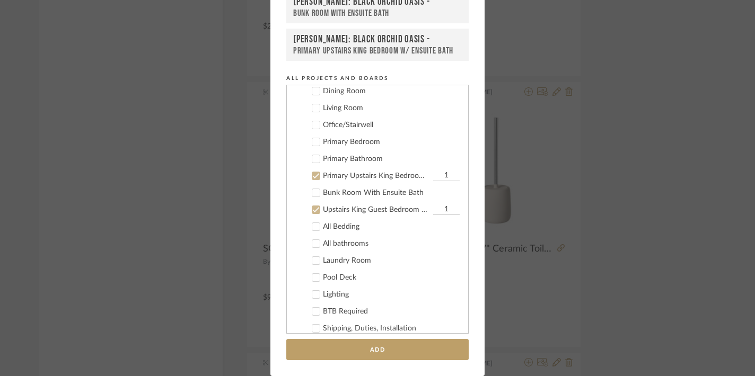
click at [313, 157] on icon at bounding box center [315, 158] width 7 height 7
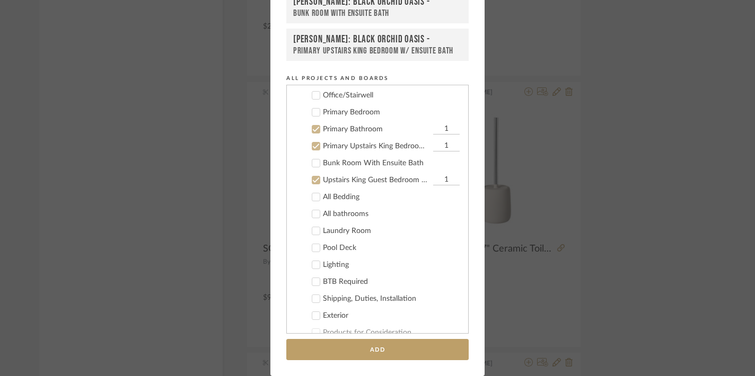
scroll to position [280, 0]
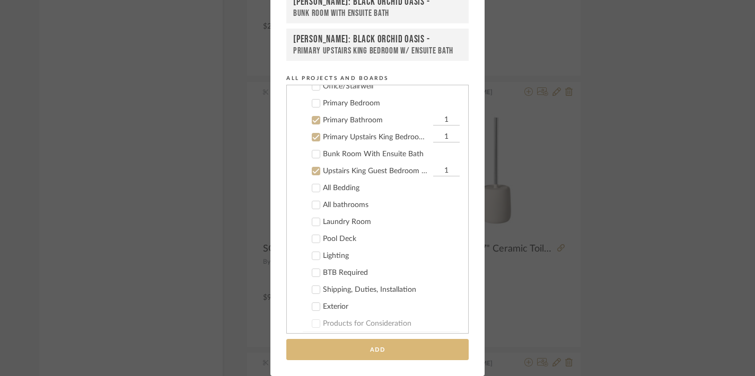
click at [364, 350] on button "Add" at bounding box center [377, 350] width 182 height 22
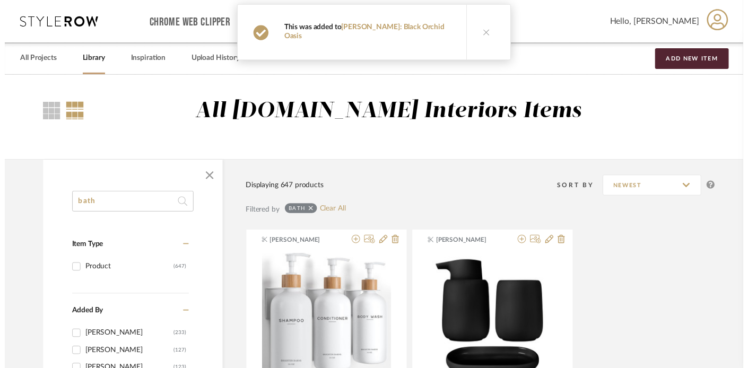
scroll to position [10458, 0]
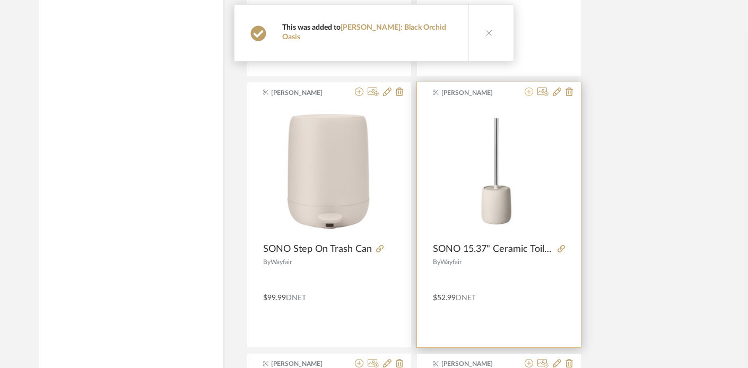
click at [527, 88] on fa-icon at bounding box center [528, 92] width 8 height 8
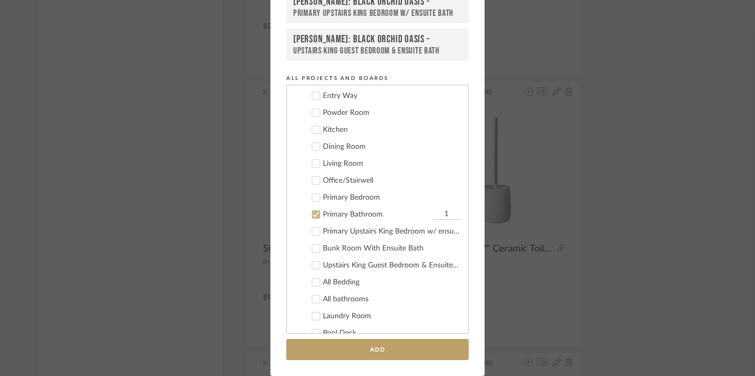
scroll to position [186, 0]
click at [313, 114] on icon at bounding box center [316, 112] width 7 height 5
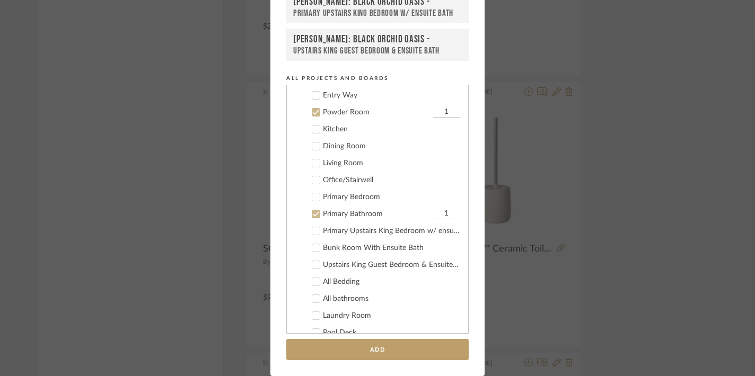
click at [312, 232] on icon at bounding box center [315, 230] width 7 height 7
click at [313, 249] on icon at bounding box center [316, 248] width 7 height 5
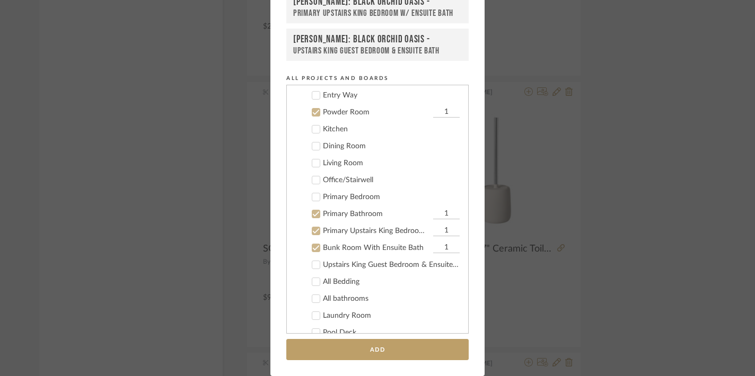
click at [313, 265] on icon at bounding box center [316, 265] width 7 height 5
click at [312, 247] on icon at bounding box center [315, 247] width 7 height 7
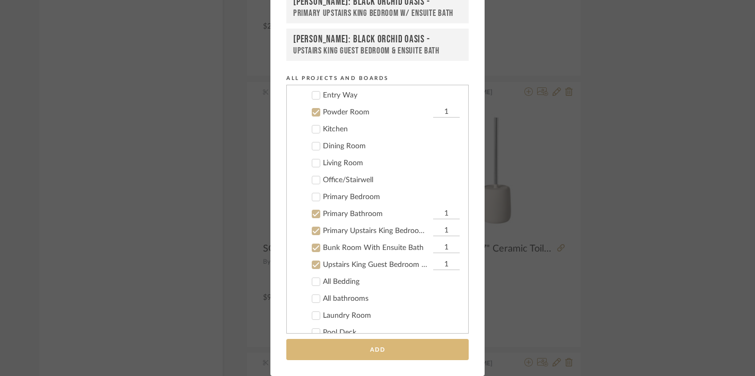
click at [377, 355] on button "Add" at bounding box center [377, 350] width 182 height 22
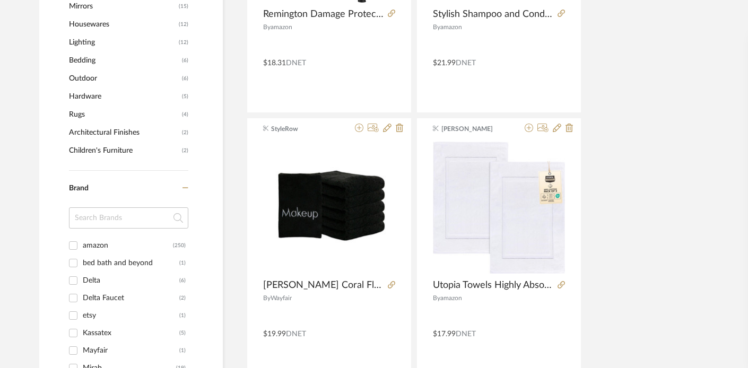
scroll to position [0, 0]
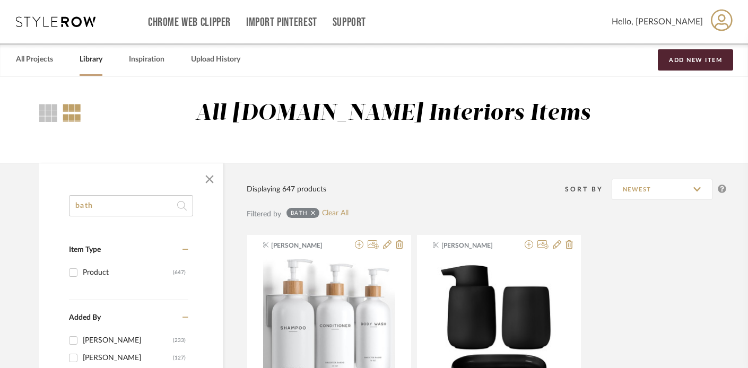
click at [116, 203] on input "bath" at bounding box center [131, 205] width 124 height 21
type input "b"
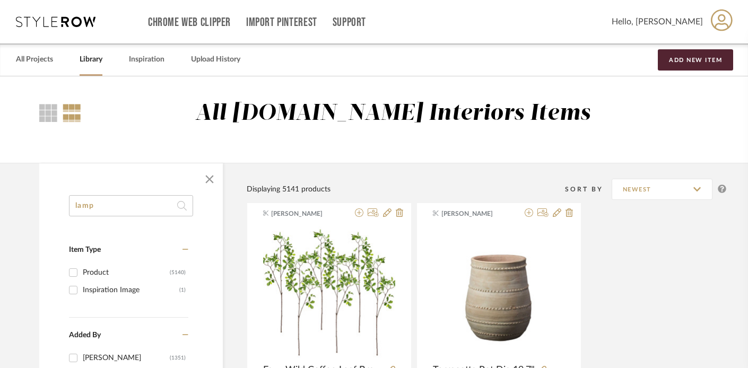
type input "lamp"
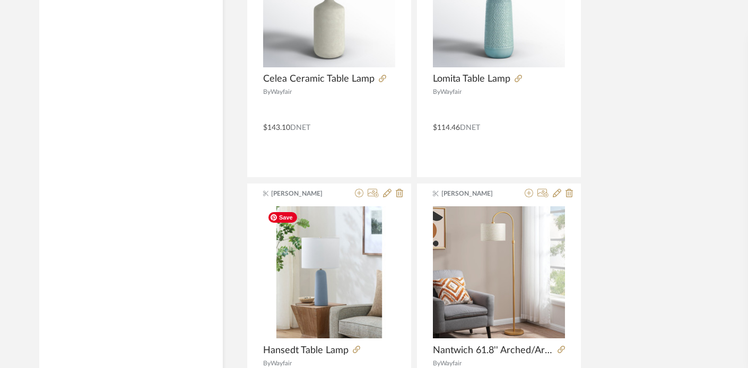
scroll to position [4854, 0]
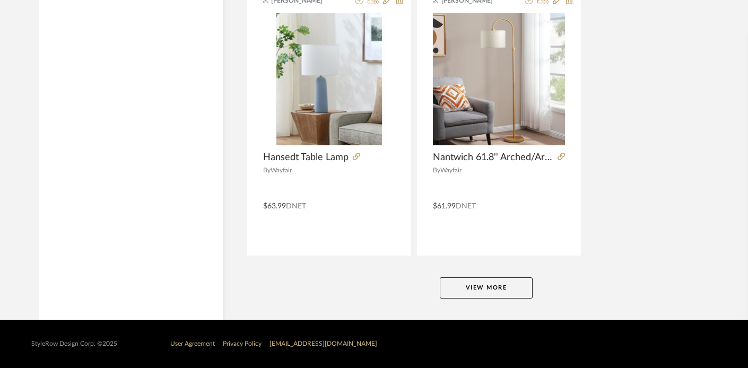
click at [454, 294] on button "View More" at bounding box center [486, 287] width 93 height 21
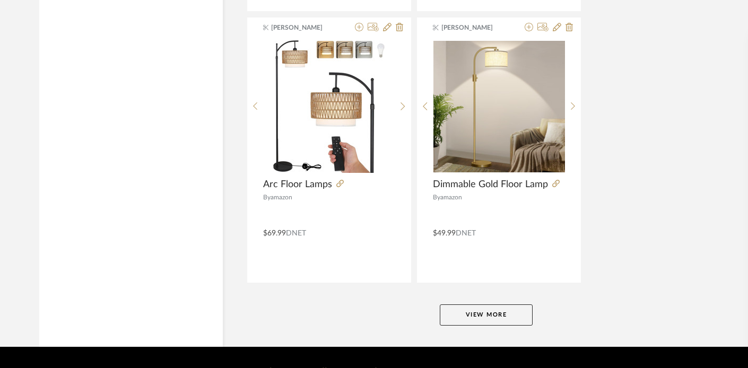
scroll to position [9736, 0]
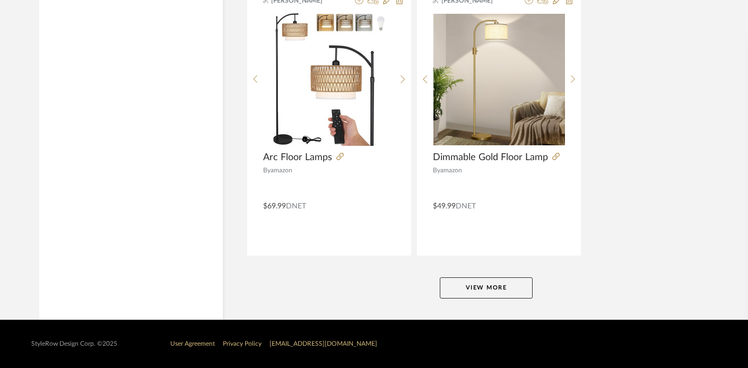
click at [499, 286] on button "View More" at bounding box center [486, 287] width 93 height 21
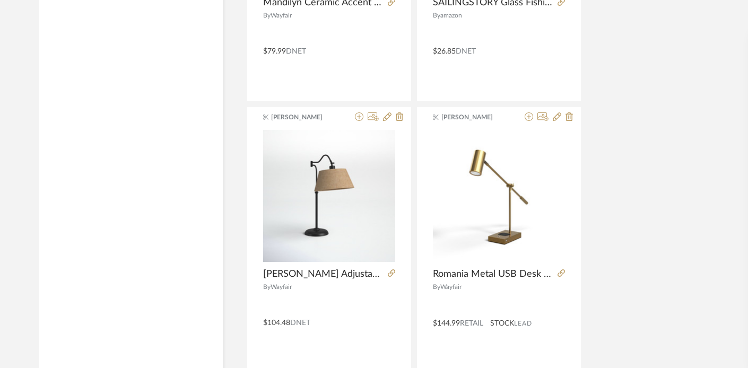
scroll to position [12333, 0]
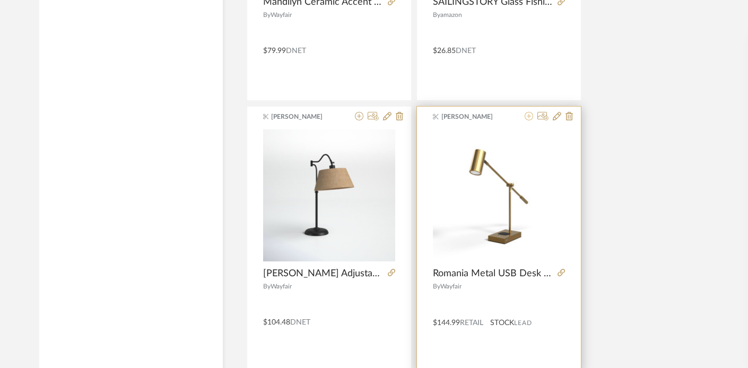
click at [527, 114] on icon at bounding box center [528, 116] width 8 height 8
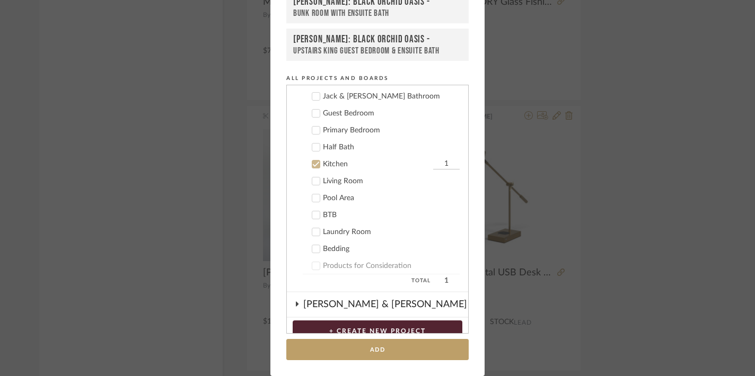
scroll to position [328, 0]
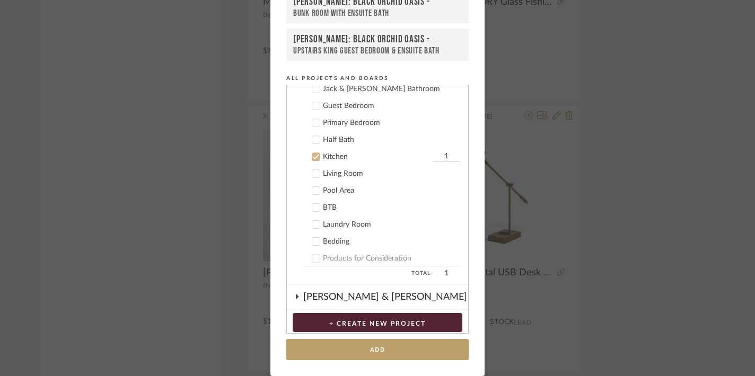
click at [312, 157] on icon at bounding box center [315, 156] width 7 height 7
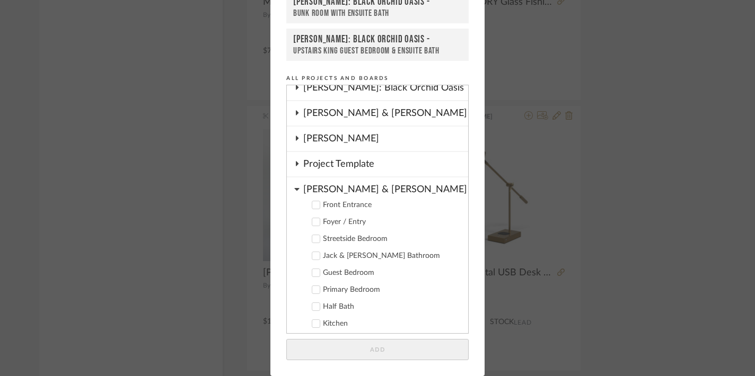
scroll to position [132, 0]
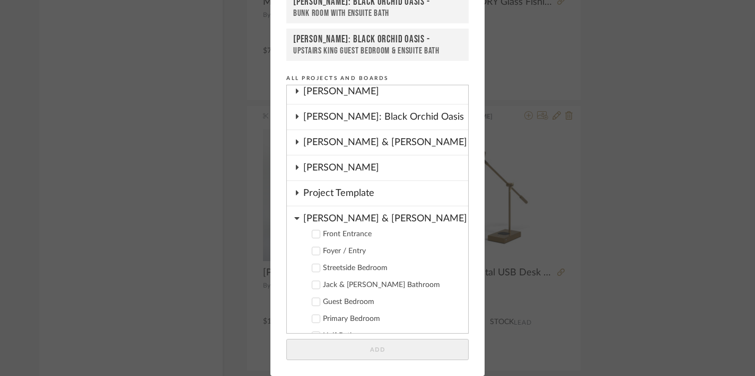
click at [294, 217] on icon at bounding box center [296, 218] width 5 height 8
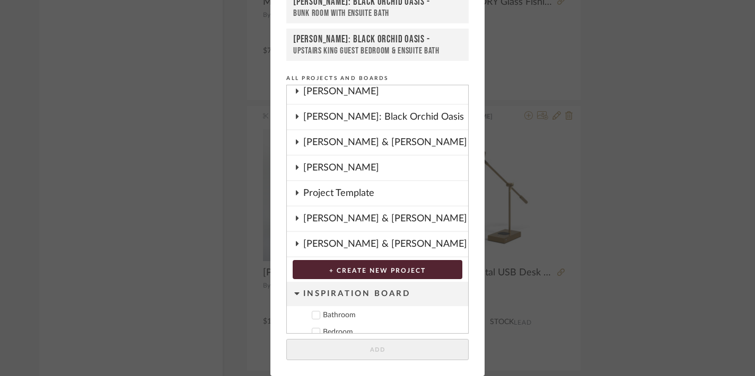
click at [294, 115] on icon at bounding box center [297, 116] width 8 height 5
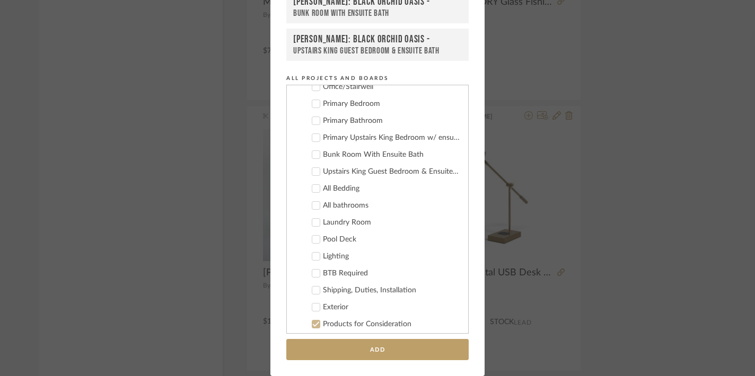
scroll to position [255, 0]
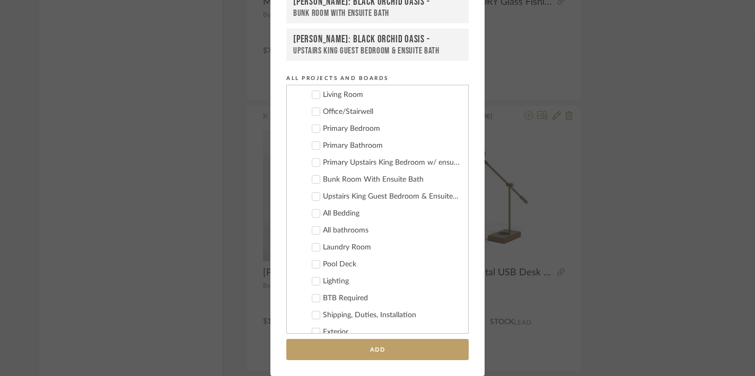
click at [313, 108] on icon at bounding box center [315, 111] width 7 height 7
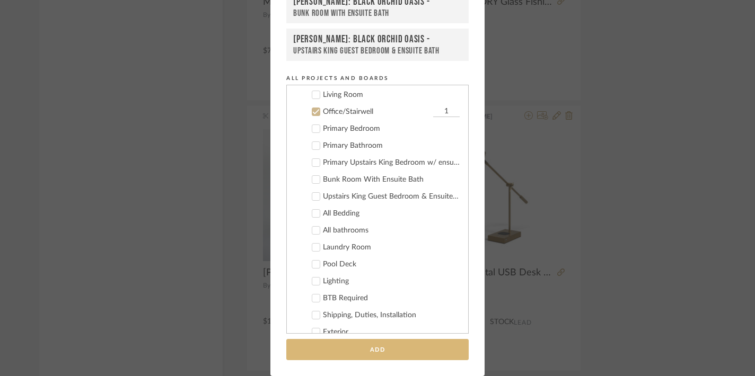
click at [379, 354] on button "Add" at bounding box center [377, 350] width 182 height 22
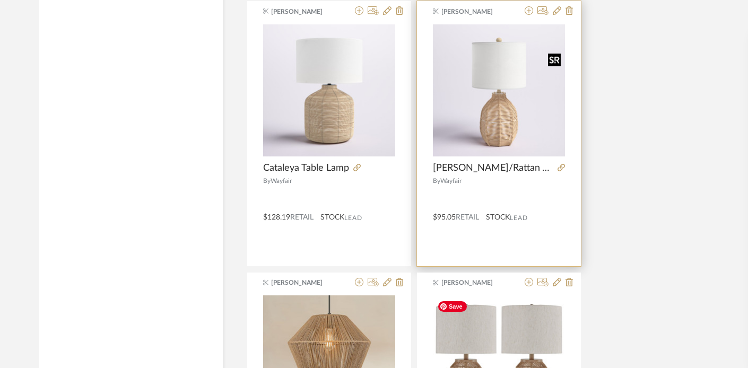
scroll to position [13241, 0]
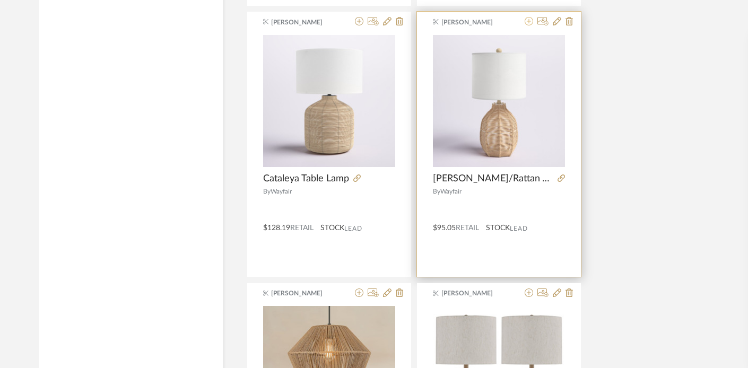
click at [528, 20] on icon at bounding box center [528, 21] width 8 height 8
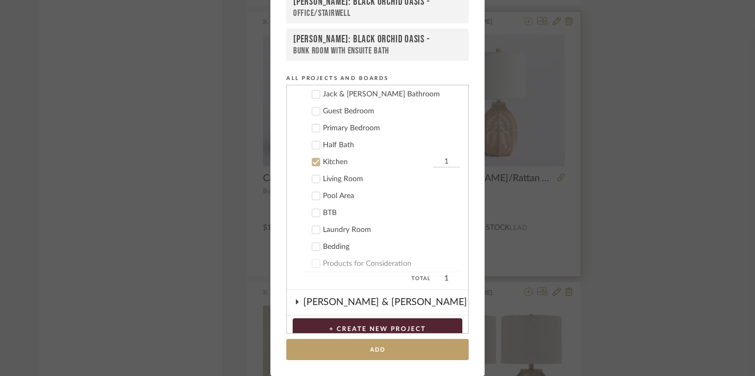
scroll to position [328, 0]
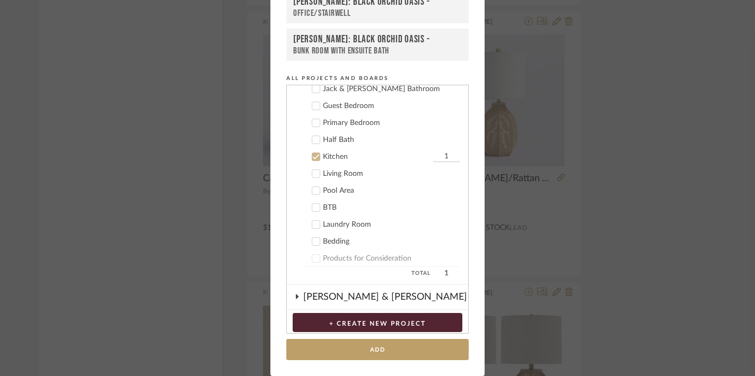
click at [313, 156] on icon at bounding box center [316, 157] width 7 height 5
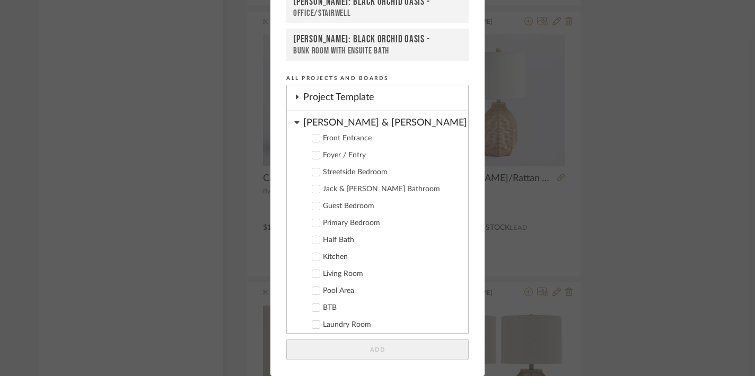
scroll to position [198, 0]
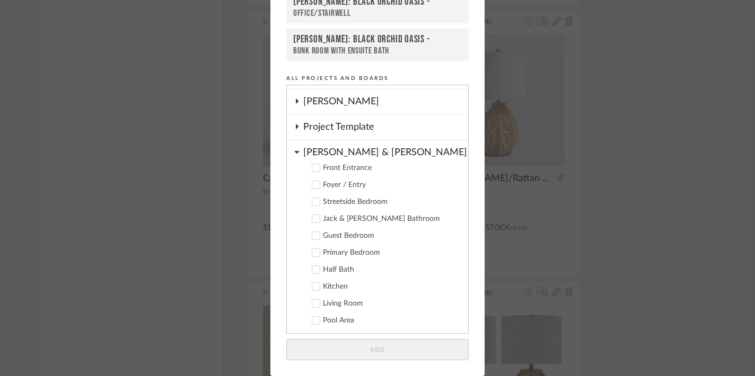
click at [294, 151] on icon at bounding box center [296, 152] width 5 height 3
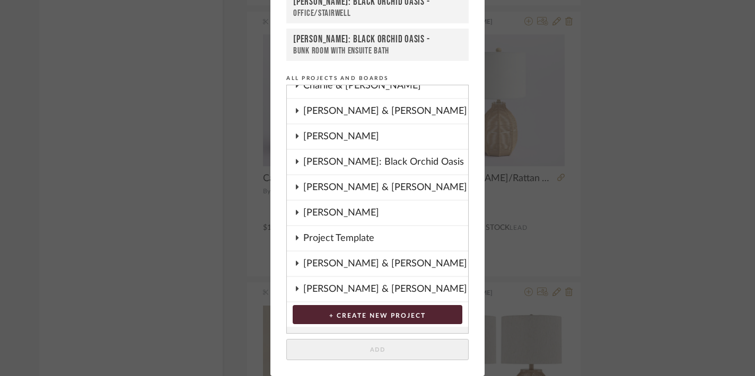
scroll to position [73, 0]
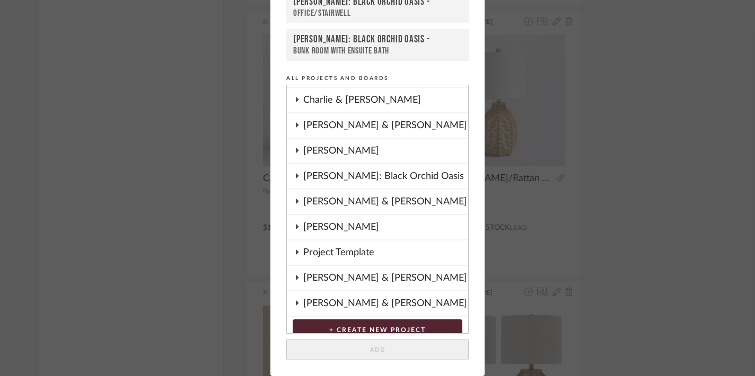
click at [294, 174] on icon at bounding box center [297, 175] width 8 height 5
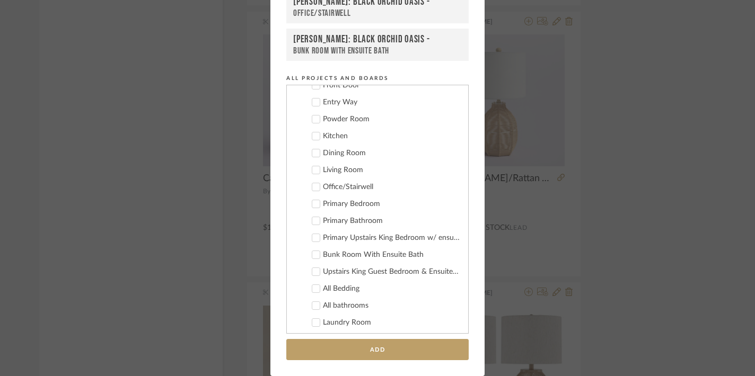
scroll to position [148, 0]
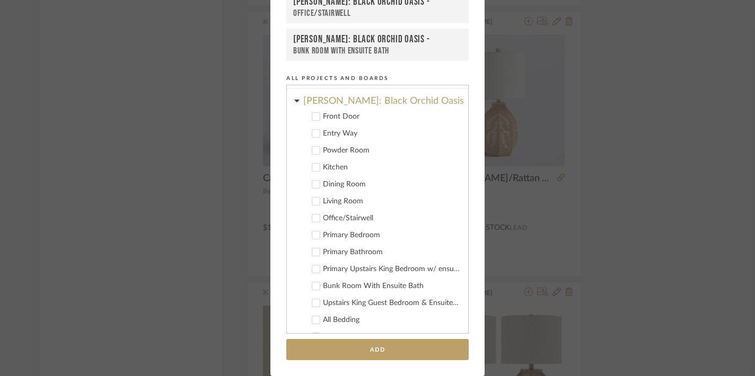
click at [312, 284] on icon at bounding box center [315, 286] width 7 height 7
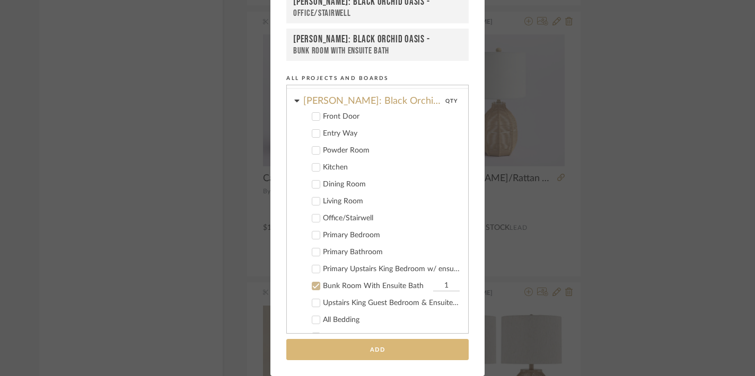
click at [362, 355] on button "Add" at bounding box center [377, 350] width 182 height 22
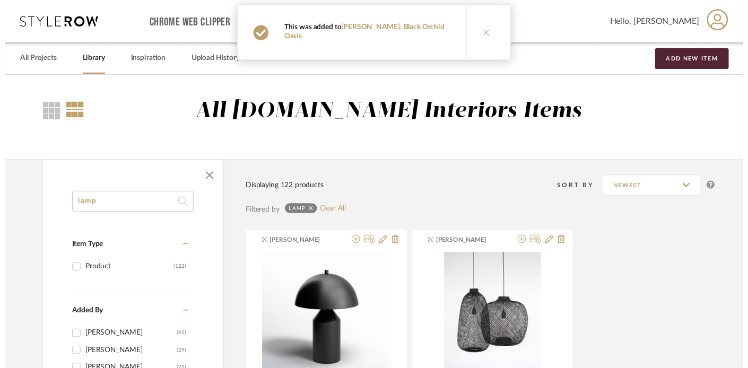
scroll to position [13241, 0]
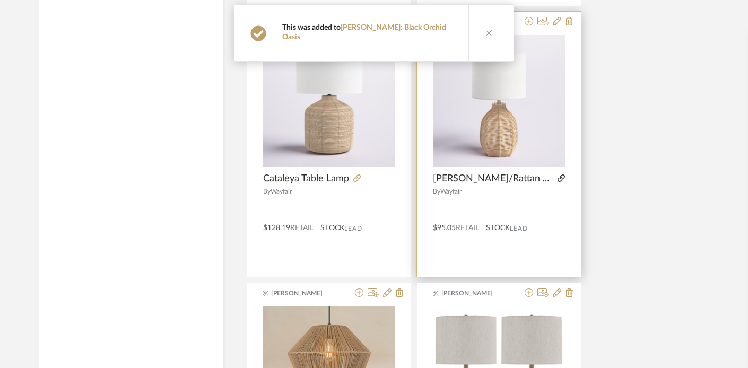
click at [564, 180] on icon at bounding box center [560, 177] width 7 height 7
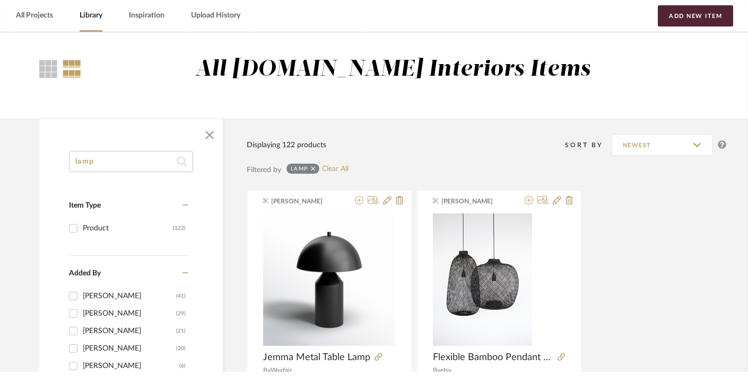
scroll to position [0, 0]
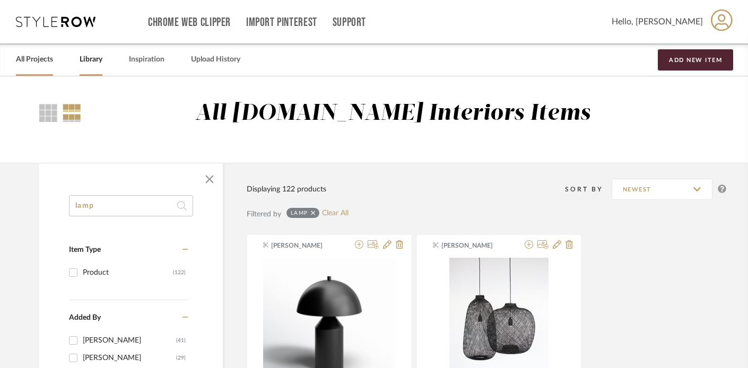
click at [32, 58] on link "All Projects" at bounding box center [34, 59] width 37 height 14
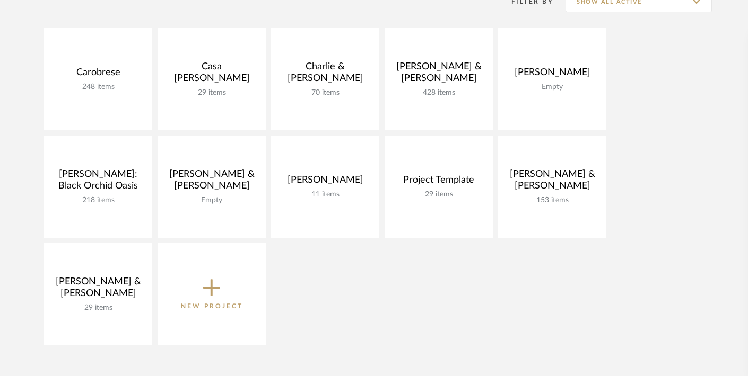
scroll to position [236, 0]
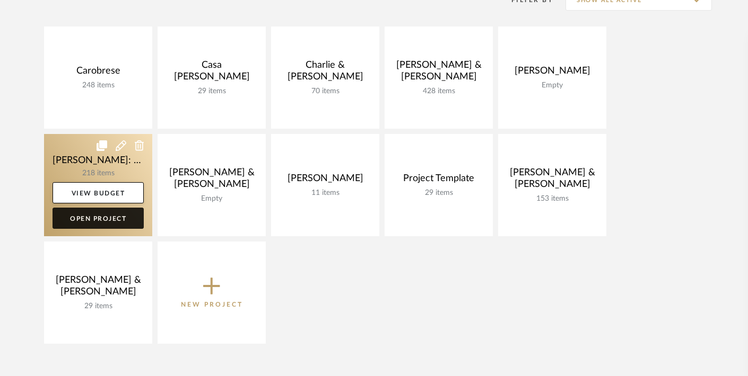
click at [122, 219] on link "Open Project" at bounding box center [97, 218] width 91 height 21
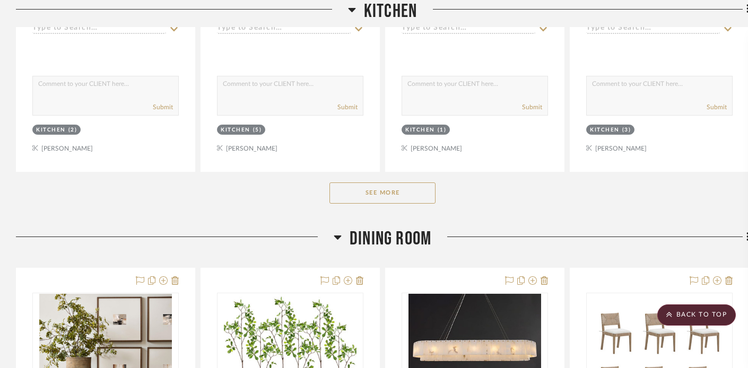
scroll to position [2273, 0]
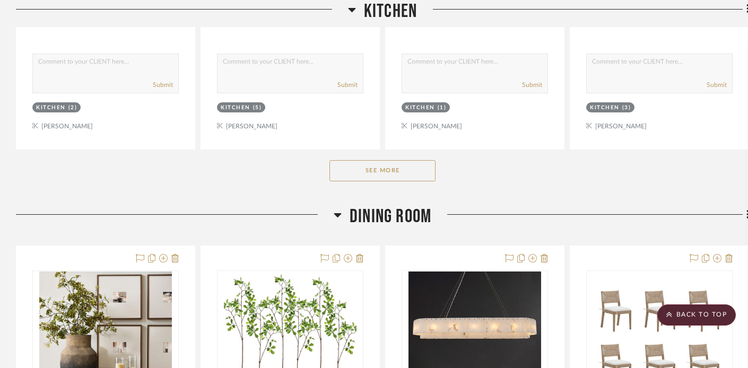
click at [378, 166] on button "See More" at bounding box center [382, 170] width 106 height 21
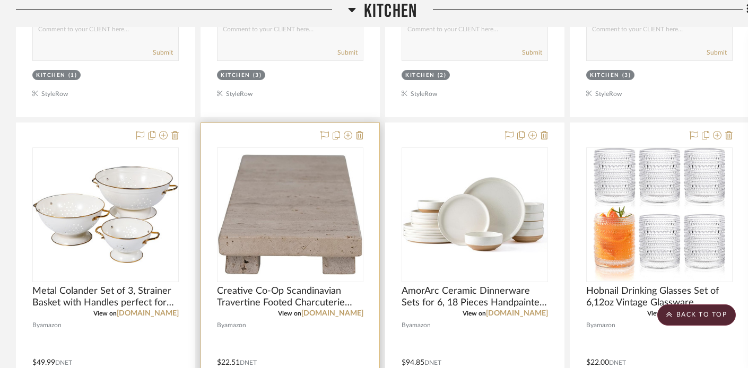
scroll to position [4193, 0]
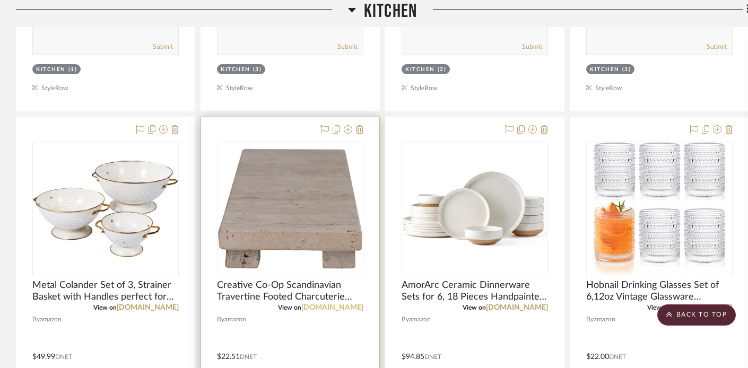
click at [345, 304] on link "[DOMAIN_NAME]" at bounding box center [332, 307] width 62 height 7
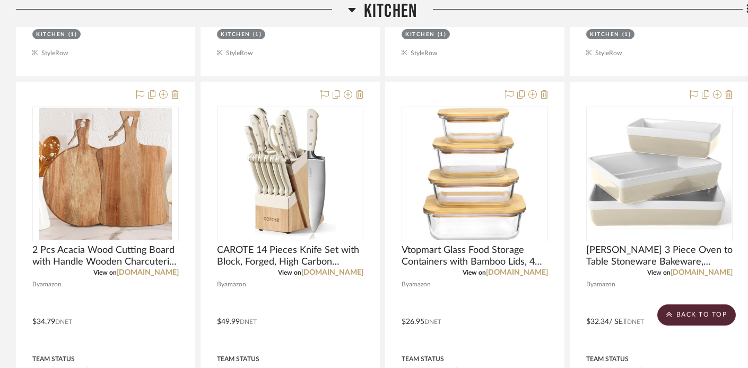
scroll to position [7052, 0]
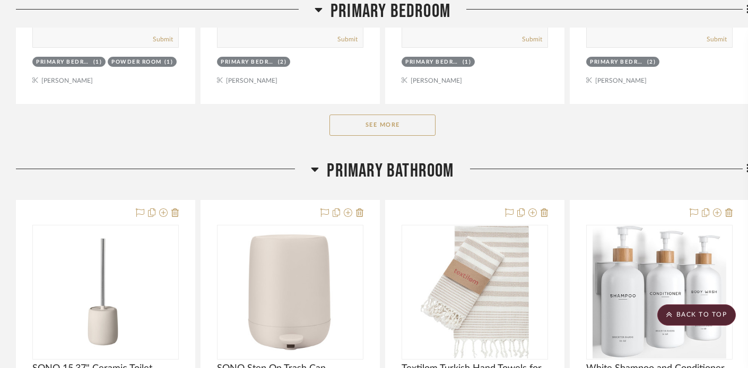
scroll to position [10623, 0]
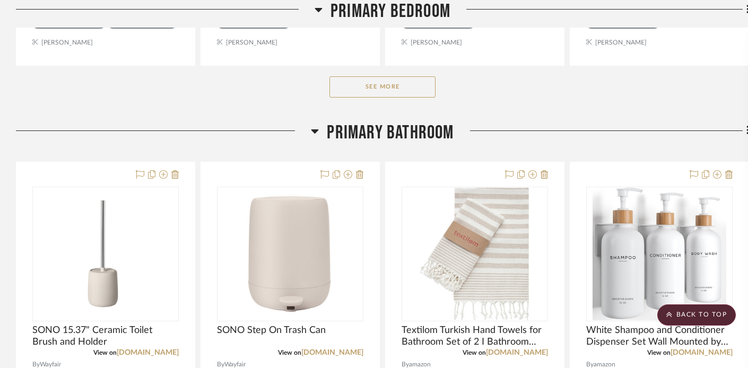
click at [356, 76] on button "See More" at bounding box center [382, 86] width 106 height 21
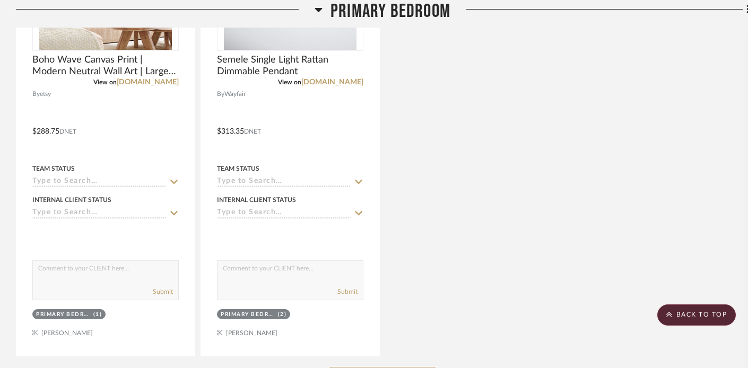
scroll to position [11275, 0]
